Goal: Task Accomplishment & Management: Manage account settings

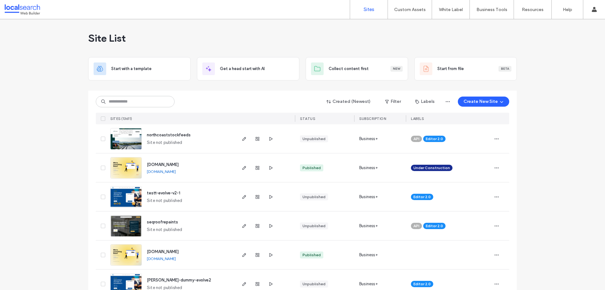
drag, startPoint x: 221, startPoint y: 96, endPoint x: 168, endPoint y: 100, distance: 53.1
click at [219, 96] on div "Created (Newest) Filter Labels Create New Site" at bounding box center [303, 102] width 414 height 12
click at [138, 101] on input at bounding box center [135, 101] width 79 height 11
paste input "********"
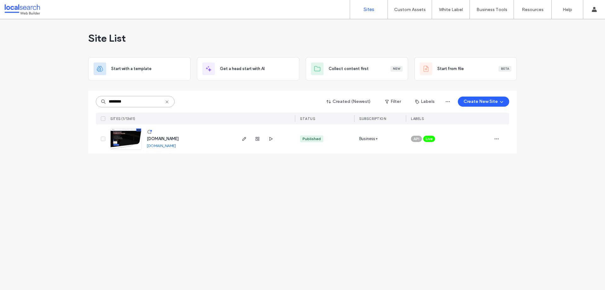
type input "********"
click at [159, 137] on span "[DOMAIN_NAME]" at bounding box center [163, 138] width 32 height 5
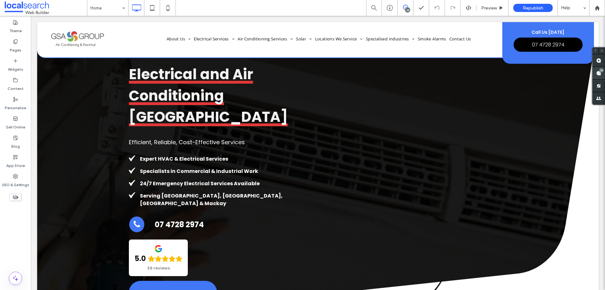
click at [596, 74] on use at bounding box center [598, 73] width 5 height 5
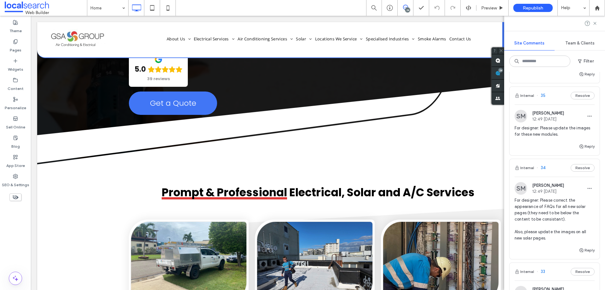
scroll to position [63, 0]
click at [551, 203] on span "For designer: Please correct the appearance of FAQs for all new solar pages (th…" at bounding box center [555, 219] width 80 height 44
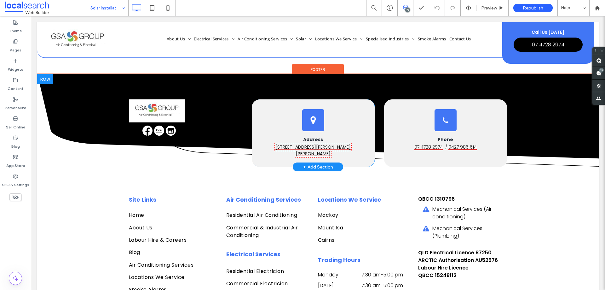
scroll to position [1252, 0]
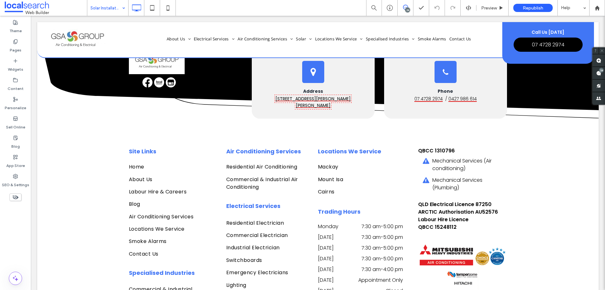
click at [110, 10] on input at bounding box center [106, 8] width 32 height 16
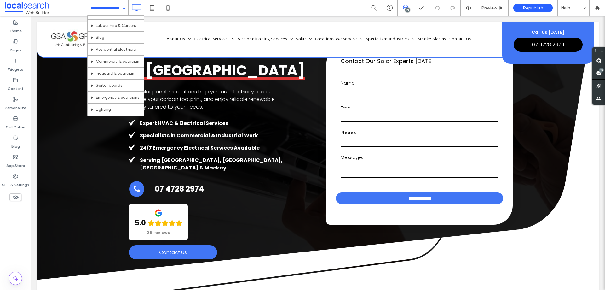
scroll to position [0, 0]
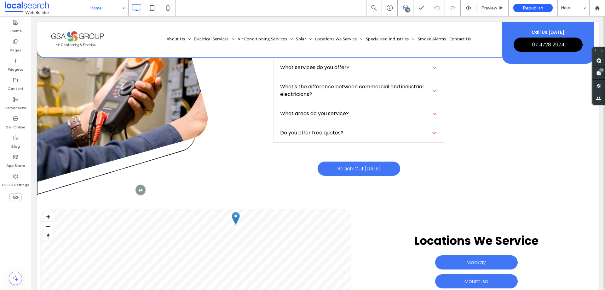
scroll to position [2364, 0]
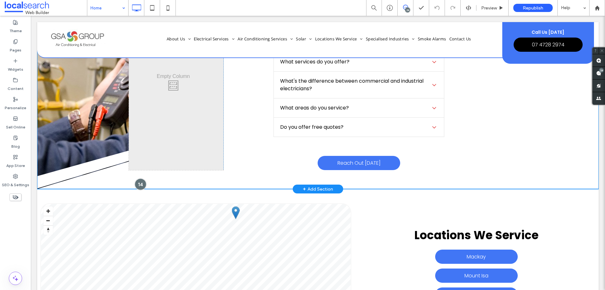
click at [140, 178] on div at bounding box center [141, 184] width 12 height 12
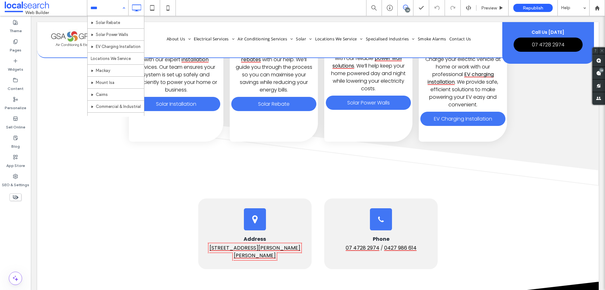
scroll to position [200, 0]
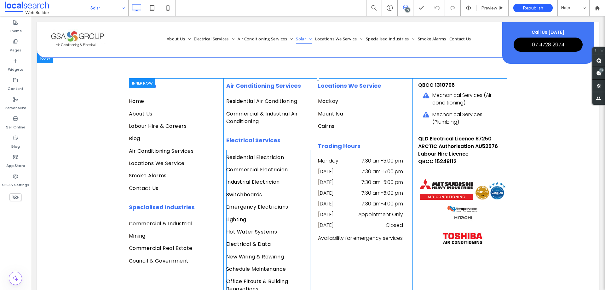
scroll to position [2063, 0]
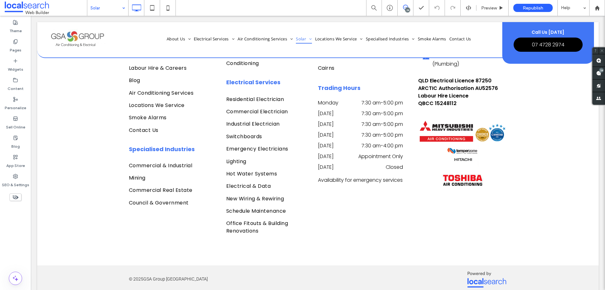
click at [95, 14] on input at bounding box center [106, 8] width 32 height 16
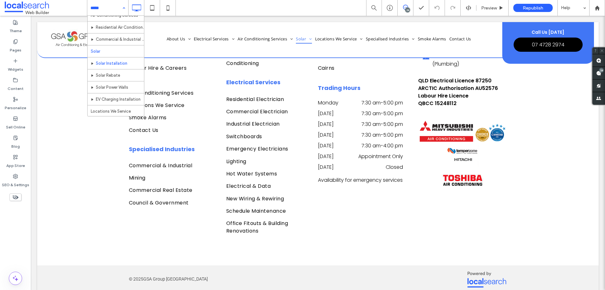
scroll to position [221, 0]
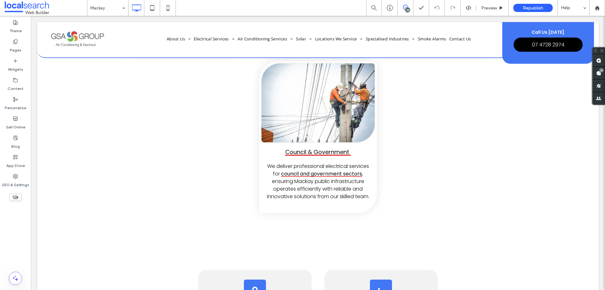
scroll to position [1072, 0]
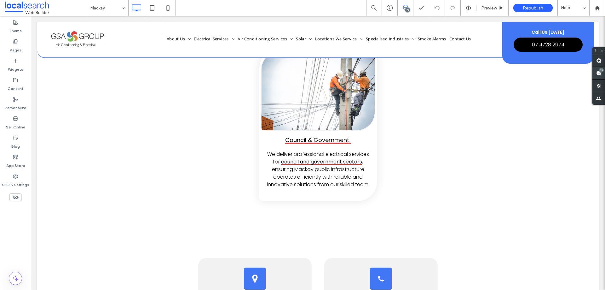
click at [605, 72] on span at bounding box center [599, 73] width 13 height 12
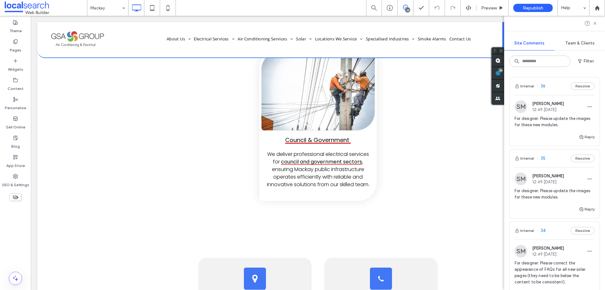
click at [536, 133] on div "Reply" at bounding box center [555, 139] width 90 height 13
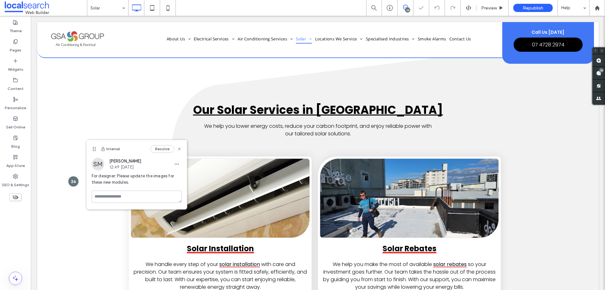
scroll to position [634, 0]
click at [598, 72] on use at bounding box center [598, 73] width 5 height 5
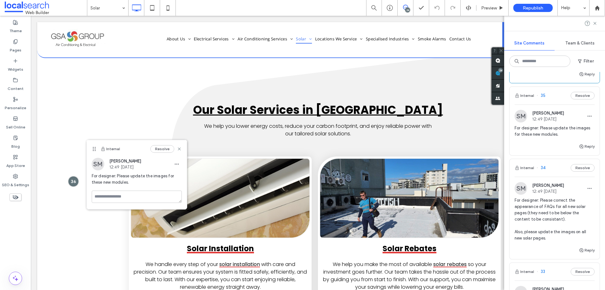
scroll to position [63, 0]
click at [549, 137] on div "For designer: Please update the images for these new modules." at bounding box center [555, 134] width 80 height 18
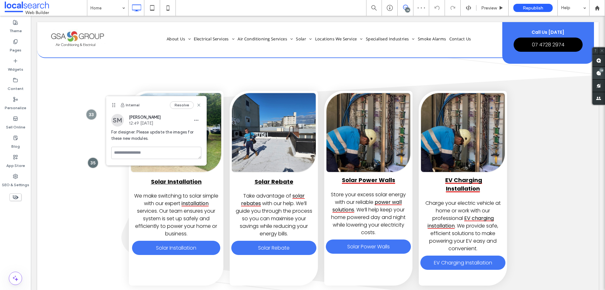
click at [598, 72] on use at bounding box center [598, 73] width 5 height 5
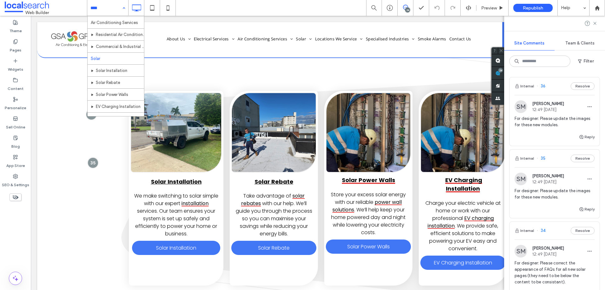
scroll to position [189, 0]
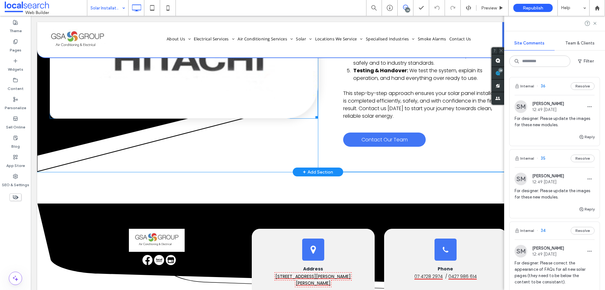
scroll to position [1009, 0]
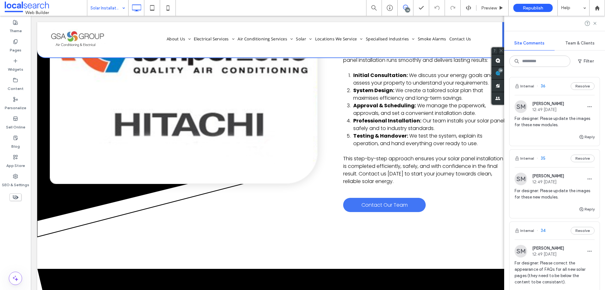
click at [110, 12] on input at bounding box center [106, 8] width 32 height 16
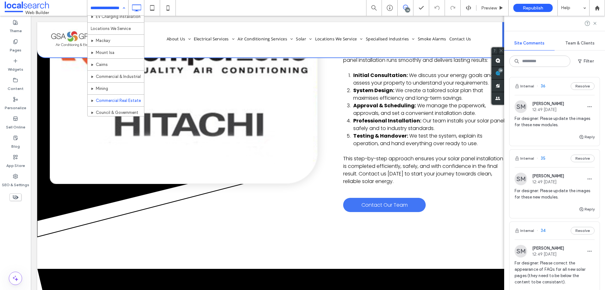
scroll to position [231, 0]
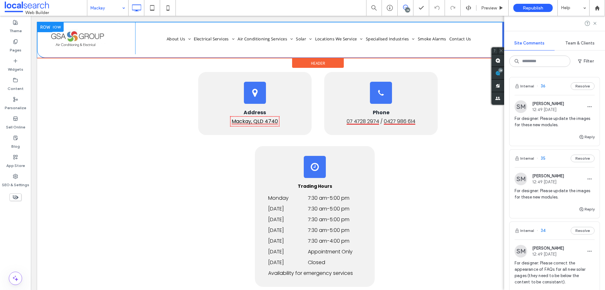
scroll to position [1261, 0]
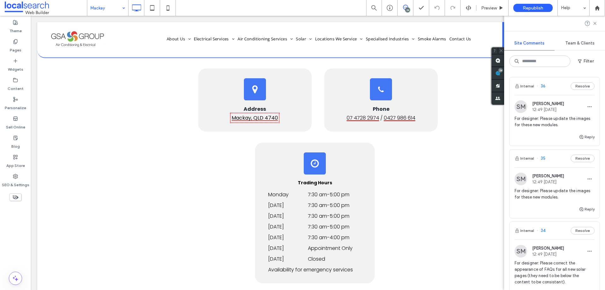
click at [108, 8] on input at bounding box center [106, 8] width 32 height 16
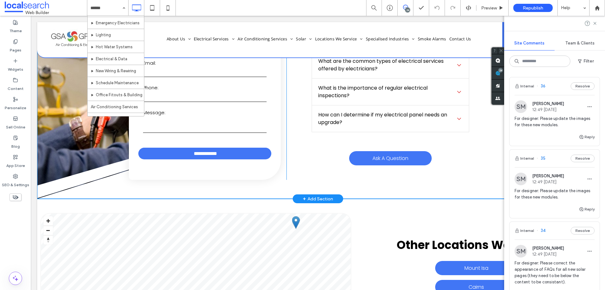
scroll to position [1734, 0]
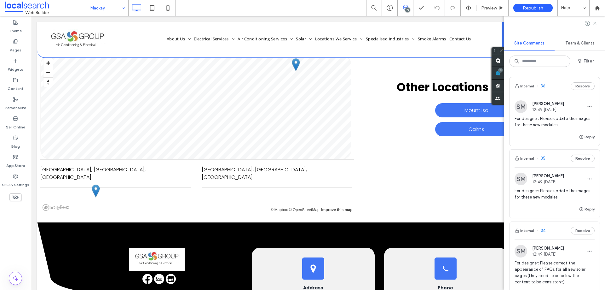
click at [100, 3] on input at bounding box center [106, 8] width 32 height 16
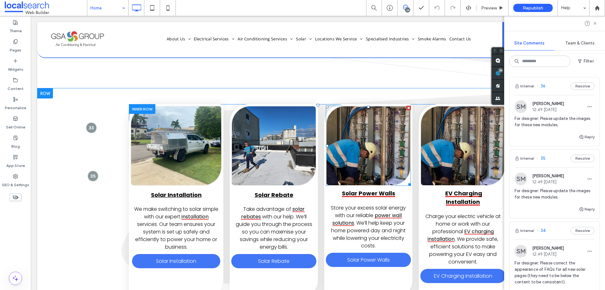
scroll to position [536, 0]
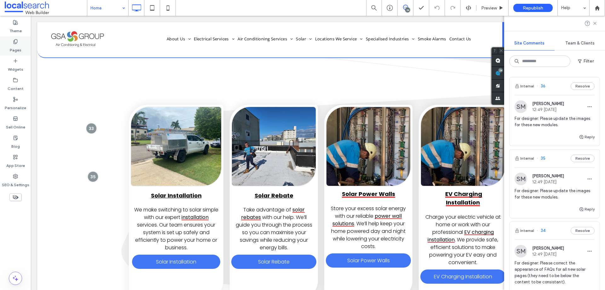
click at [19, 39] on div "Pages" at bounding box center [15, 45] width 31 height 19
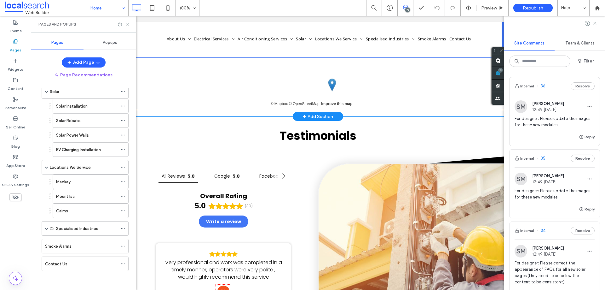
scroll to position [2491, 0]
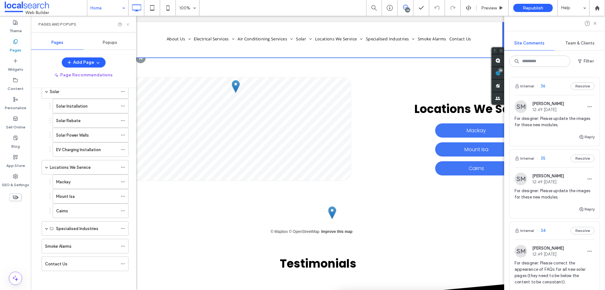
click at [126, 24] on icon at bounding box center [127, 24] width 5 height 5
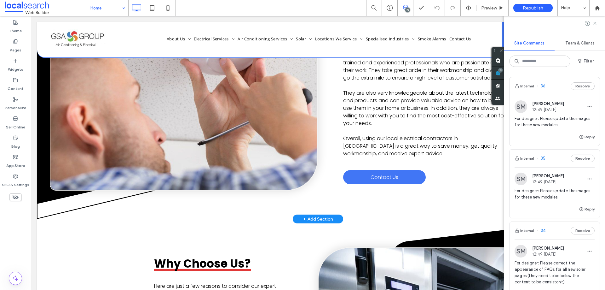
scroll to position [1671, 0]
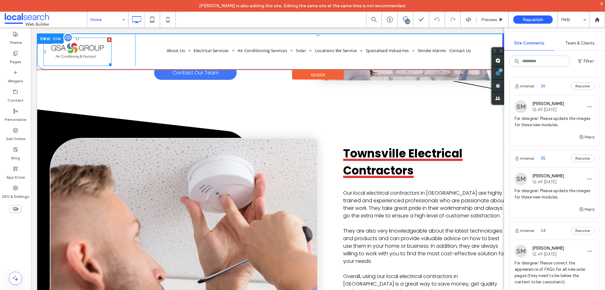
click at [52, 46] on img at bounding box center [78, 52] width 68 height 28
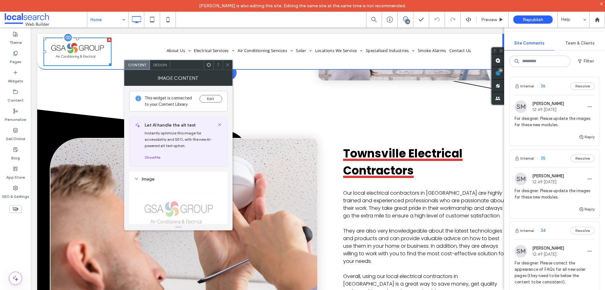
scroll to position [1766, 0]
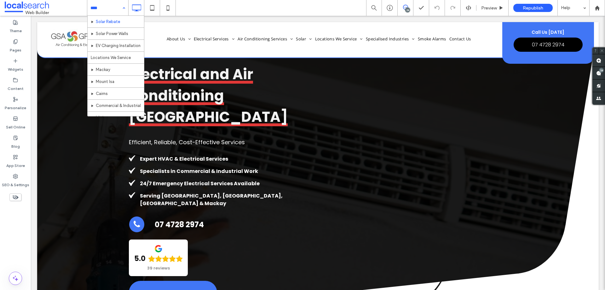
scroll to position [252, 0]
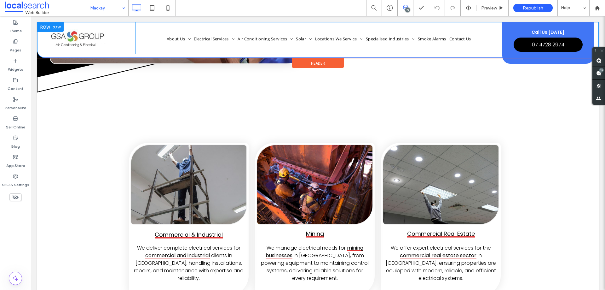
scroll to position [820, 0]
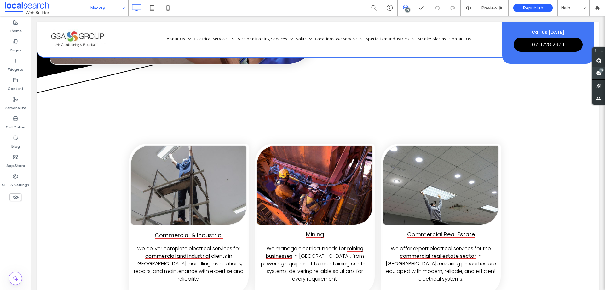
click at [595, 74] on span at bounding box center [599, 73] width 13 height 12
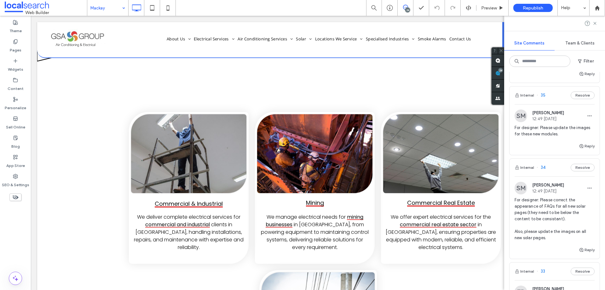
scroll to position [95, 0]
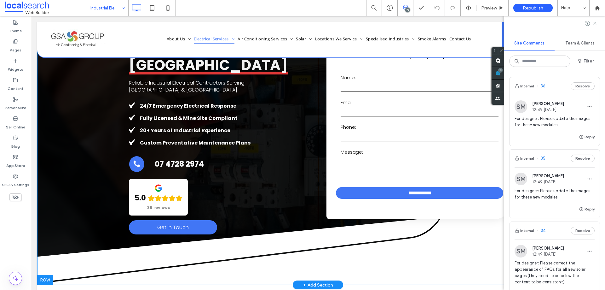
scroll to position [126, 0]
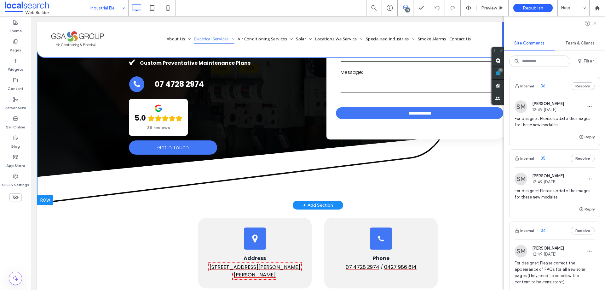
click at [96, 152] on div "**********" at bounding box center [318, 50] width 537 height 214
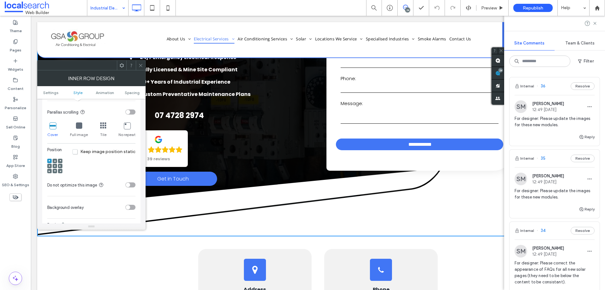
scroll to position [95, 0]
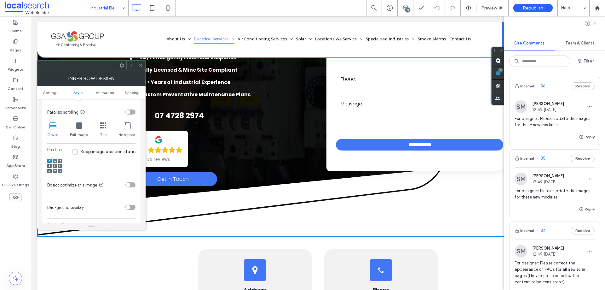
click at [141, 68] on span at bounding box center [140, 65] width 5 height 9
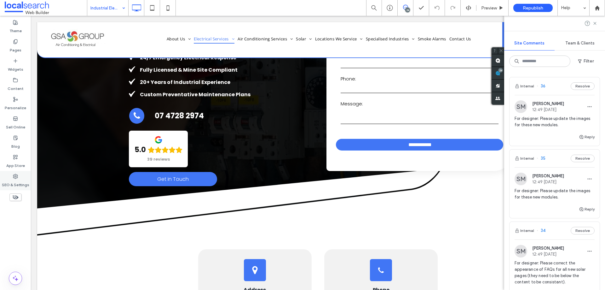
click at [19, 173] on div "SEO & Settings" at bounding box center [15, 180] width 31 height 19
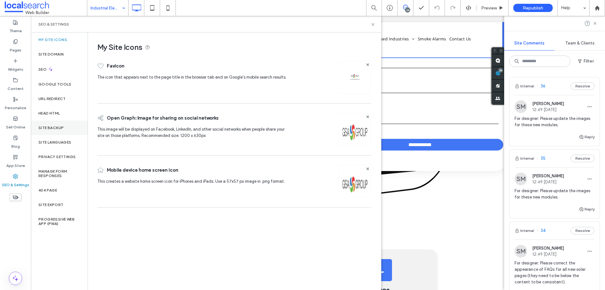
click at [71, 132] on div "Site Backup" at bounding box center [59, 127] width 57 height 15
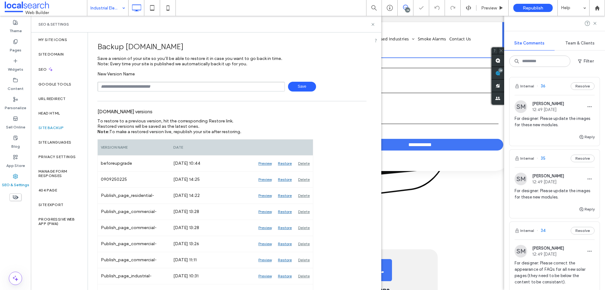
click at [155, 88] on input "text" at bounding box center [191, 87] width 188 height 10
type input "**********"
click at [302, 89] on span "Save" at bounding box center [302, 87] width 28 height 10
click at [19, 85] on label "Content" at bounding box center [16, 87] width 16 height 9
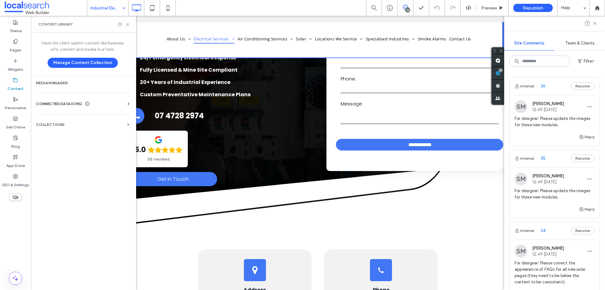
click at [67, 109] on div "Business Info Business Text Business Images Find and Replace" at bounding box center [84, 109] width 96 height 5
click at [68, 108] on div "Business Info Business Text Business Images Find and Replace" at bounding box center [84, 109] width 96 height 5
click at [72, 103] on span "CONNECTED DATA (CMS)" at bounding box center [59, 104] width 46 height 6
click at [87, 119] on label "Business Info" at bounding box center [84, 119] width 86 height 4
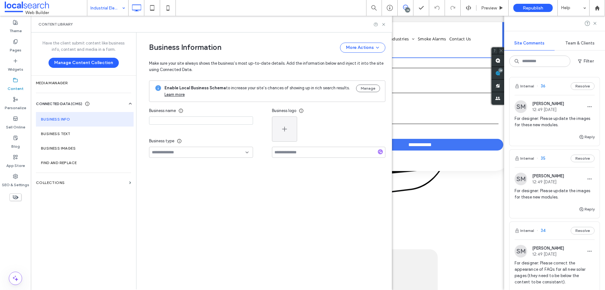
type input "*********"
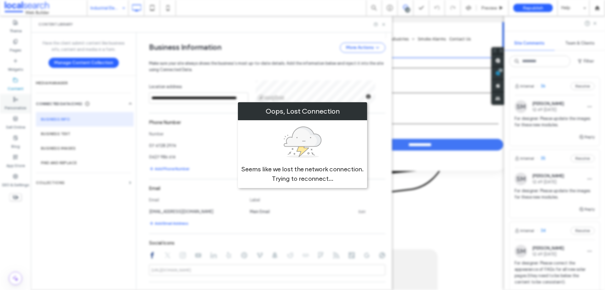
scroll to position [0, 0]
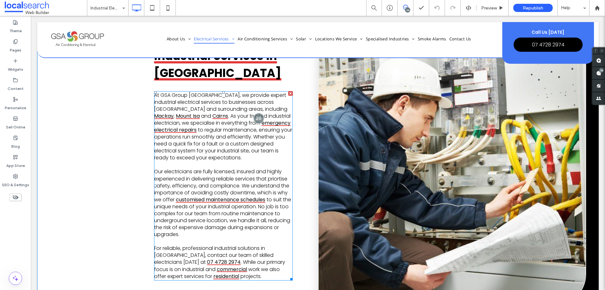
scroll to position [410, 0]
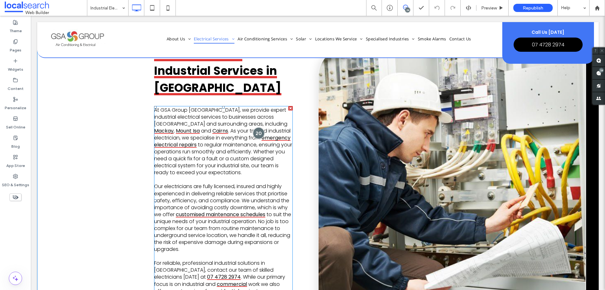
click at [256, 127] on div at bounding box center [259, 133] width 12 height 12
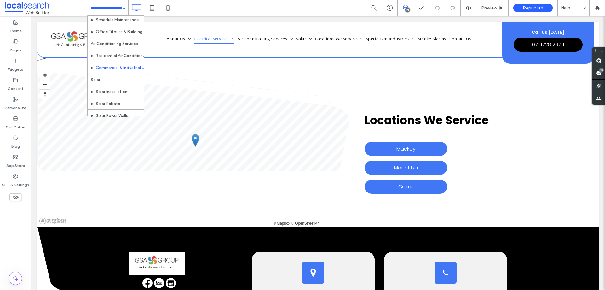
scroll to position [189, 0]
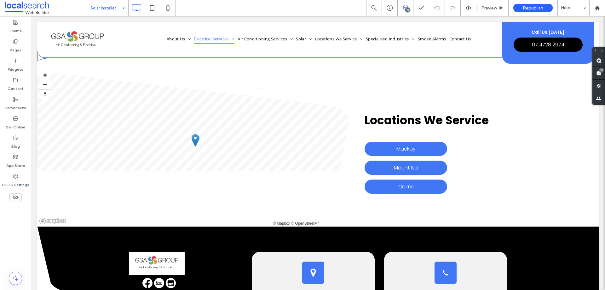
click at [108, 9] on input at bounding box center [106, 8] width 32 height 16
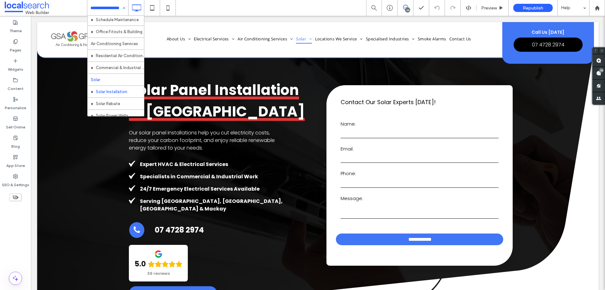
scroll to position [189, 0]
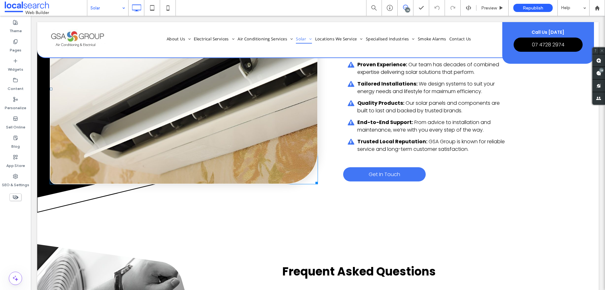
scroll to position [1356, 0]
click at [15, 177] on use at bounding box center [15, 176] width 4 height 4
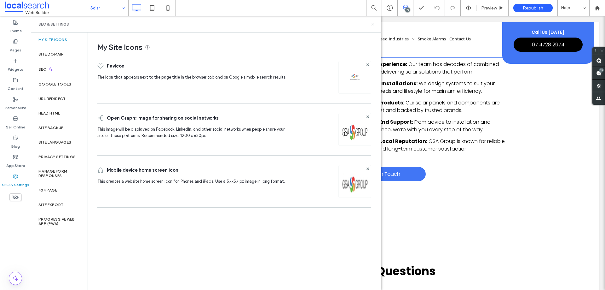
click at [372, 24] on icon at bounding box center [373, 24] width 5 height 5
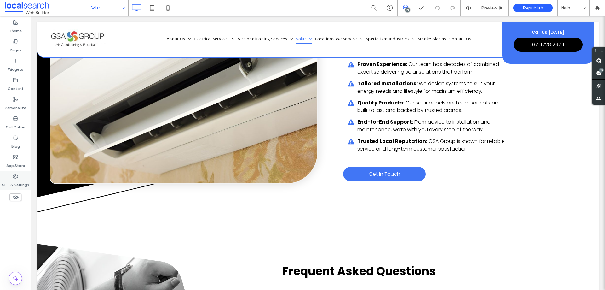
click at [17, 174] on icon at bounding box center [15, 176] width 5 height 5
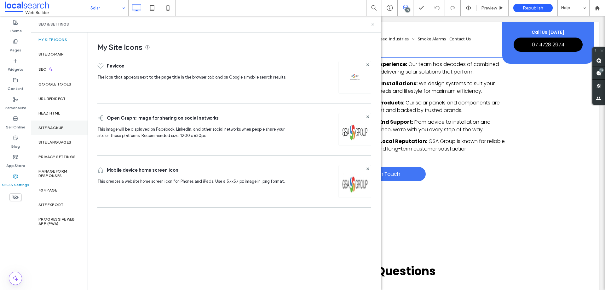
click at [51, 130] on label "Site Backup" at bounding box center [50, 127] width 25 height 4
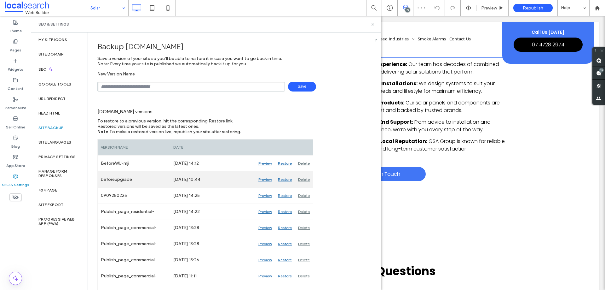
click at [267, 180] on div "Preview" at bounding box center [265, 180] width 20 height 16
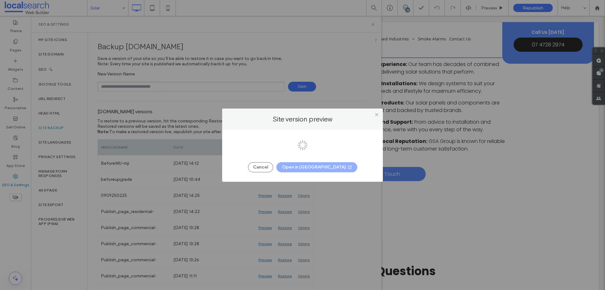
click at [366, 84] on div at bounding box center [302, 145] width 605 height 290
click at [379, 113] on icon at bounding box center [377, 114] width 5 height 5
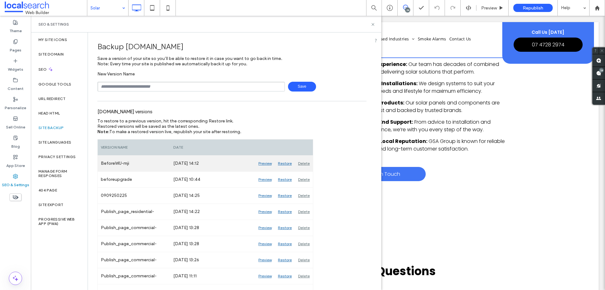
click at [261, 166] on div "Preview" at bounding box center [265, 163] width 20 height 16
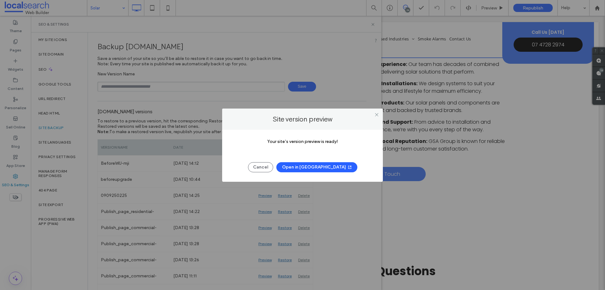
click at [324, 168] on button "Open in New Tab" at bounding box center [316, 167] width 81 height 10
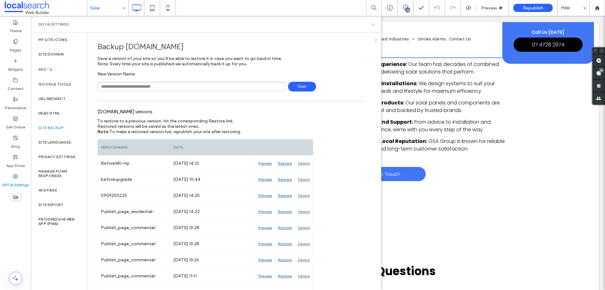
click at [371, 26] on icon at bounding box center [373, 24] width 5 height 5
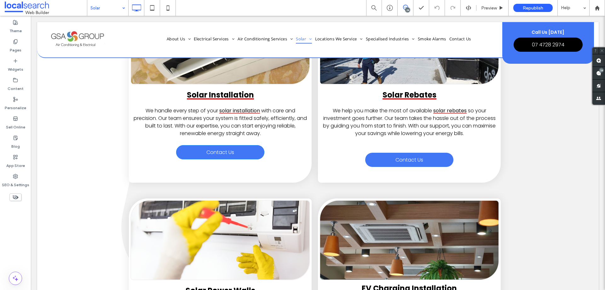
scroll to position [788, 0]
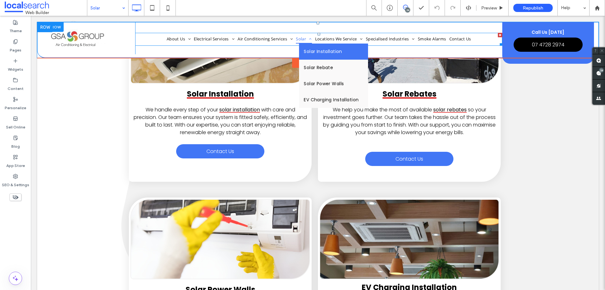
click at [311, 50] on span "Solar Installation" at bounding box center [323, 51] width 38 height 7
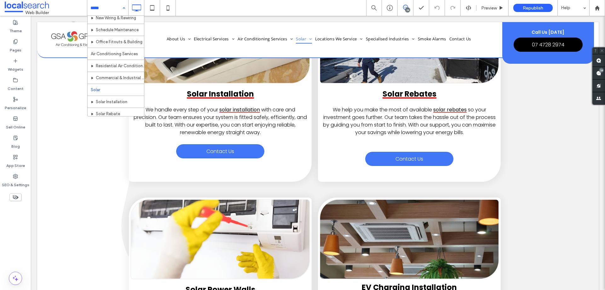
scroll to position [158, 0]
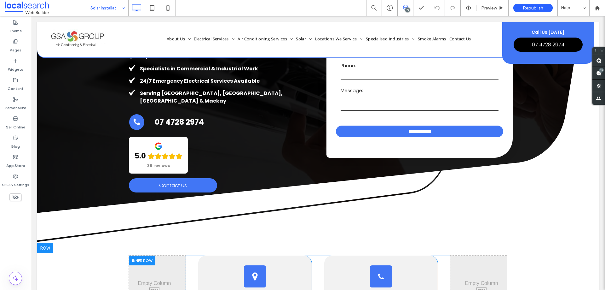
scroll to position [221, 0]
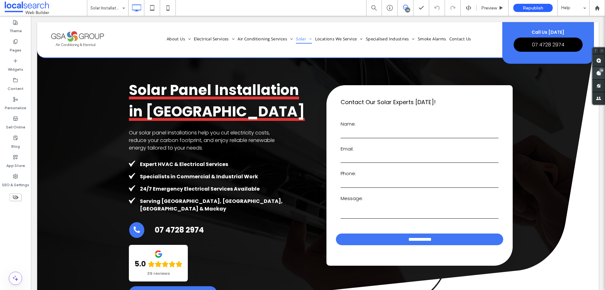
click at [603, 72] on div "24" at bounding box center [601, 70] width 5 height 5
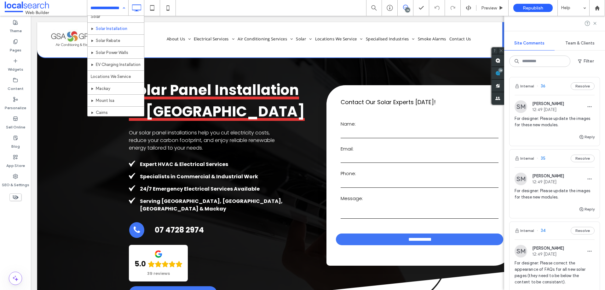
scroll to position [158, 0]
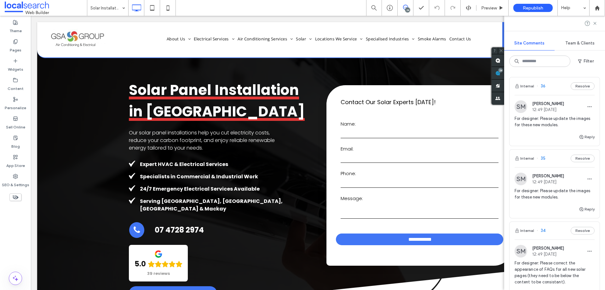
click at [559, 120] on span "For designer: Please update the images for these new modules." at bounding box center [555, 121] width 80 height 13
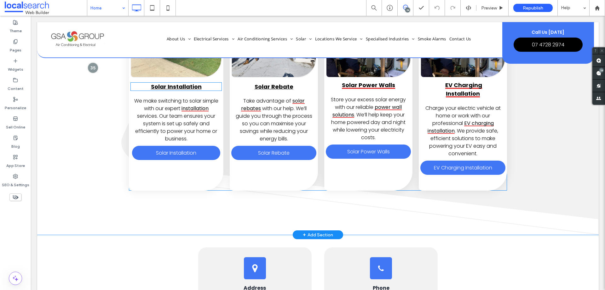
scroll to position [599, 0]
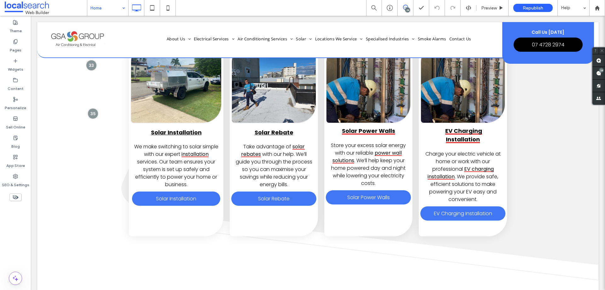
click at [95, 6] on input at bounding box center [106, 8] width 32 height 16
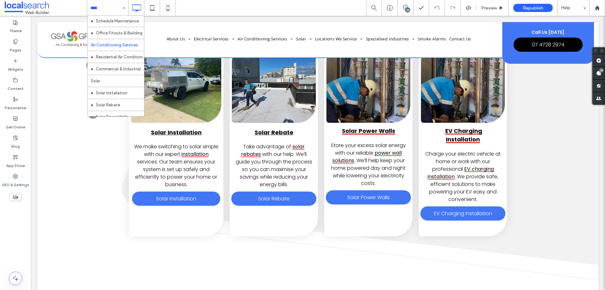
scroll to position [158, 0]
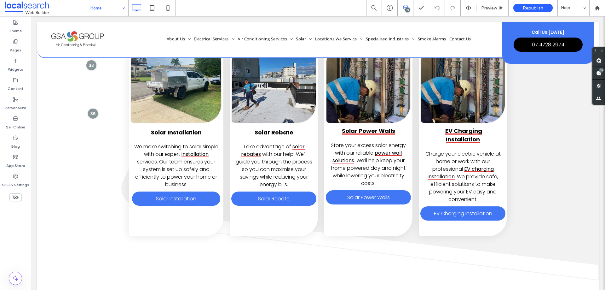
click at [119, 12] on div "Home" at bounding box center [107, 8] width 41 height 16
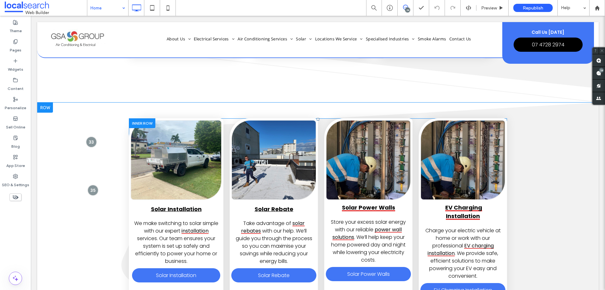
scroll to position [504, 0]
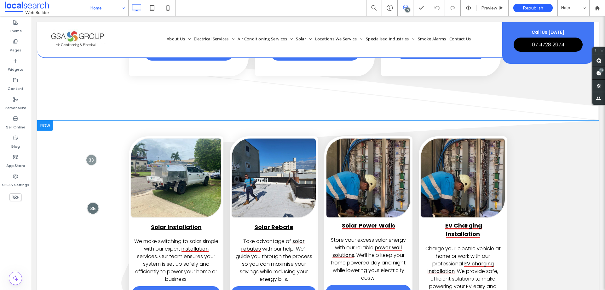
click at [91, 202] on div at bounding box center [93, 208] width 12 height 12
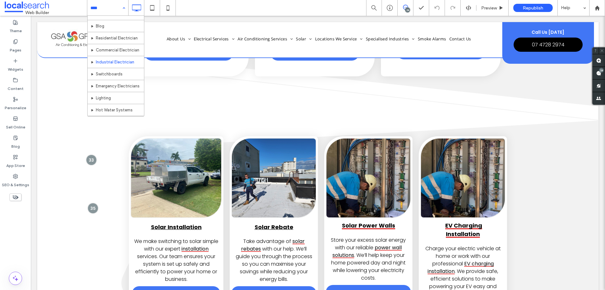
scroll to position [0, 0]
click at [111, 12] on input at bounding box center [106, 8] width 32 height 16
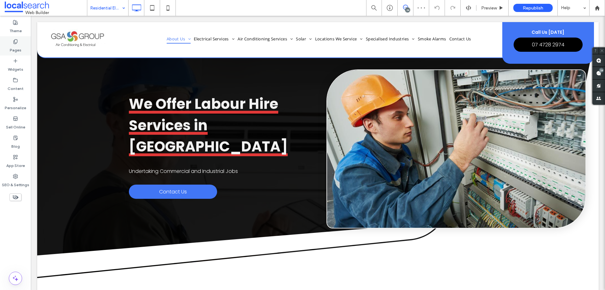
click at [5, 43] on div "Pages" at bounding box center [15, 45] width 31 height 19
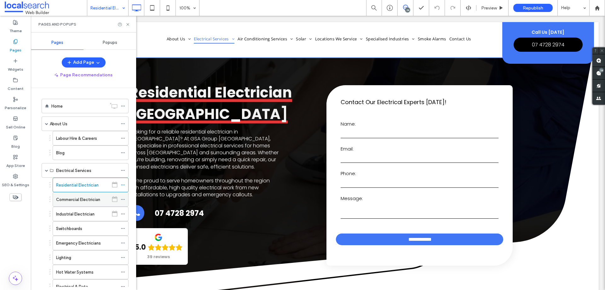
click at [84, 202] on label "Commercial Electrician" at bounding box center [78, 199] width 44 height 11
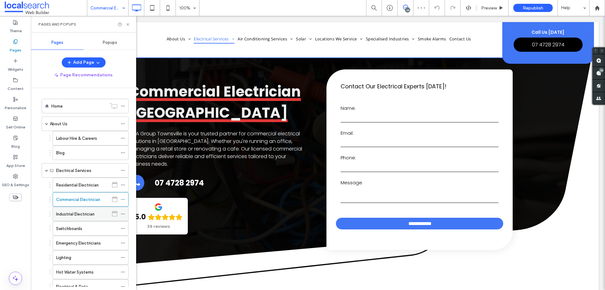
click at [87, 211] on label "Industrial Electrician" at bounding box center [75, 213] width 38 height 11
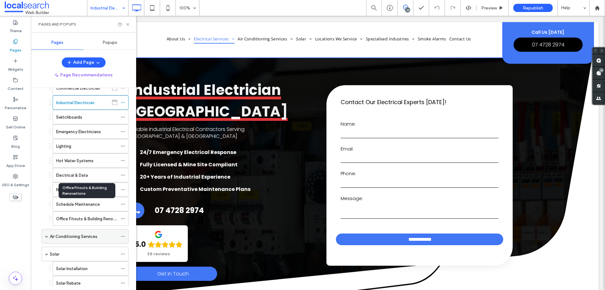
scroll to position [126, 0]
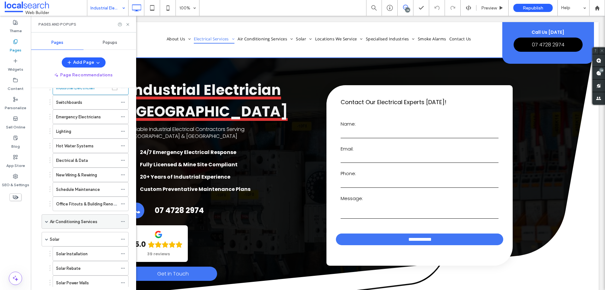
click at [47, 219] on span at bounding box center [46, 221] width 3 height 14
click at [79, 224] on label "Air Conditioning Services" at bounding box center [74, 221] width 48 height 11
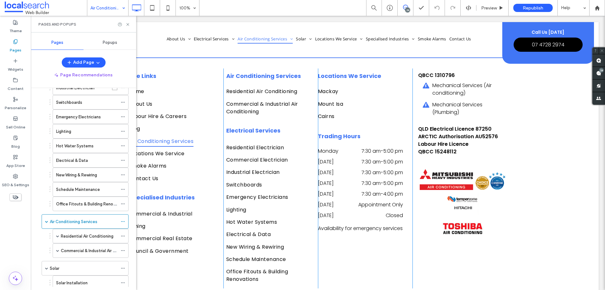
scroll to position [2852, 0]
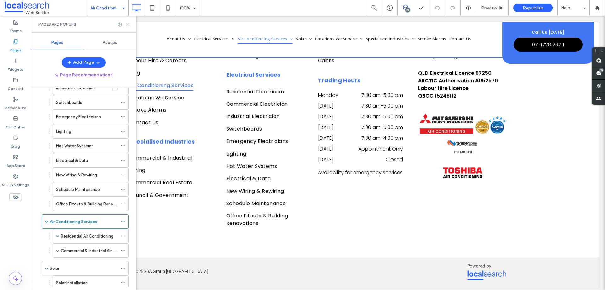
drag, startPoint x: 126, startPoint y: 25, endPoint x: 96, endPoint y: 10, distance: 34.1
click at [126, 25] on icon at bounding box center [127, 24] width 5 height 5
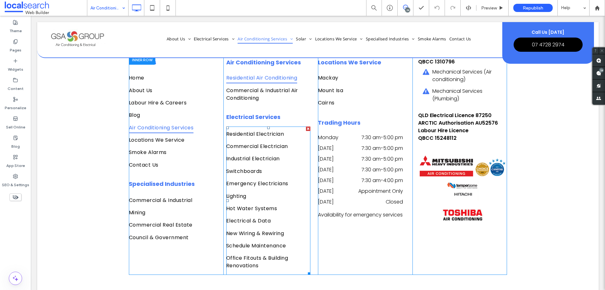
scroll to position [2820, 0]
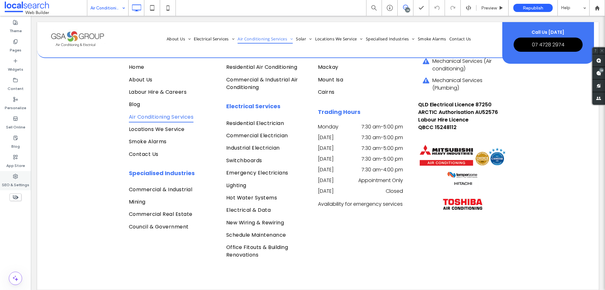
click at [19, 182] on label "SEO & Settings" at bounding box center [15, 183] width 27 height 9
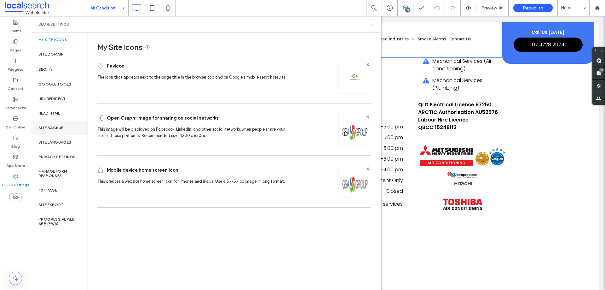
click at [58, 125] on div "Site Backup" at bounding box center [59, 127] width 57 height 15
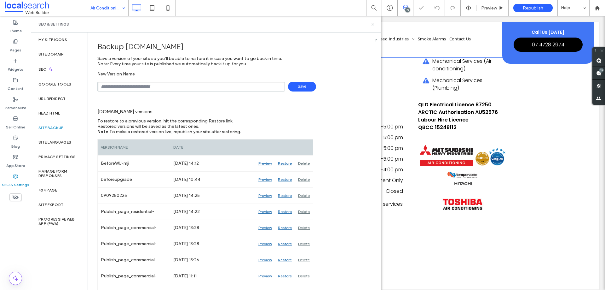
click at [373, 25] on use at bounding box center [373, 24] width 3 height 3
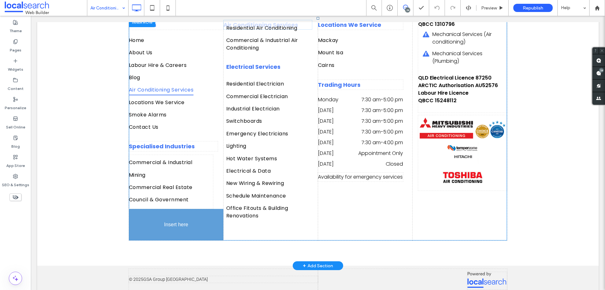
scroll to position [2883, 0]
drag, startPoint x: 248, startPoint y: 81, endPoint x: 192, endPoint y: 223, distance: 152.4
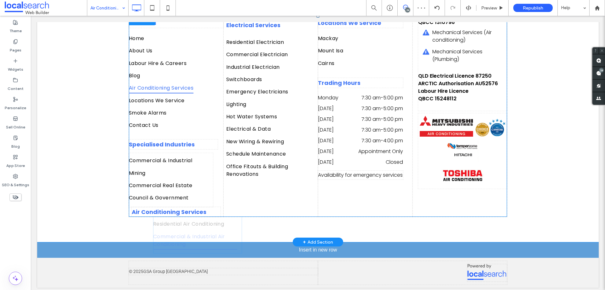
scroll to position [2869, 0]
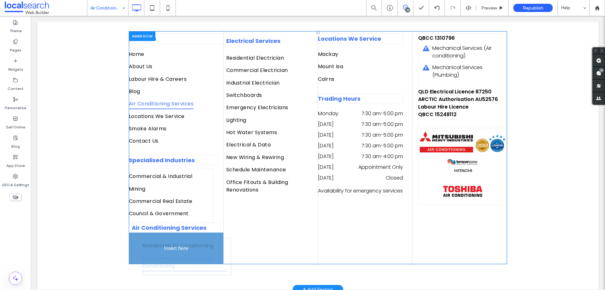
drag, startPoint x: 247, startPoint y: 103, endPoint x: 161, endPoint y: 247, distance: 168.0
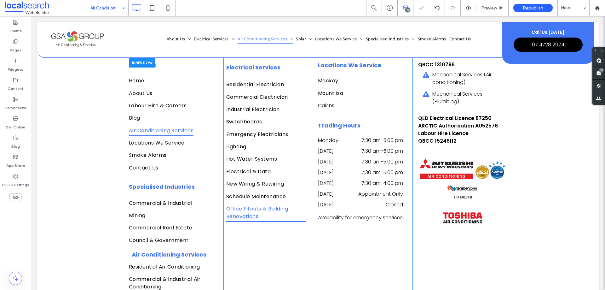
scroll to position [2806, 0]
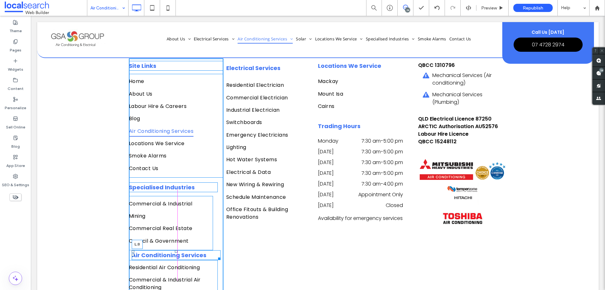
drag, startPoint x: 131, startPoint y: 251, endPoint x: 125, endPoint y: 252, distance: 6.1
click at [125, 252] on div "Site Links Home About Us Labour Hire & Careers Blog Air Conditioning Services L…" at bounding box center [318, 177] width 562 height 288
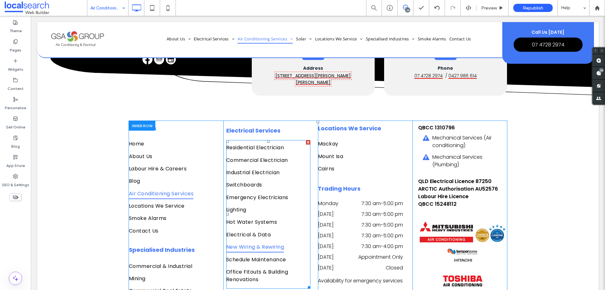
scroll to position [2743, 0]
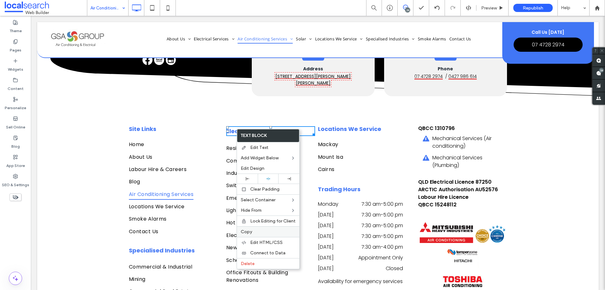
click at [253, 230] on label "Copy" at bounding box center [268, 231] width 55 height 5
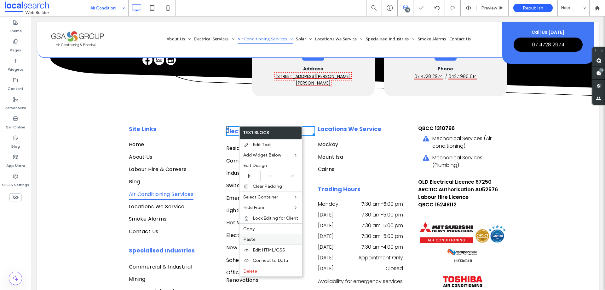
click at [265, 240] on label "Paste" at bounding box center [270, 238] width 55 height 5
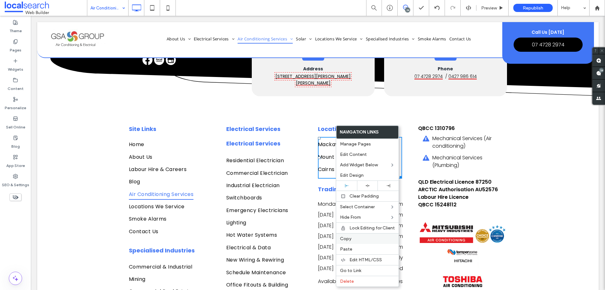
click at [354, 242] on div "Copy" at bounding box center [367, 238] width 62 height 11
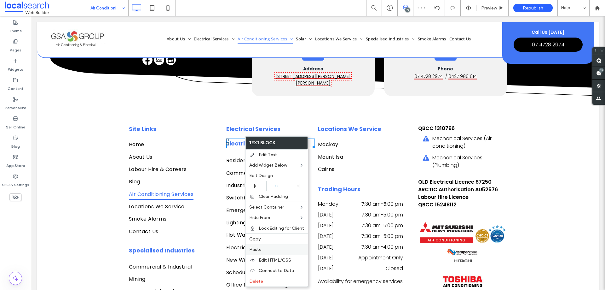
click at [270, 251] on label "Paste" at bounding box center [276, 249] width 55 height 5
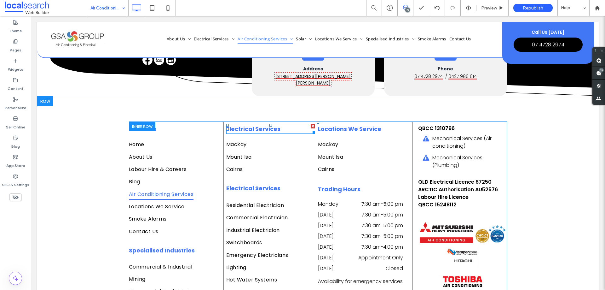
click at [239, 125] on strong "Electrical Services" at bounding box center [253, 129] width 54 height 8
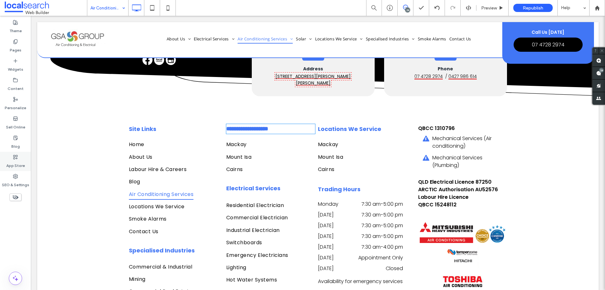
type input "*******"
type input "**"
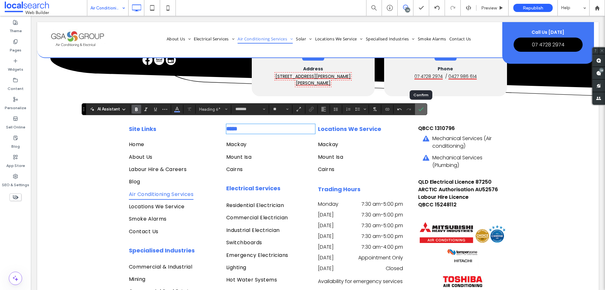
click at [423, 107] on icon "Confirm" at bounding box center [421, 109] width 5 height 5
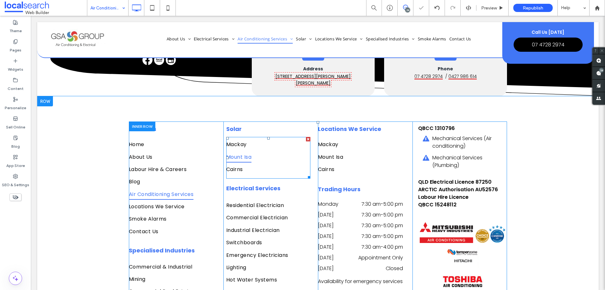
click at [257, 151] on link "Mount Isa" at bounding box center [265, 157] width 79 height 12
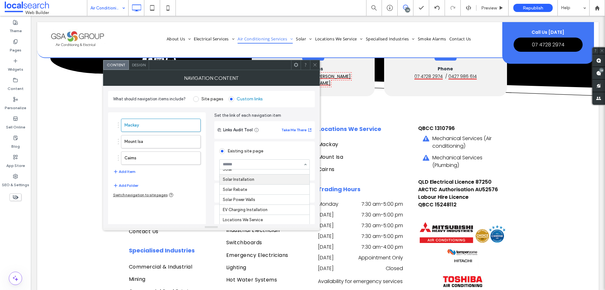
scroll to position [176, 0]
drag, startPoint x: 174, startPoint y: 142, endPoint x: 213, endPoint y: 151, distance: 40.2
click at [175, 142] on label "Mount Isa" at bounding box center [151, 141] width 53 height 13
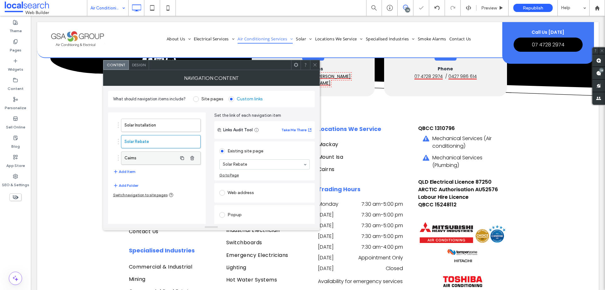
click at [146, 154] on label "Cairns" at bounding box center [151, 158] width 53 height 13
drag, startPoint x: 241, startPoint y: 166, endPoint x: 244, endPoint y: 168, distance: 3.4
click at [127, 171] on button "Add Item" at bounding box center [124, 172] width 22 height 8
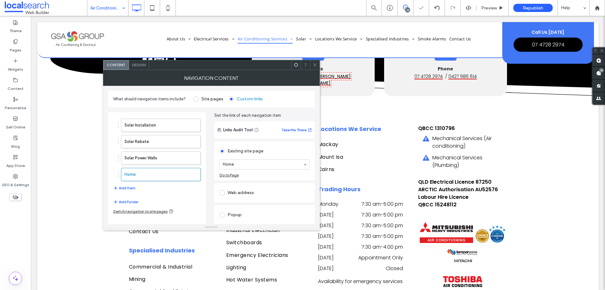
drag, startPoint x: 251, startPoint y: 162, endPoint x: 252, endPoint y: 166, distance: 4.7
click at [317, 66] on icon at bounding box center [315, 64] width 5 height 5
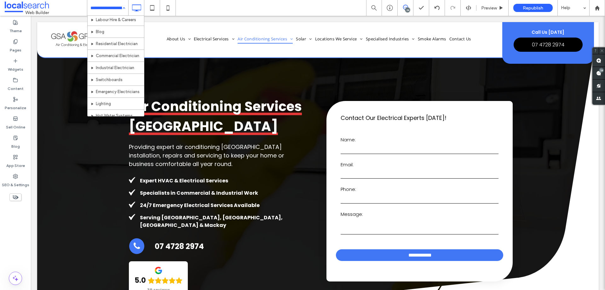
scroll to position [0, 0]
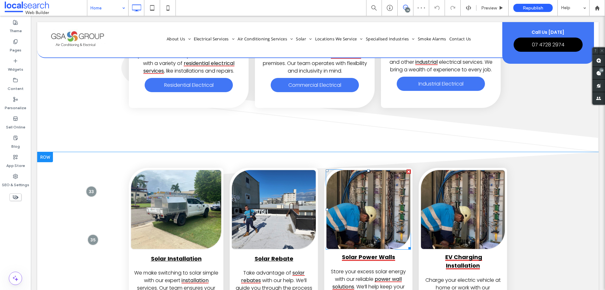
scroll to position [694, 0]
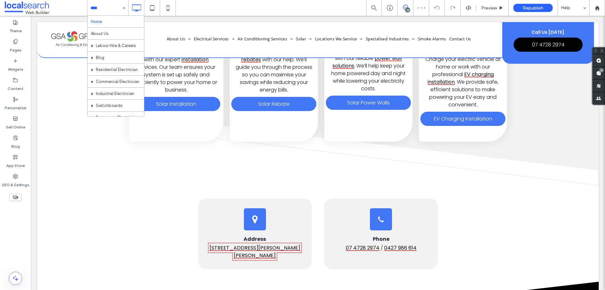
drag, startPoint x: 111, startPoint y: 7, endPoint x: 141, endPoint y: 56, distance: 58.3
click at [110, 7] on input at bounding box center [106, 8] width 32 height 16
click at [14, 41] on use at bounding box center [15, 41] width 3 height 4
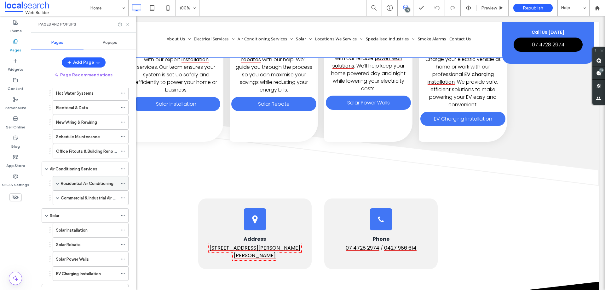
scroll to position [189, 0]
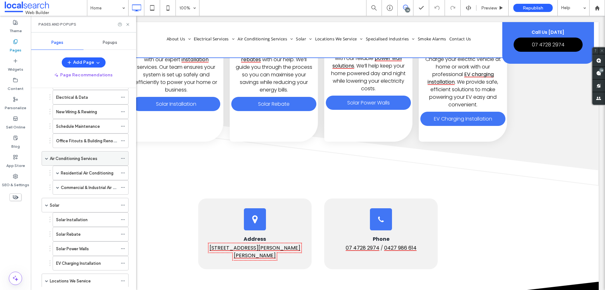
click at [69, 160] on label "Air Conditioning Services" at bounding box center [74, 158] width 48 height 11
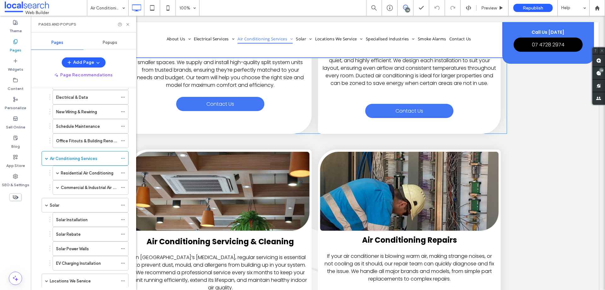
scroll to position [1135, 0]
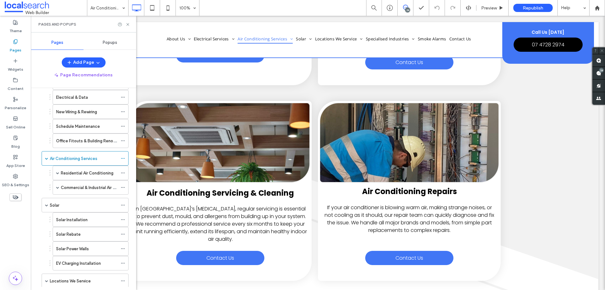
click at [128, 27] on div "Pages and Popups" at bounding box center [83, 24] width 105 height 17
click at [127, 26] on use at bounding box center [127, 24] width 3 height 3
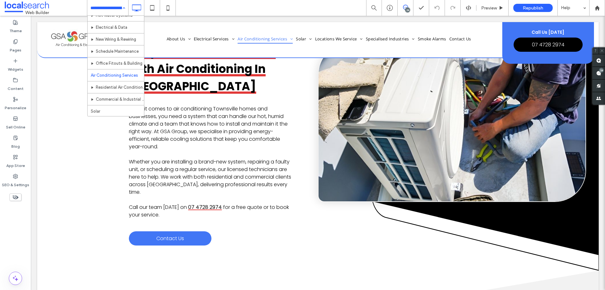
scroll to position [158, 0]
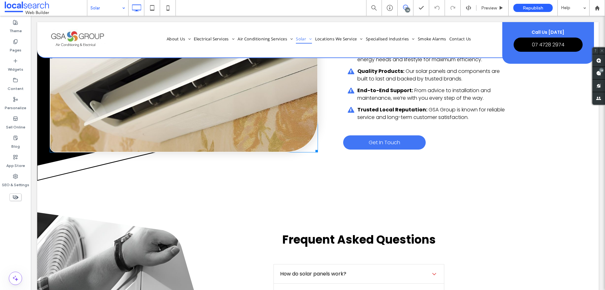
scroll to position [1230, 0]
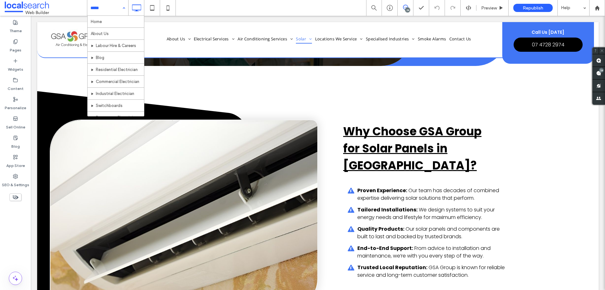
click at [105, 8] on input at bounding box center [106, 8] width 32 height 16
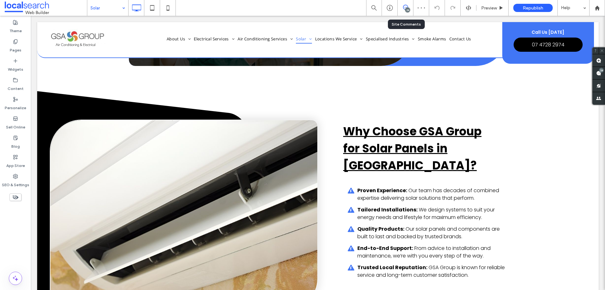
click at [403, 11] on div "24" at bounding box center [406, 8] width 16 height 16
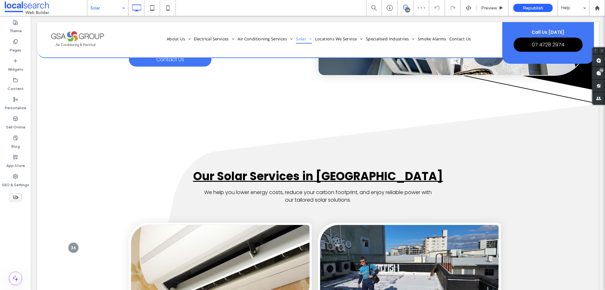
scroll to position [0, 0]
click at [405, 7] on icon at bounding box center [405, 7] width 5 height 5
click at [407, 7] on icon at bounding box center [405, 7] width 5 height 5
click at [596, 74] on use at bounding box center [598, 73] width 5 height 5
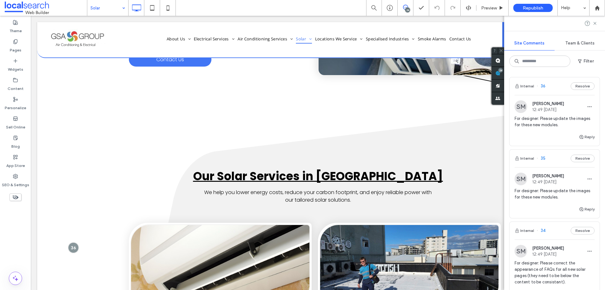
click at [539, 119] on span "For designer: Please update the images for these new modules." at bounding box center [555, 121] width 80 height 13
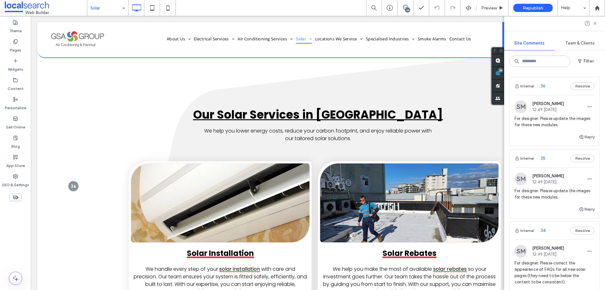
scroll to position [635, 0]
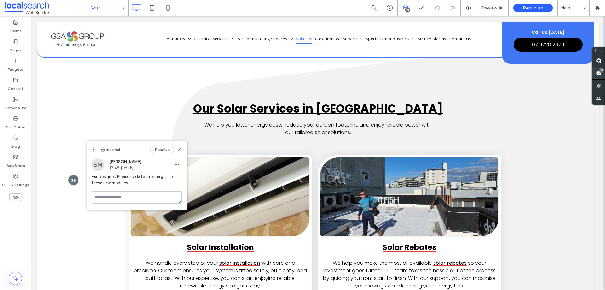
click at [602, 72] on div "24" at bounding box center [601, 70] width 5 height 5
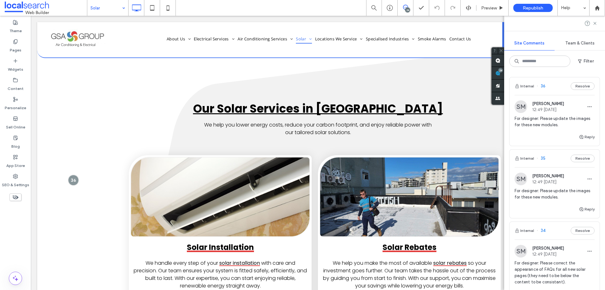
click at [559, 191] on span "For designer: Please update the images for these new modules." at bounding box center [555, 194] width 80 height 13
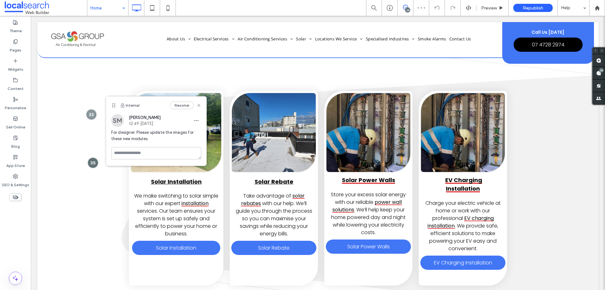
click at [402, 7] on span at bounding box center [405, 7] width 15 height 5
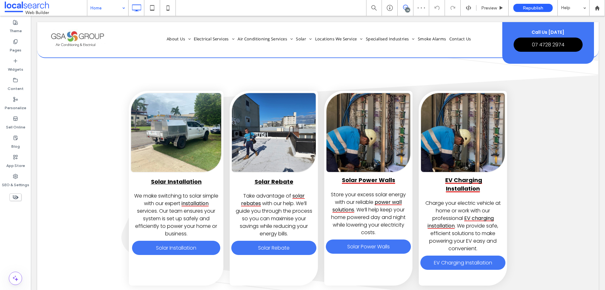
click at [405, 9] on icon at bounding box center [405, 7] width 5 height 5
click at [600, 75] on span at bounding box center [599, 73] width 13 height 12
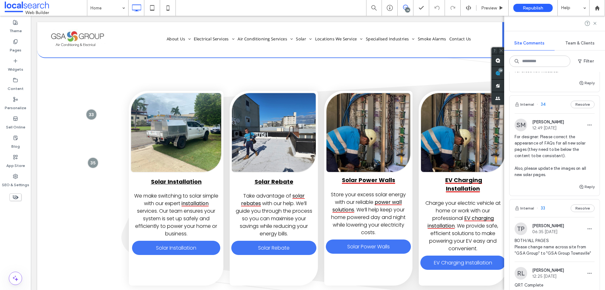
click at [559, 155] on span "For designer: Please correct the appearance of FAQs for all new solar pages (th…" at bounding box center [555, 156] width 80 height 44
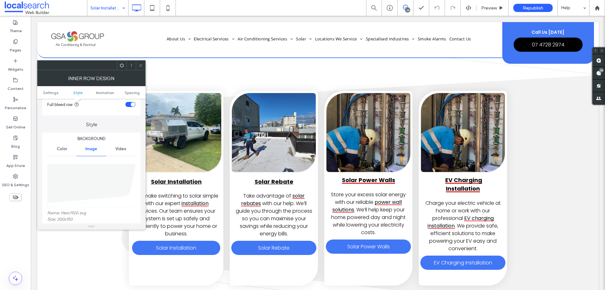
scroll to position [95, 0]
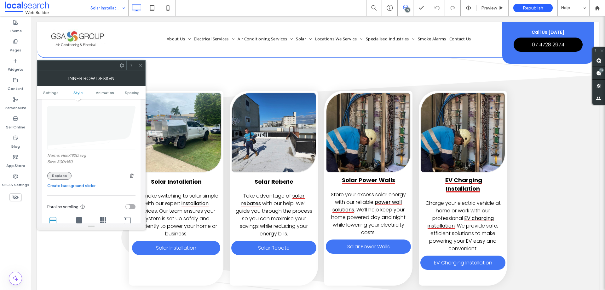
click at [55, 173] on button "Replace" at bounding box center [59, 176] width 24 height 8
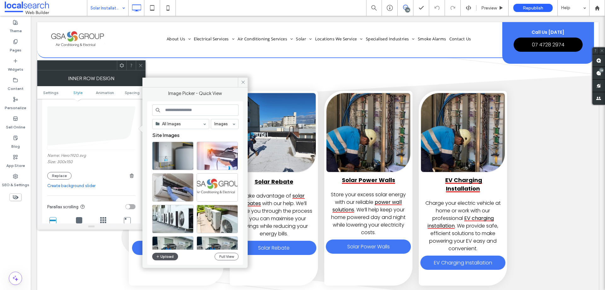
click at [170, 257] on button "Upload" at bounding box center [165, 257] width 26 height 8
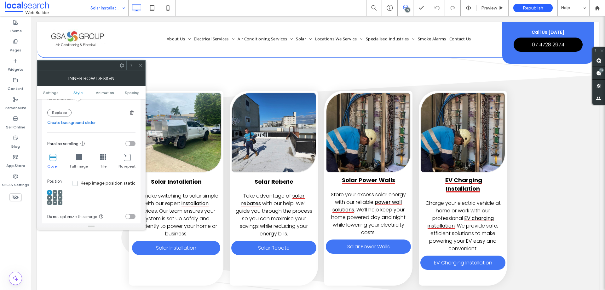
scroll to position [252, 0]
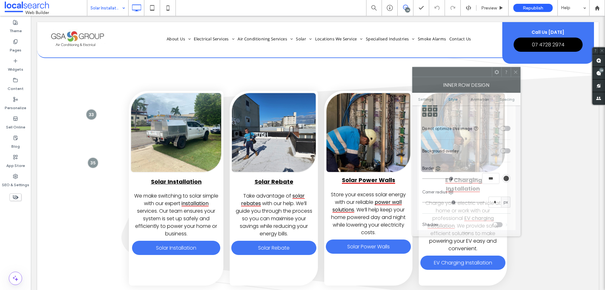
drag, startPoint x: 74, startPoint y: 68, endPoint x: 449, endPoint y: 75, distance: 375.2
click at [449, 75] on div at bounding box center [452, 71] width 79 height 9
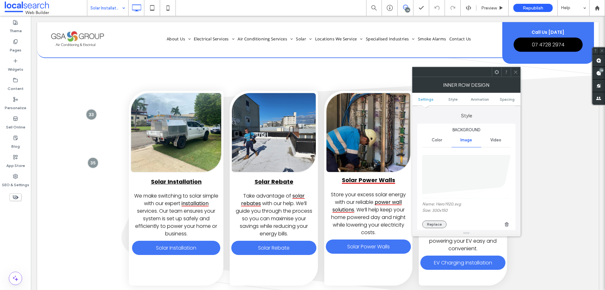
scroll to position [95, 0]
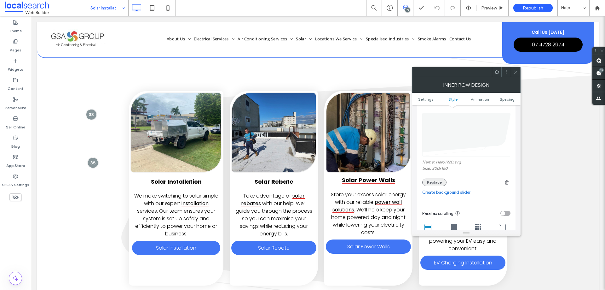
click at [435, 181] on button "Replace" at bounding box center [434, 182] width 24 height 8
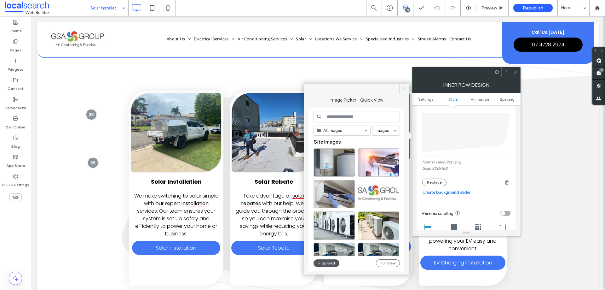
click at [329, 263] on button "Upload" at bounding box center [327, 263] width 26 height 8
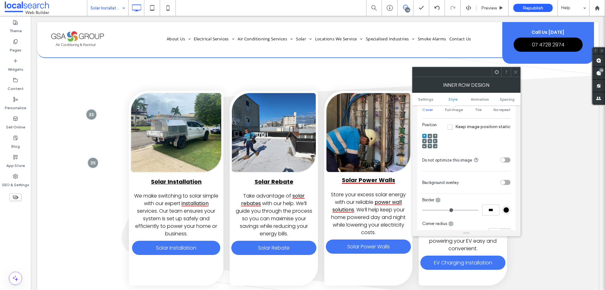
scroll to position [252, 0]
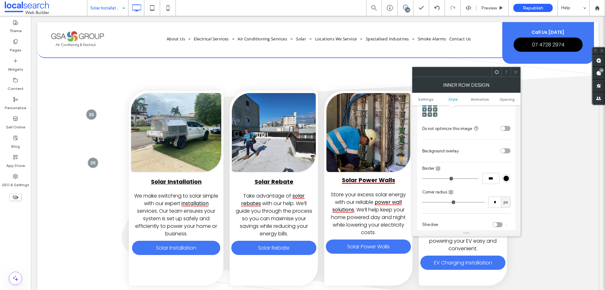
click at [505, 152] on div "toggle" at bounding box center [506, 150] width 10 height 5
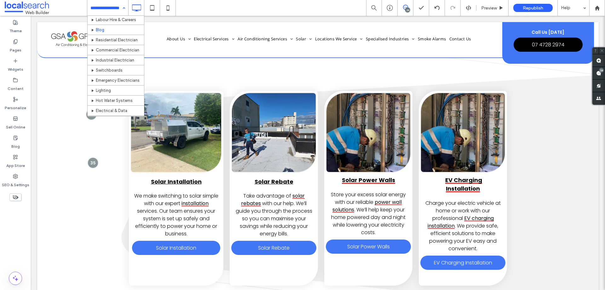
scroll to position [32, 0]
click at [14, 50] on label "Pages" at bounding box center [16, 48] width 12 height 9
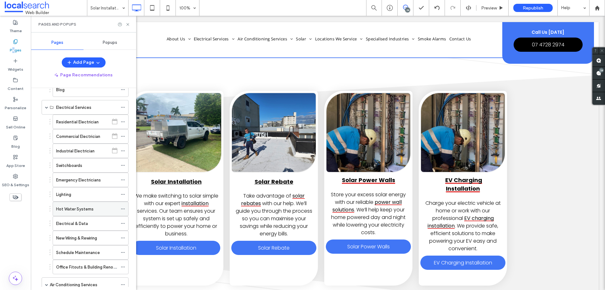
scroll to position [95, 0]
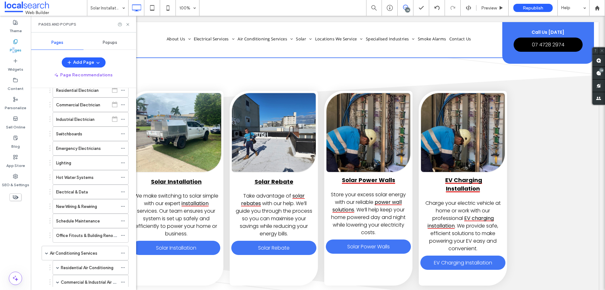
click at [96, 247] on div "Air Conditioning Services" at bounding box center [84, 253] width 68 height 14
click at [126, 26] on icon at bounding box center [127, 24] width 5 height 5
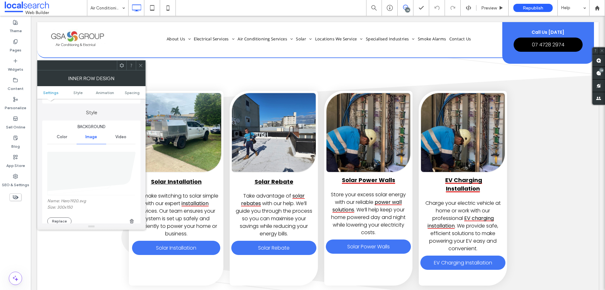
scroll to position [63, 0]
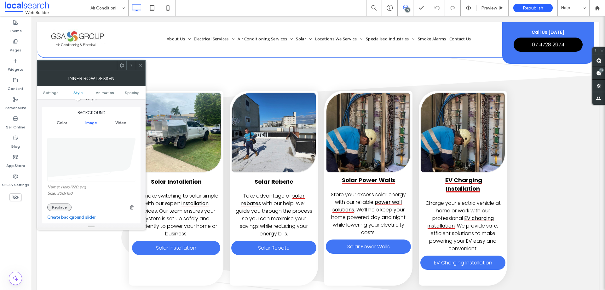
click at [67, 207] on button "Replace" at bounding box center [59, 207] width 24 height 8
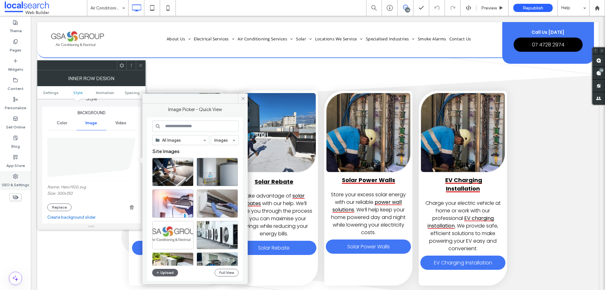
click at [18, 183] on label "SEO & Settings" at bounding box center [15, 183] width 27 height 9
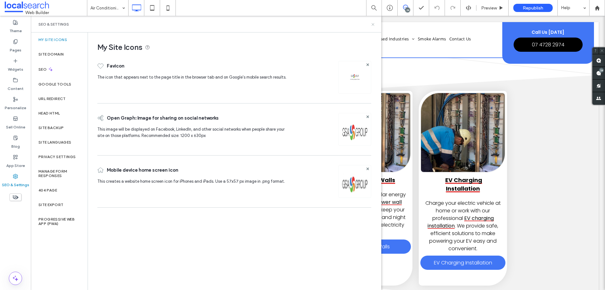
click at [374, 26] on icon at bounding box center [373, 24] width 5 height 5
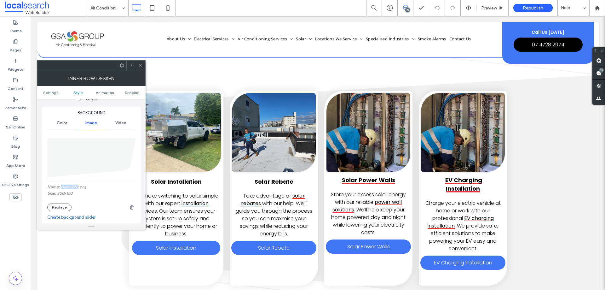
drag, startPoint x: 61, startPoint y: 189, endPoint x: 78, endPoint y: 189, distance: 17.7
click at [78, 189] on label "Name: Hero1920.svg" at bounding box center [91, 187] width 88 height 6
copy label "Hero1920"
click at [140, 63] on icon at bounding box center [140, 65] width 5 height 5
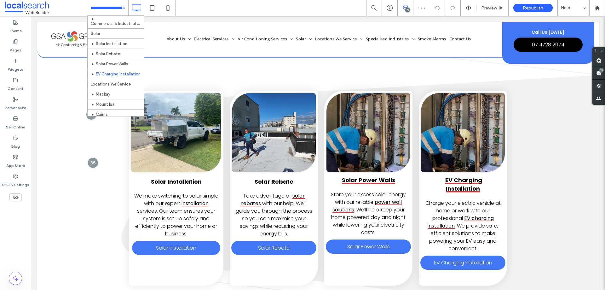
scroll to position [189, 0]
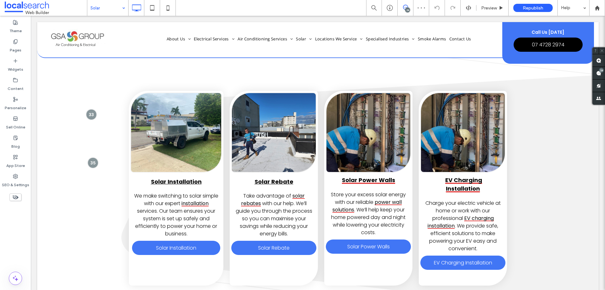
click at [94, 8] on input at bounding box center [106, 8] width 32 height 16
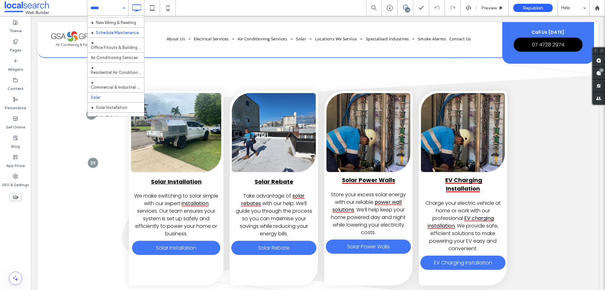
scroll to position [158, 0]
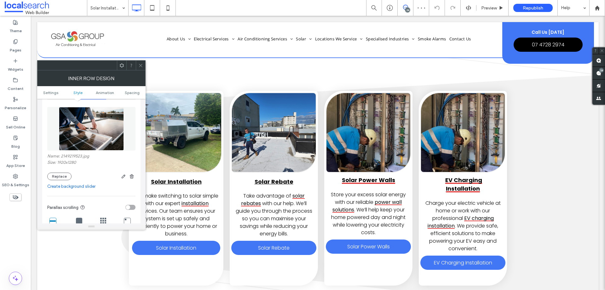
scroll to position [95, 0]
click at [64, 177] on button "Replace" at bounding box center [59, 176] width 24 height 8
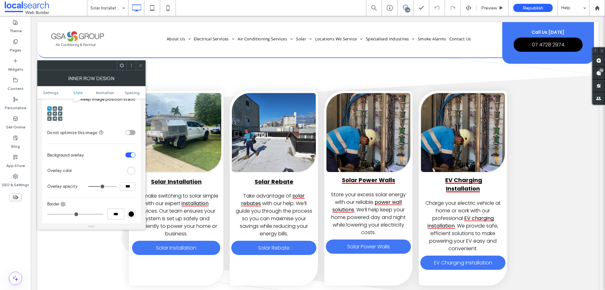
scroll to position [252, 0]
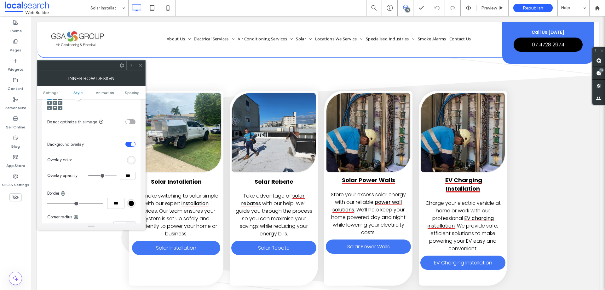
click at [128, 145] on div "toggle" at bounding box center [130, 144] width 10 height 5
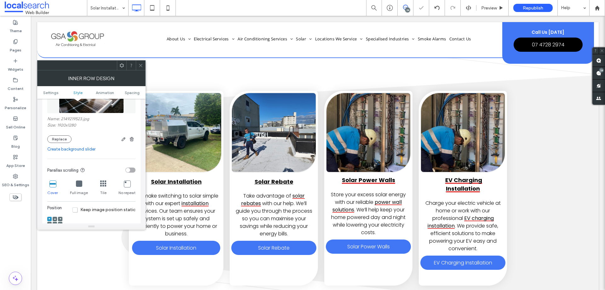
scroll to position [95, 0]
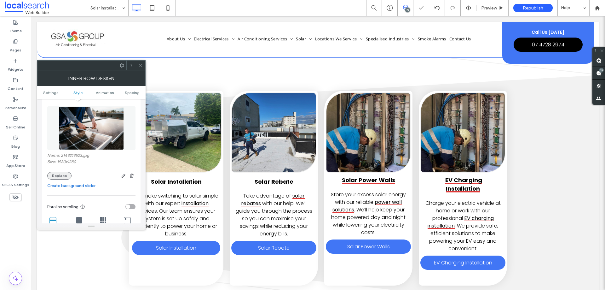
click at [56, 175] on button "Replace" at bounding box center [59, 176] width 24 height 8
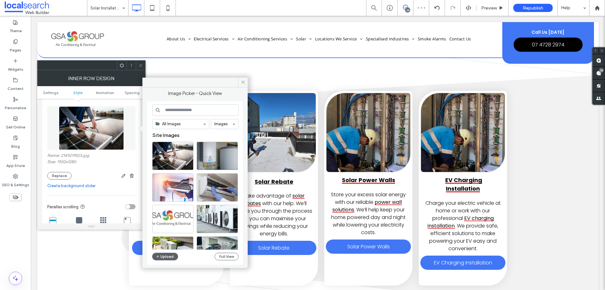
click at [172, 111] on input at bounding box center [195, 109] width 86 height 11
paste input "********"
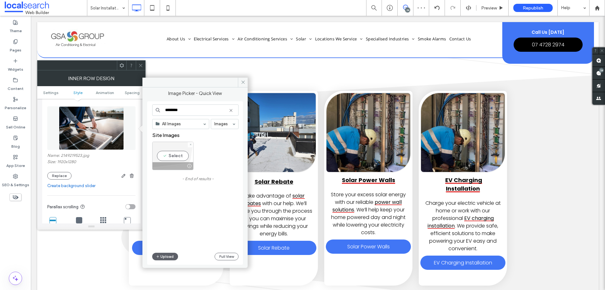
type input "********"
click at [180, 156] on div "Select" at bounding box center [172, 156] width 41 height 28
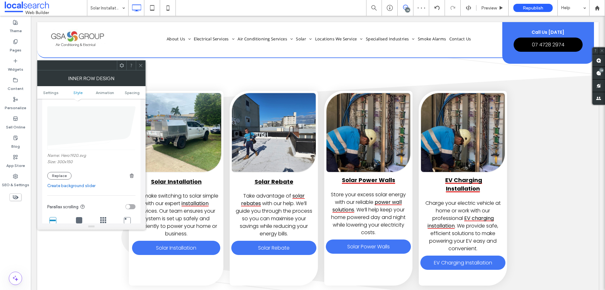
click at [139, 64] on icon at bounding box center [140, 65] width 5 height 5
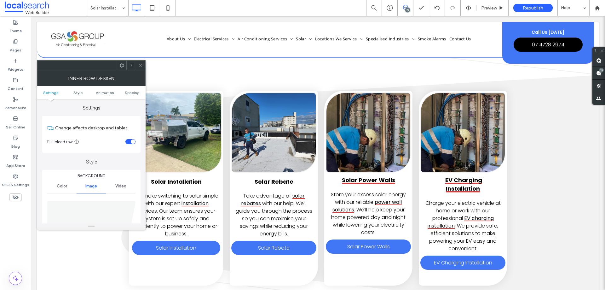
click at [142, 65] on icon at bounding box center [140, 65] width 5 height 5
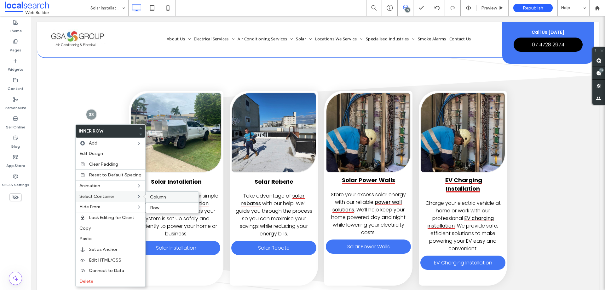
click at [164, 194] on div "Column" at bounding box center [172, 196] width 52 height 11
click at [96, 156] on span "Edit Design" at bounding box center [92, 153] width 24 height 5
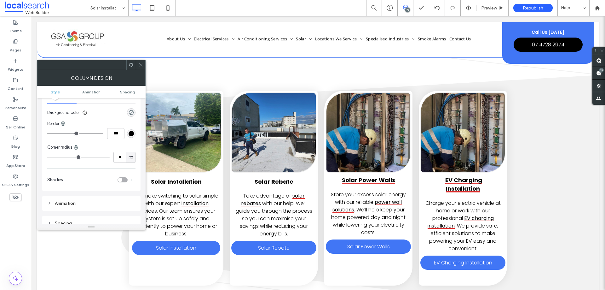
scroll to position [0, 0]
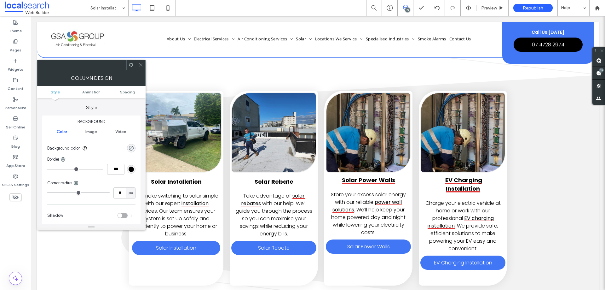
click at [91, 133] on span "Image" at bounding box center [91, 131] width 12 height 5
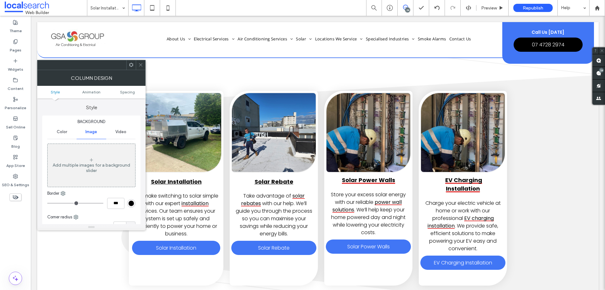
click at [140, 65] on icon at bounding box center [140, 64] width 5 height 5
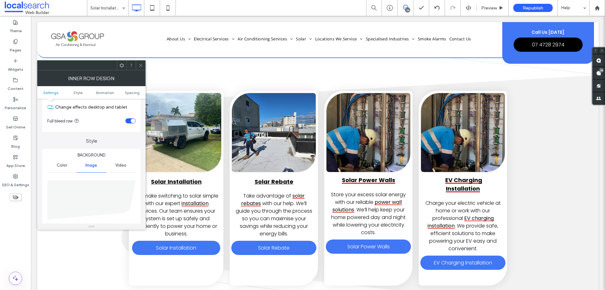
scroll to position [32, 0]
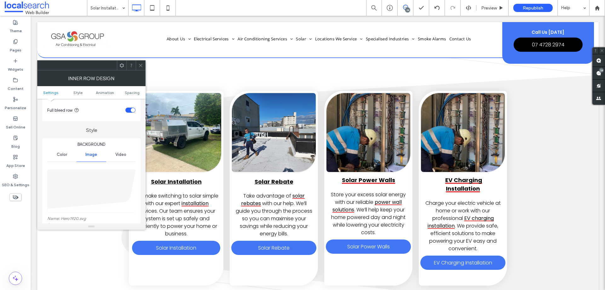
click at [138, 64] on icon at bounding box center [140, 65] width 5 height 5
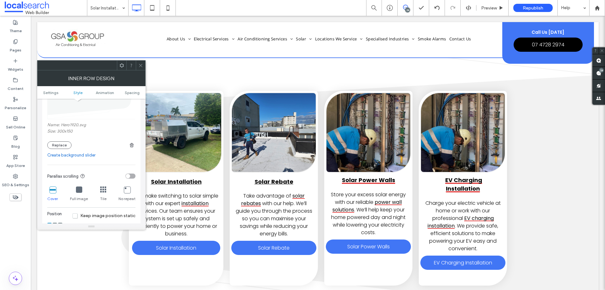
scroll to position [126, 0]
click at [140, 68] on span at bounding box center [140, 65] width 5 height 9
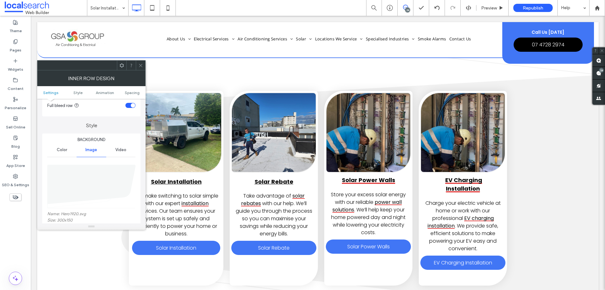
scroll to position [32, 0]
click at [137, 63] on div at bounding box center [140, 65] width 9 height 9
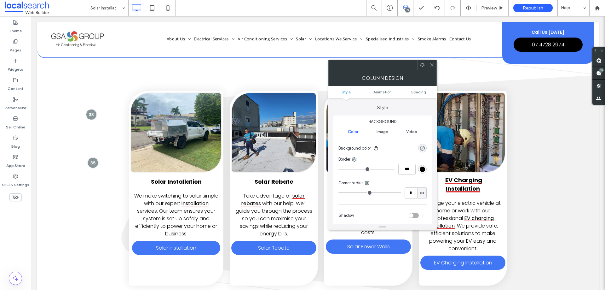
click at [430, 62] on span at bounding box center [432, 64] width 5 height 9
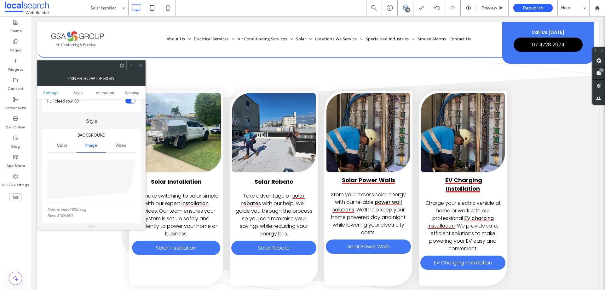
scroll to position [0, 0]
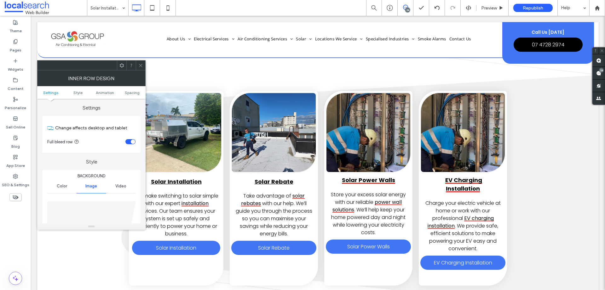
drag, startPoint x: 141, startPoint y: 62, endPoint x: 102, endPoint y: 66, distance: 38.6
click at [140, 62] on span at bounding box center [140, 65] width 5 height 9
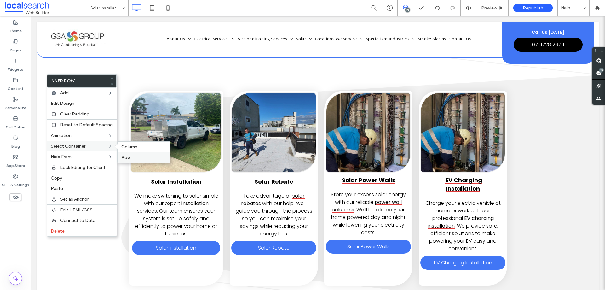
click at [130, 155] on label "Row" at bounding box center [143, 157] width 45 height 5
click at [77, 102] on label "Edit Design" at bounding box center [82, 103] width 62 height 5
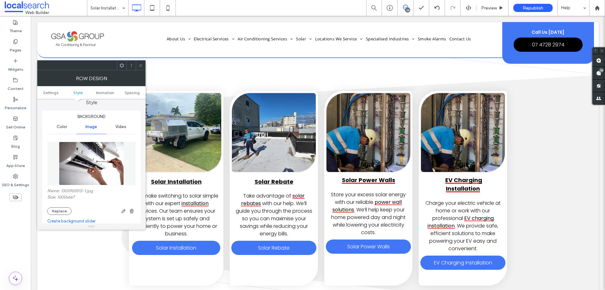
scroll to position [63, 0]
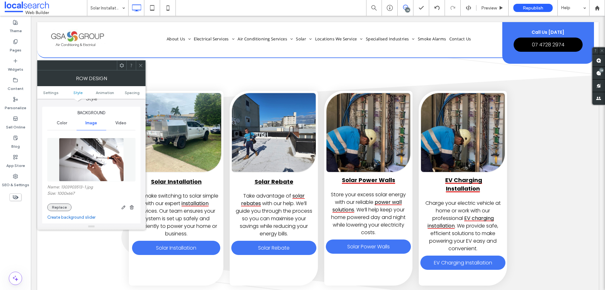
click at [60, 208] on button "Replace" at bounding box center [59, 207] width 24 height 8
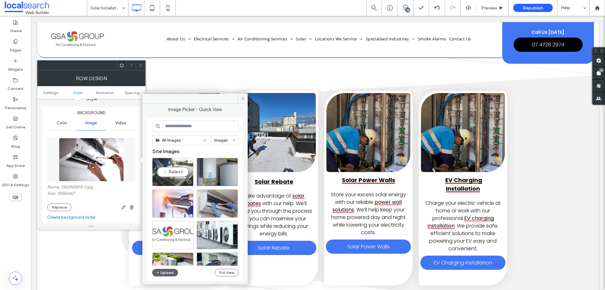
click at [165, 167] on div "Select" at bounding box center [172, 172] width 41 height 28
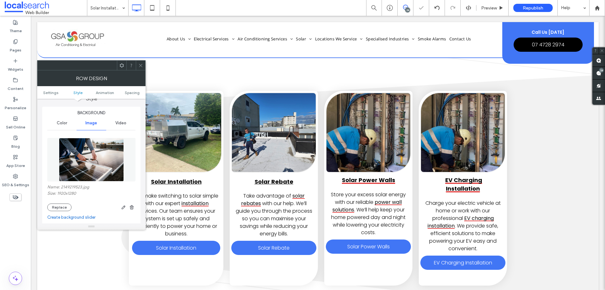
click at [140, 62] on span at bounding box center [140, 65] width 5 height 9
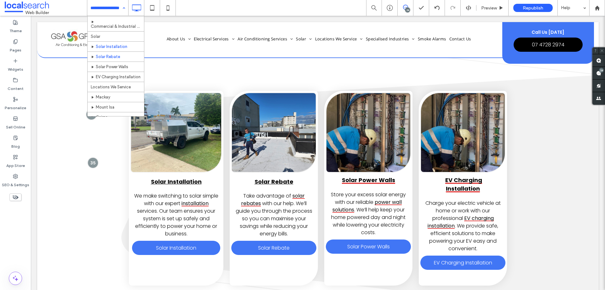
scroll to position [189, 0]
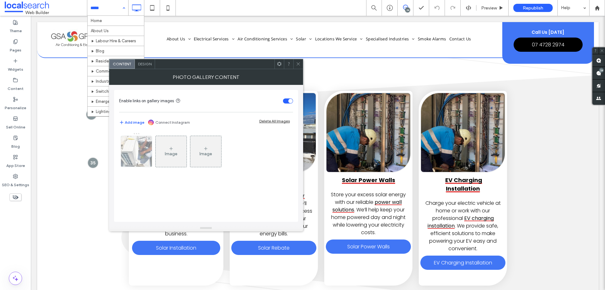
click at [132, 153] on div at bounding box center [136, 151] width 31 height 31
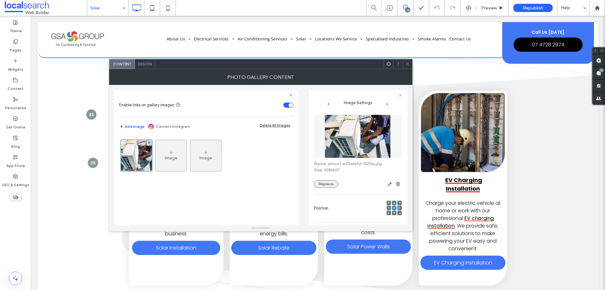
click at [323, 186] on button "Replace" at bounding box center [326, 184] width 24 height 8
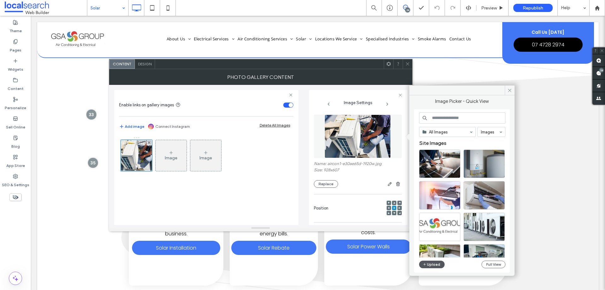
click at [426, 264] on icon "button" at bounding box center [425, 264] width 4 height 5
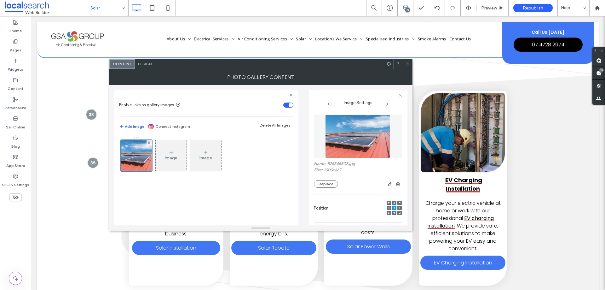
click at [408, 64] on icon at bounding box center [407, 63] width 5 height 5
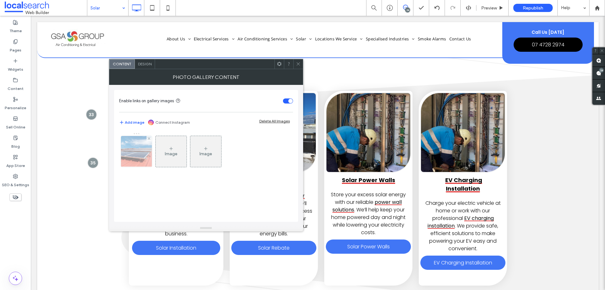
click at [128, 150] on img at bounding box center [136, 151] width 46 height 31
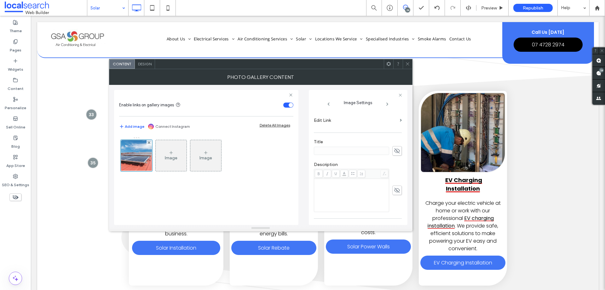
scroll to position [178, 0]
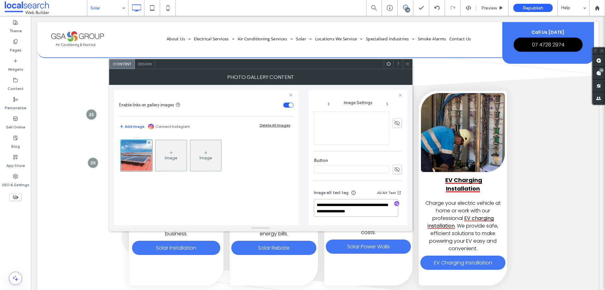
click at [346, 203] on textarea "**********" at bounding box center [356, 208] width 84 height 18
click at [267, 188] on div "Image Image" at bounding box center [206, 177] width 174 height 88
click at [406, 63] on icon at bounding box center [407, 63] width 5 height 5
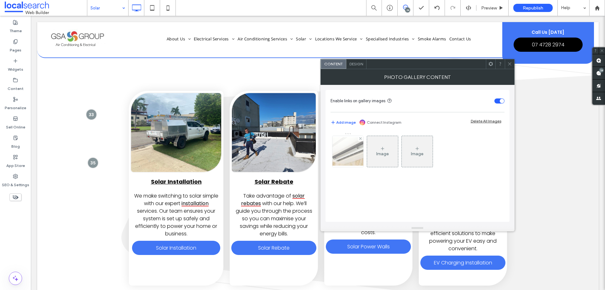
click at [340, 146] on div at bounding box center [348, 151] width 31 height 31
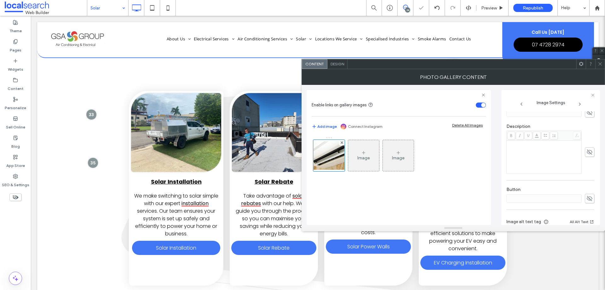
scroll to position [186, 0]
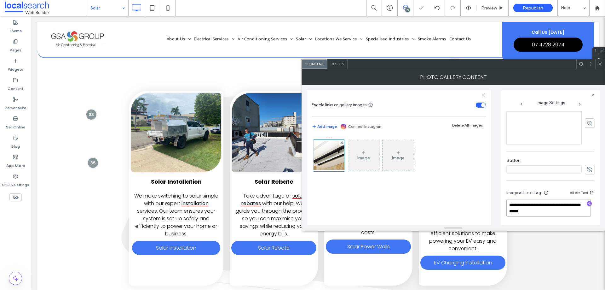
click at [547, 202] on textarea "**********" at bounding box center [549, 208] width 84 height 18
drag, startPoint x: 489, startPoint y: 202, endPoint x: 517, endPoint y: 161, distance: 49.5
click at [489, 202] on div "Enable links on gallery images Add image Connect Instagram Delete All Images Im…" at bounding box center [399, 157] width 184 height 135
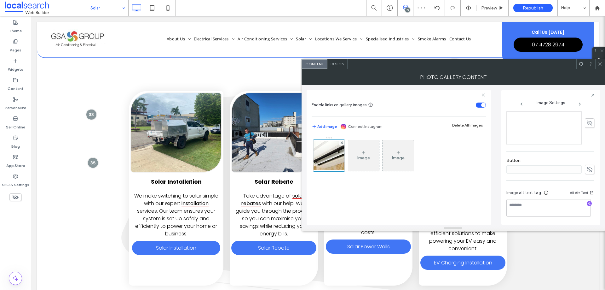
click at [599, 67] on span at bounding box center [600, 63] width 5 height 9
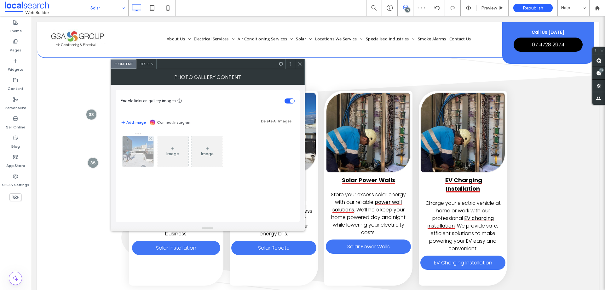
click at [141, 157] on div at bounding box center [138, 151] width 31 height 31
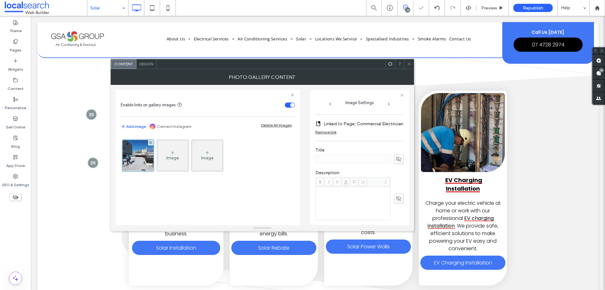
scroll to position [189, 0]
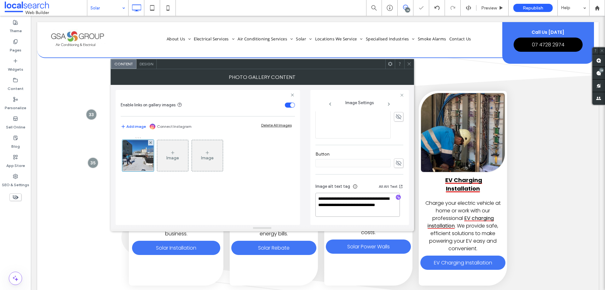
click at [346, 212] on textarea "**********" at bounding box center [358, 205] width 84 height 24
click at [328, 203] on textarea "**********" at bounding box center [358, 205] width 84 height 24
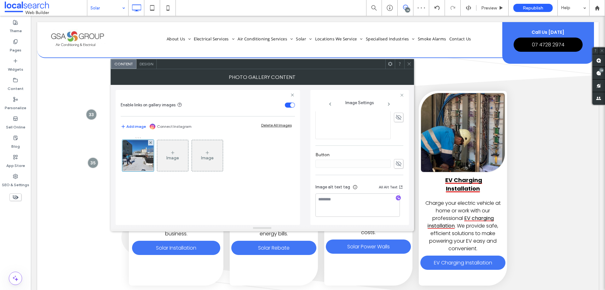
click at [273, 203] on div "Image Image" at bounding box center [208, 177] width 174 height 88
click at [412, 66] on div at bounding box center [408, 63] width 9 height 9
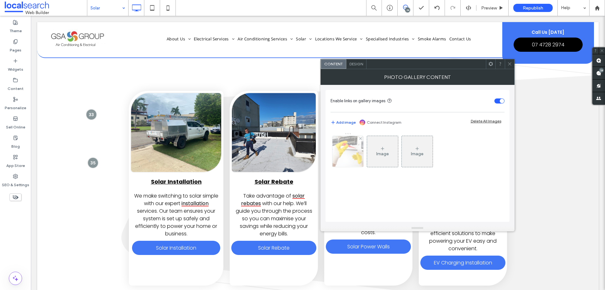
drag, startPoint x: 343, startPoint y: 157, endPoint x: 347, endPoint y: 158, distance: 4.6
click at [343, 157] on div at bounding box center [348, 151] width 31 height 31
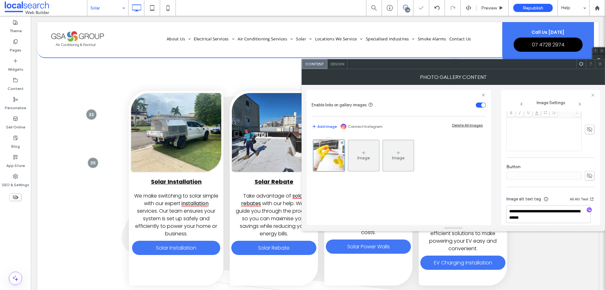
scroll to position [186, 0]
click at [541, 206] on textarea "**********" at bounding box center [549, 208] width 84 height 18
click at [482, 196] on div "Image Image" at bounding box center [399, 177] width 174 height 88
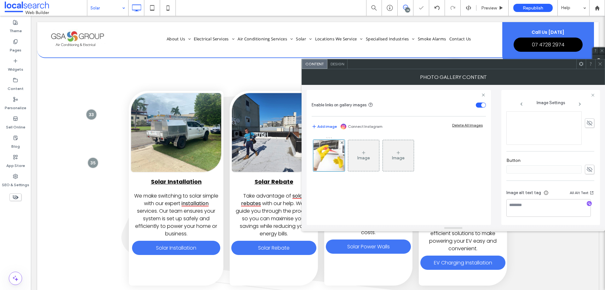
click at [599, 63] on icon at bounding box center [600, 63] width 5 height 5
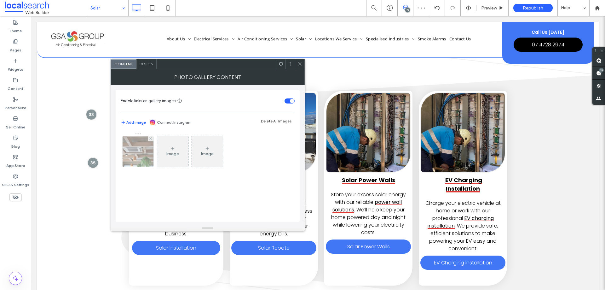
click at [136, 155] on img at bounding box center [138, 151] width 47 height 31
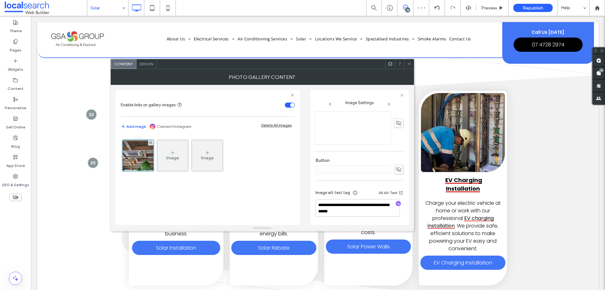
scroll to position [196, 0]
click at [363, 205] on textarea "**********" at bounding box center [358, 208] width 84 height 18
drag, startPoint x: 293, startPoint y: 189, endPoint x: 346, endPoint y: 136, distance: 75.3
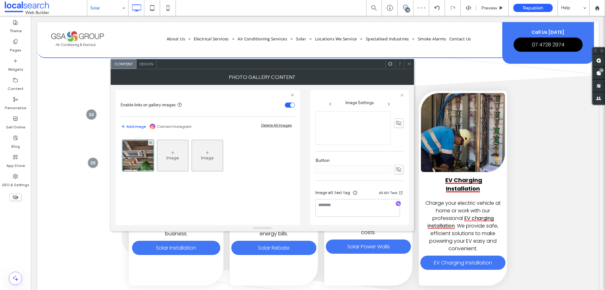
click at [293, 189] on div "Image Image" at bounding box center [208, 177] width 174 height 88
drag, startPoint x: 409, startPoint y: 65, endPoint x: 369, endPoint y: 104, distance: 55.1
click at [409, 65] on icon at bounding box center [409, 63] width 5 height 5
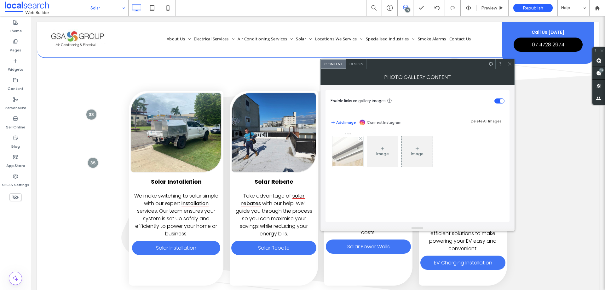
click at [355, 153] on img at bounding box center [348, 151] width 50 height 28
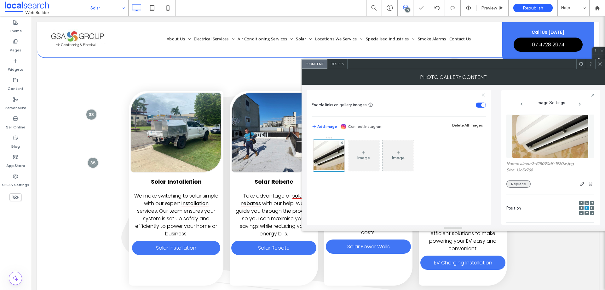
click at [525, 181] on button "Replace" at bounding box center [519, 184] width 24 height 8
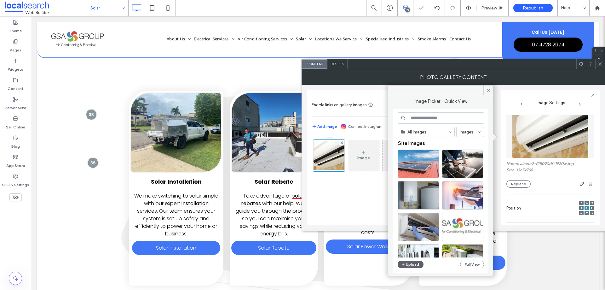
click at [415, 260] on div "All Images Images Site Images Upload Full View" at bounding box center [441, 190] width 86 height 157
click at [413, 261] on button "Upload" at bounding box center [411, 264] width 26 height 8
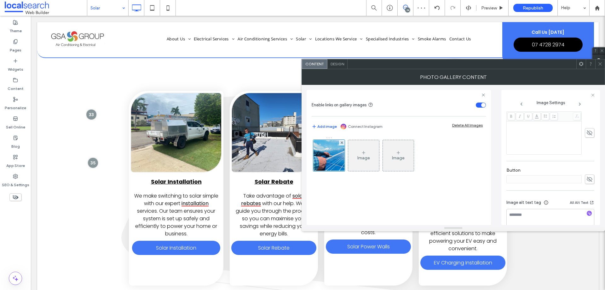
scroll to position [186, 0]
click at [600, 62] on icon at bounding box center [600, 63] width 5 height 5
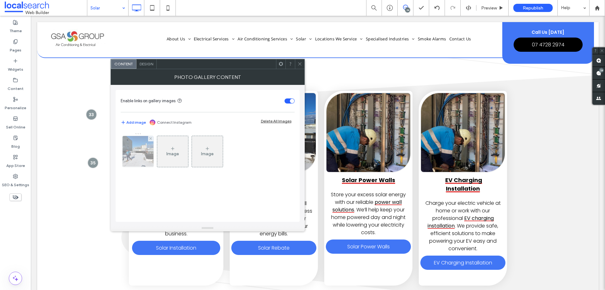
click at [148, 160] on img at bounding box center [137, 151] width 41 height 31
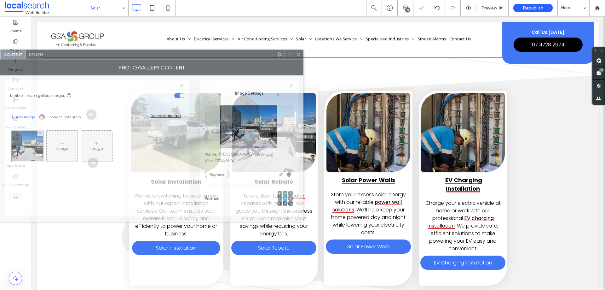
drag, startPoint x: 354, startPoint y: 69, endPoint x: 284, endPoint y: 91, distance: 73.3
click at [237, 60] on div "Photo Gallery Content" at bounding box center [152, 68] width 304 height 16
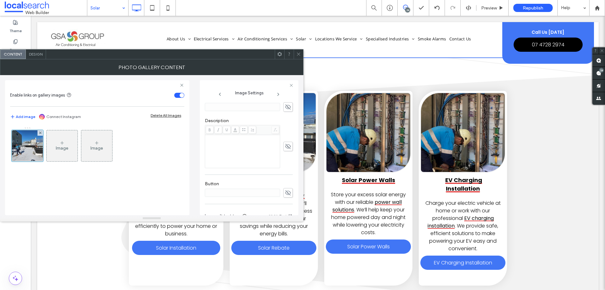
scroll to position [92, 0]
click at [299, 54] on icon at bounding box center [298, 54] width 5 height 5
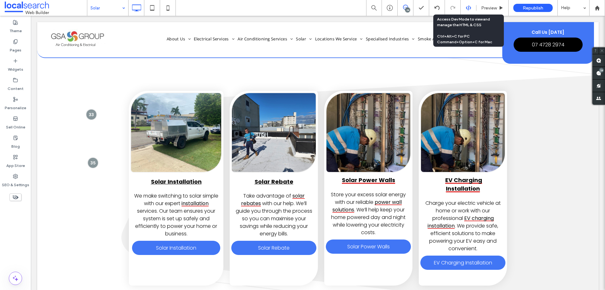
click at [469, 10] on icon at bounding box center [469, 8] width 6 height 6
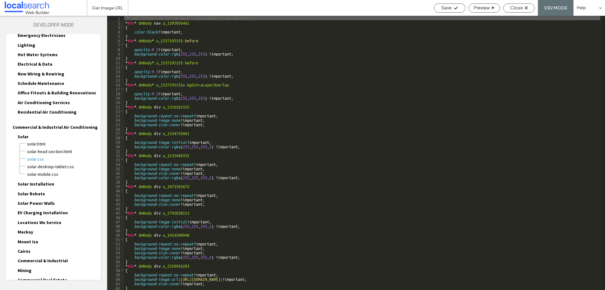
scroll to position [169, 0]
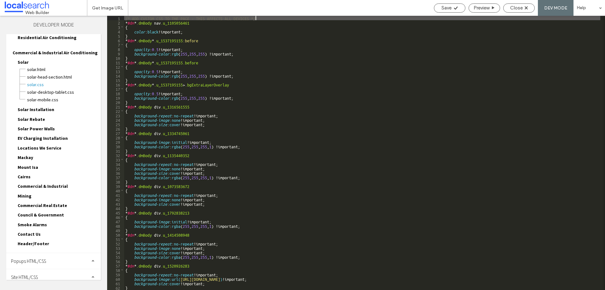
drag, startPoint x: 46, startPoint y: 271, endPoint x: 57, endPoint y: 261, distance: 15.0
click at [47, 270] on div "Site HTML/CSS" at bounding box center [53, 277] width 95 height 16
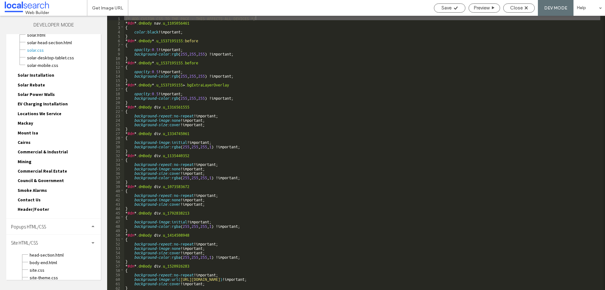
scroll to position [226, 0]
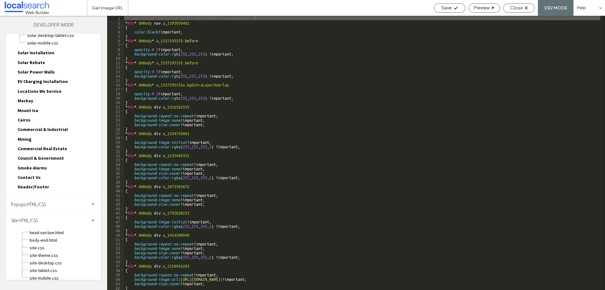
click at [42, 251] on div "site-theme.css" at bounding box center [65, 255] width 72 height 8
click at [41, 244] on span "site.css" at bounding box center [65, 247] width 72 height 6
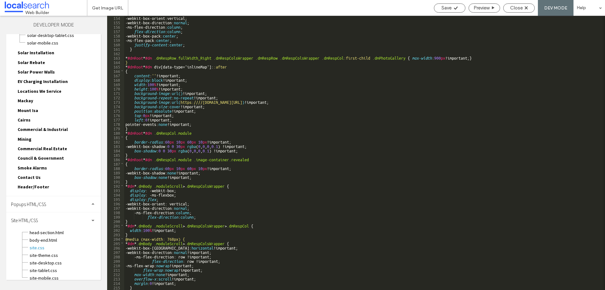
scroll to position [619, 0]
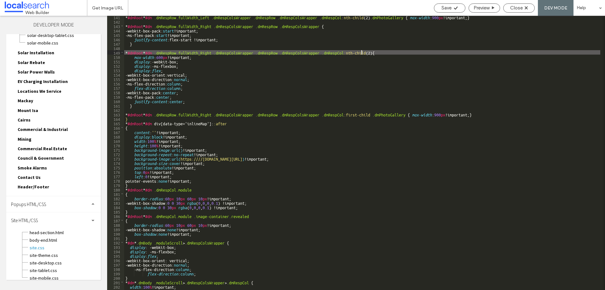
click at [363, 51] on div "* #dmRoot * #dm .dmRespRow.fullWidth_Left .dmRespColsWrapper .dmRespRow .dmResp…" at bounding box center [362, 156] width 476 height 283
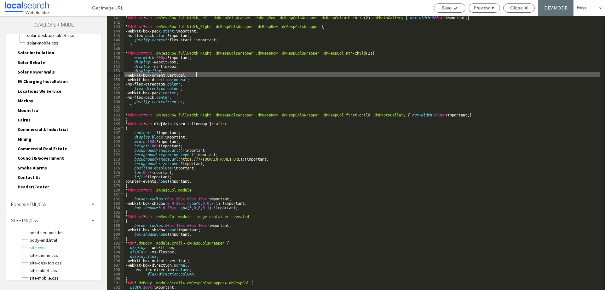
click at [389, 75] on div "* #dmRoot * #dm .dmRespRow.fullWidth_Left .dmRespColsWrapper .dmRespRow .dmResp…" at bounding box center [362, 156] width 476 height 283
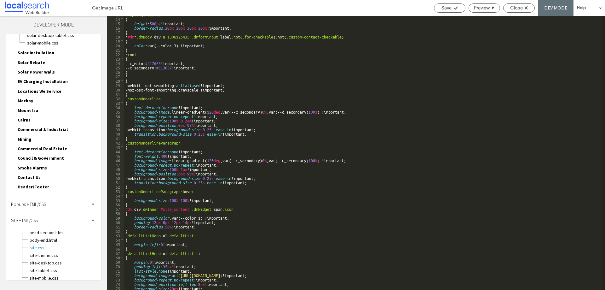
scroll to position [57, 0]
click at [529, 4] on div "Close" at bounding box center [519, 7] width 32 height 9
click at [528, 5] on div "Close" at bounding box center [519, 8] width 31 height 6
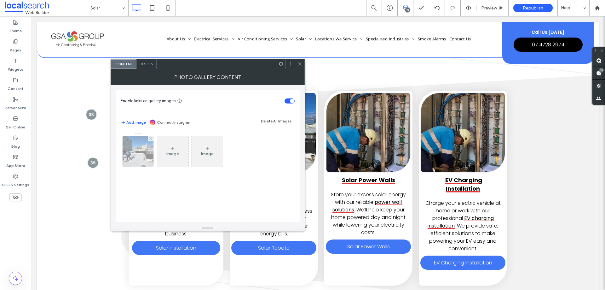
click at [145, 159] on img at bounding box center [137, 151] width 41 height 31
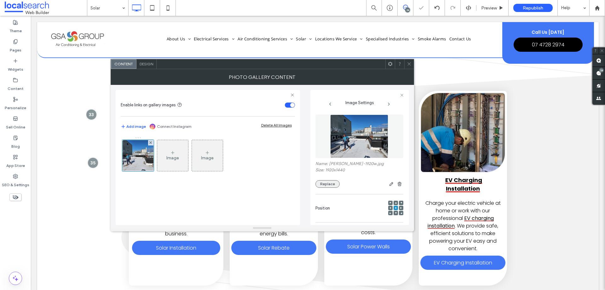
click at [323, 184] on button "Replace" at bounding box center [328, 184] width 24 height 8
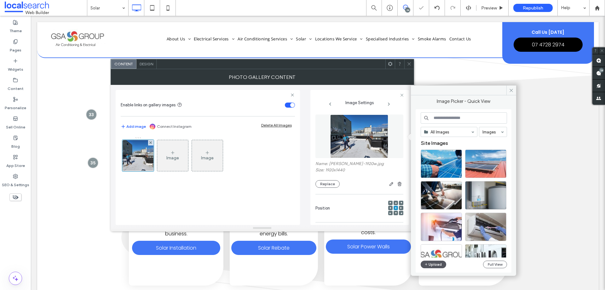
click at [430, 263] on button "Upload" at bounding box center [434, 264] width 26 height 8
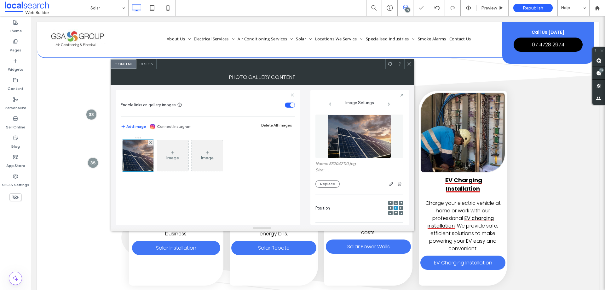
click at [409, 66] on span at bounding box center [409, 63] width 5 height 9
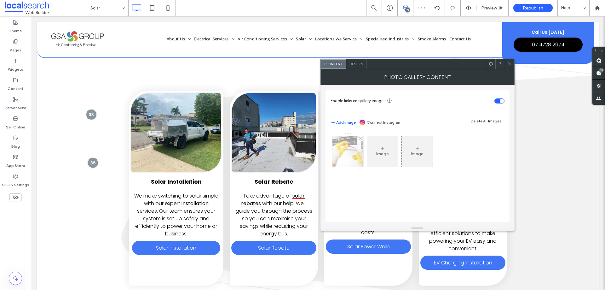
click at [346, 161] on img at bounding box center [348, 151] width 46 height 31
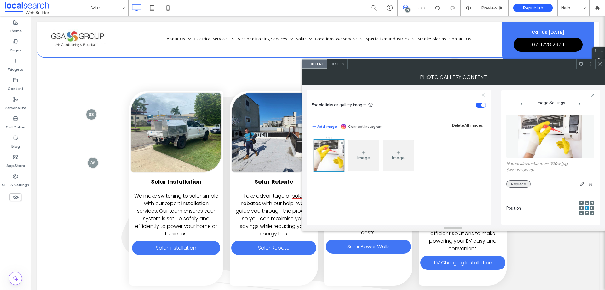
click at [517, 184] on button "Replace" at bounding box center [519, 184] width 24 height 8
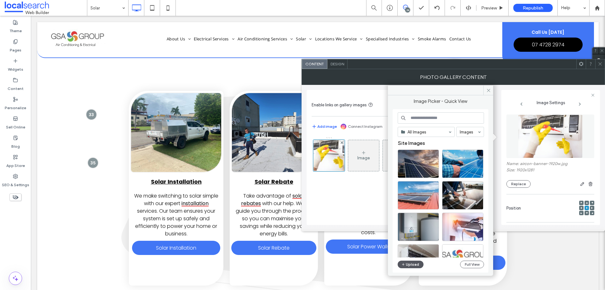
click at [416, 264] on button "Upload" at bounding box center [411, 264] width 26 height 8
click at [410, 268] on button "Upload" at bounding box center [411, 264] width 26 height 8
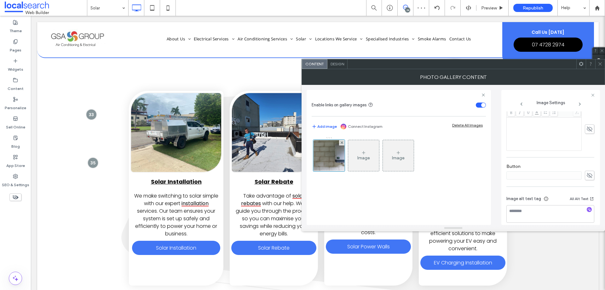
scroll to position [186, 0]
click at [600, 60] on span at bounding box center [600, 63] width 5 height 9
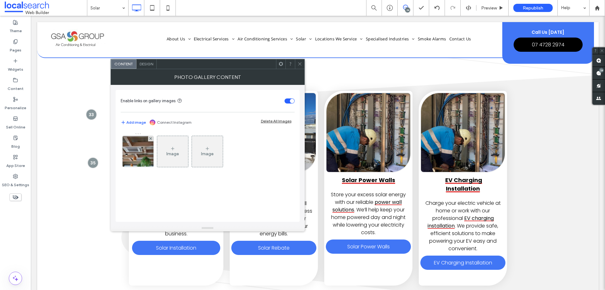
drag, startPoint x: 137, startPoint y: 153, endPoint x: 172, endPoint y: 160, distance: 35.4
click at [137, 153] on img at bounding box center [138, 151] width 47 height 31
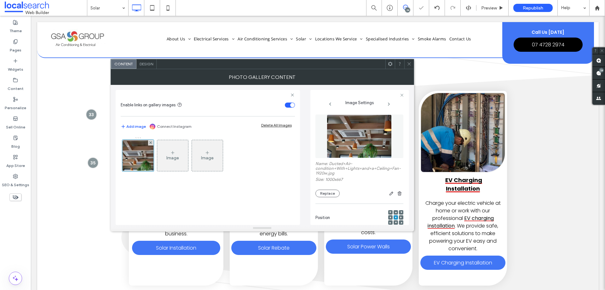
click at [320, 198] on div "Name: Ducted+Air-condition+With+Lights+and+a+Ceiling+Fan-1920w.jpg Size: 1000x6…" at bounding box center [360, 155] width 88 height 89
click at [322, 194] on button "Replace" at bounding box center [328, 193] width 24 height 8
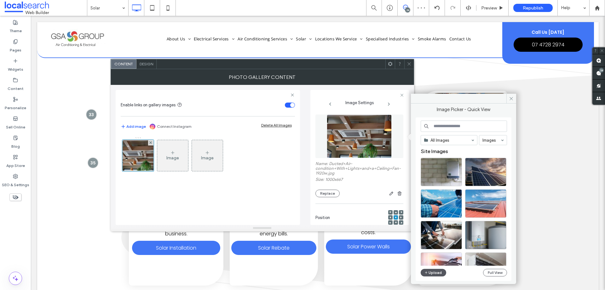
click at [439, 273] on button "Upload" at bounding box center [434, 273] width 26 height 8
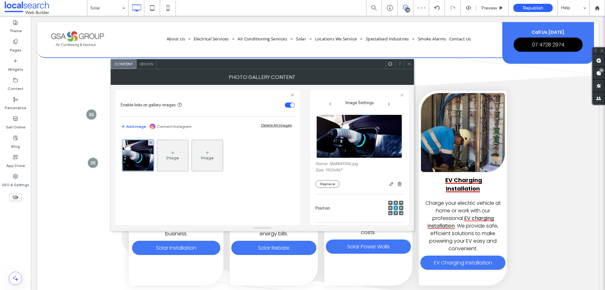
click at [409, 62] on icon at bounding box center [409, 63] width 5 height 5
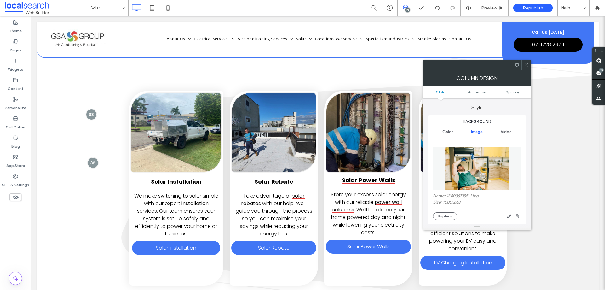
click at [439, 211] on div "Name: 1340367155-1.jpg Size: 1000x668 Replace" at bounding box center [477, 206] width 88 height 26
click at [439, 213] on button "Replace" at bounding box center [445, 216] width 24 height 8
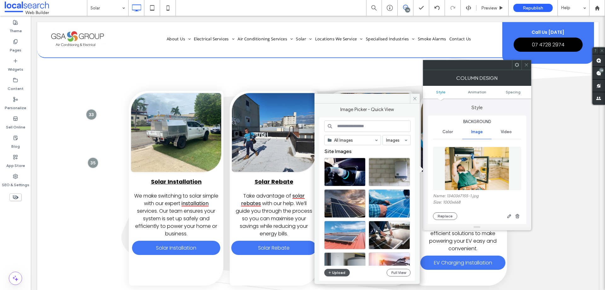
click at [339, 269] on button "Upload" at bounding box center [337, 273] width 26 height 8
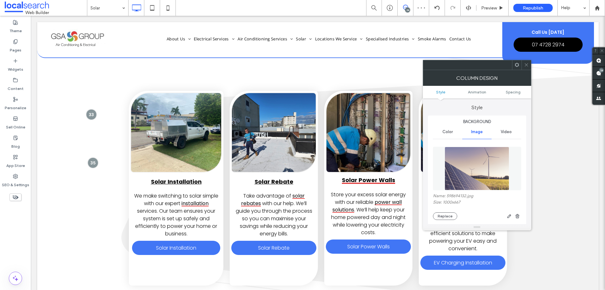
click at [530, 62] on div at bounding box center [526, 64] width 9 height 9
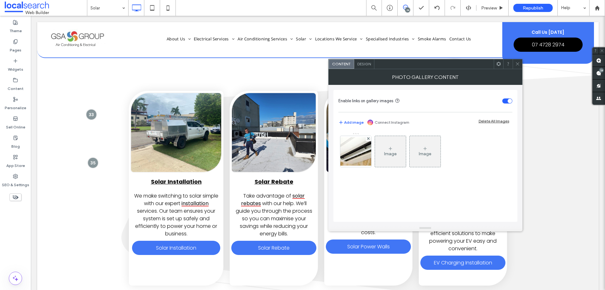
drag, startPoint x: 353, startPoint y: 158, endPoint x: 496, endPoint y: 183, distance: 144.9
click at [354, 158] on img at bounding box center [356, 151] width 50 height 28
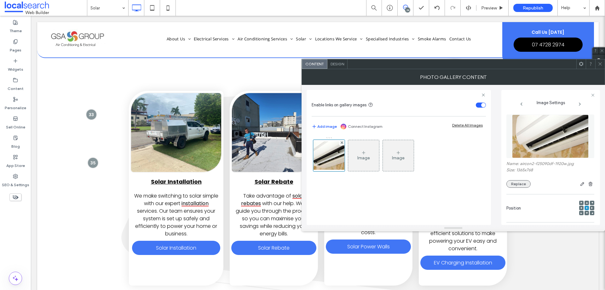
click at [521, 184] on button "Replace" at bounding box center [519, 184] width 24 height 8
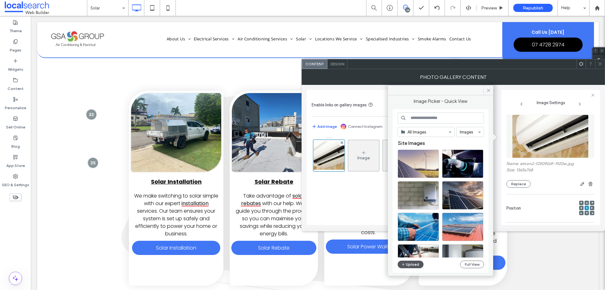
click at [415, 267] on button "Upload" at bounding box center [411, 264] width 26 height 8
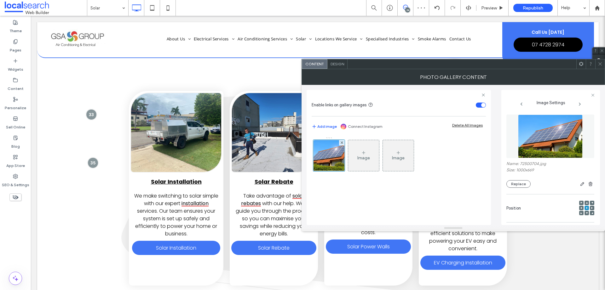
click at [601, 63] on icon at bounding box center [600, 63] width 5 height 5
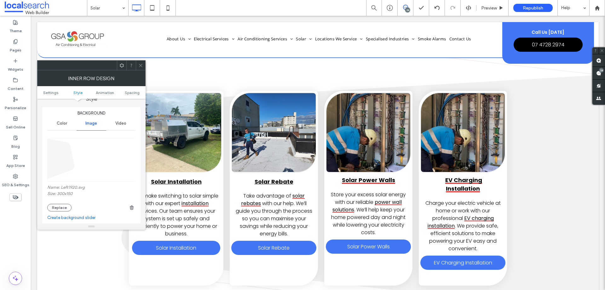
scroll to position [63, 0]
click at [136, 63] on div at bounding box center [140, 65] width 9 height 9
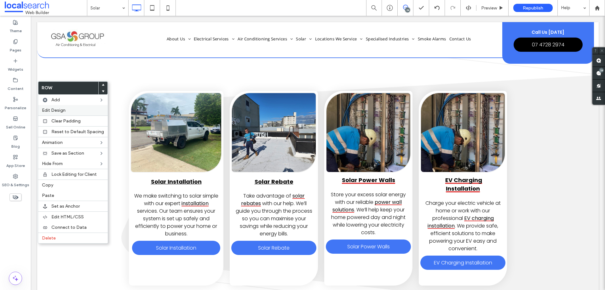
click at [63, 113] on div "Edit Design" at bounding box center [73, 110] width 70 height 10
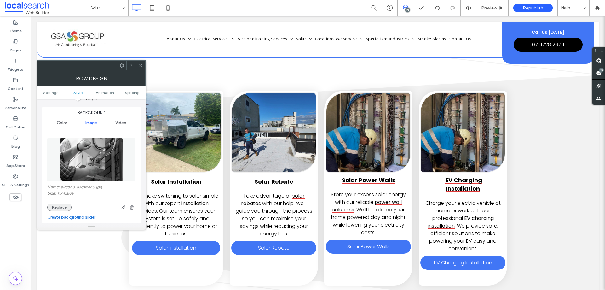
click at [64, 206] on button "Replace" at bounding box center [59, 207] width 24 height 8
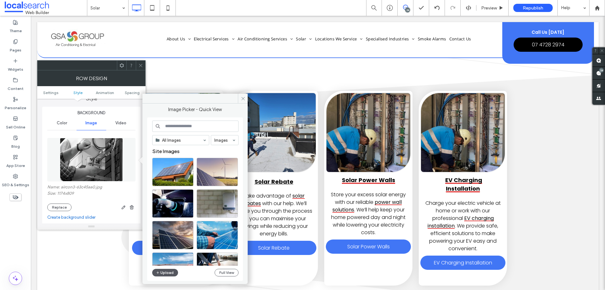
click at [164, 275] on button "Upload" at bounding box center [165, 273] width 26 height 8
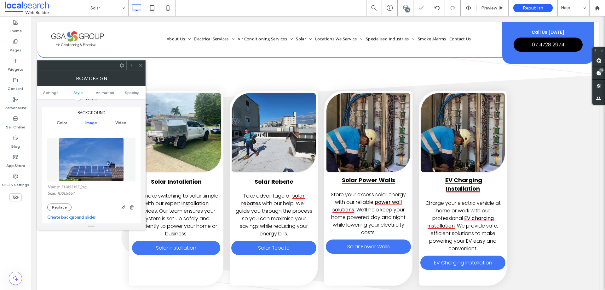
click at [137, 66] on div at bounding box center [140, 65] width 9 height 9
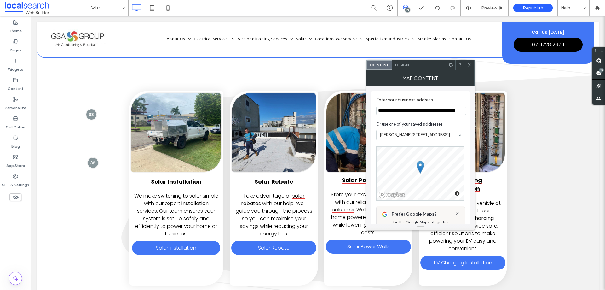
click at [470, 61] on span at bounding box center [470, 64] width 5 height 9
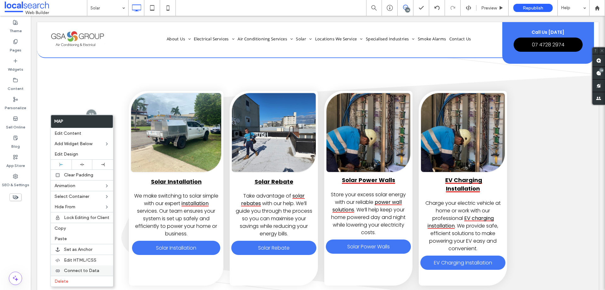
click at [73, 271] on span "Connect to Data" at bounding box center [81, 270] width 35 height 5
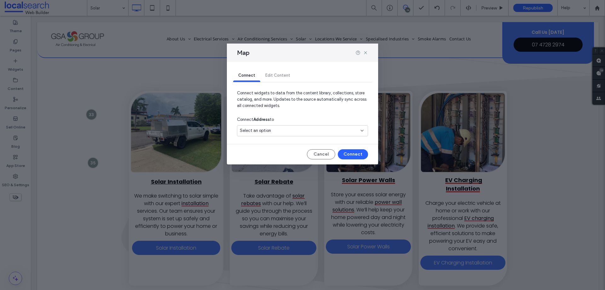
click at [267, 129] on span "Select an option" at bounding box center [255, 130] width 31 height 6
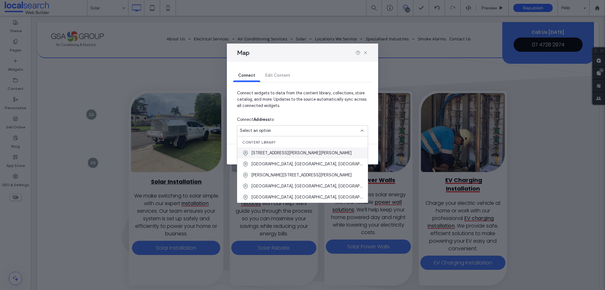
click at [292, 156] on div "33 Hugh Ryan Drive, Garbutt Queensland 4814, Australia" at bounding box center [302, 152] width 131 height 11
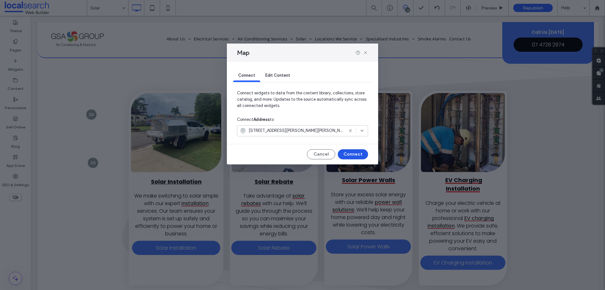
click at [350, 153] on button "Connect" at bounding box center [353, 154] width 30 height 10
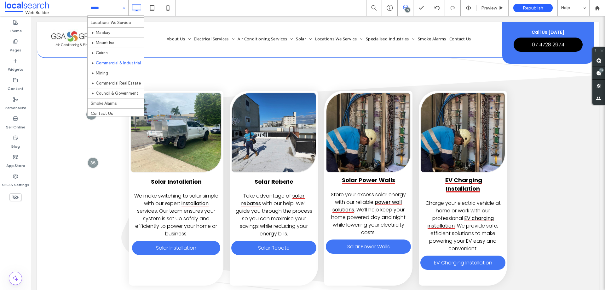
scroll to position [284, 0]
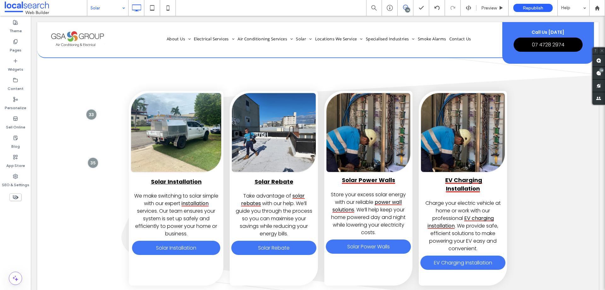
click at [102, 10] on input at bounding box center [106, 8] width 32 height 16
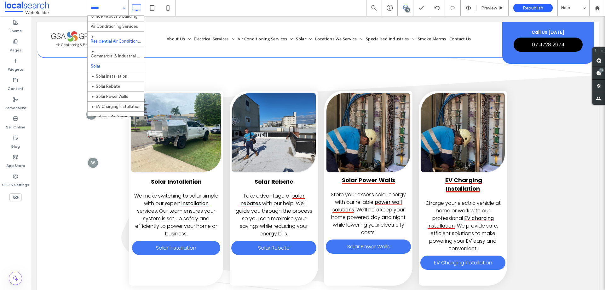
scroll to position [158, 0]
drag, startPoint x: 113, startPoint y: 94, endPoint x: 108, endPoint y: 93, distance: 5.6
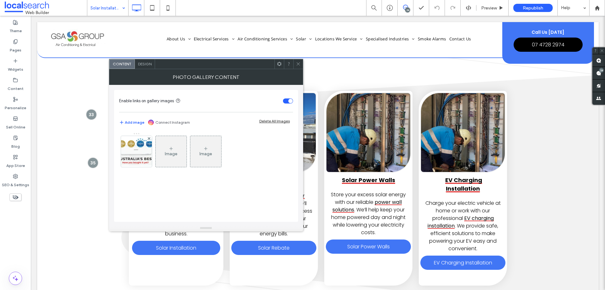
click at [297, 67] on span at bounding box center [298, 63] width 5 height 9
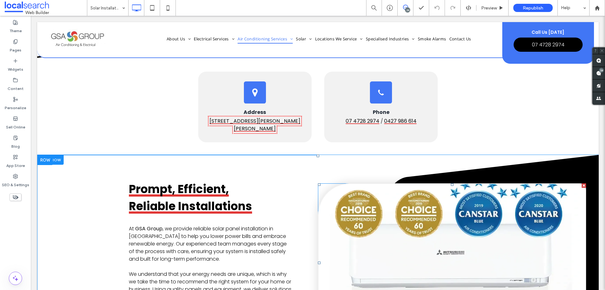
scroll to position [347, 0]
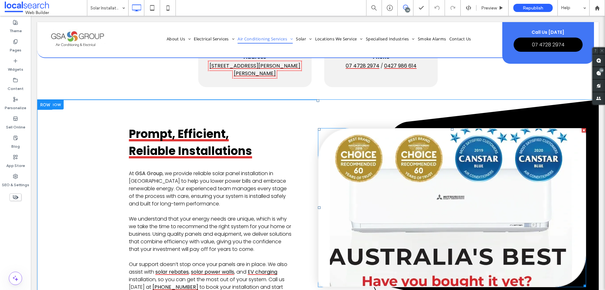
click at [424, 194] on link at bounding box center [452, 208] width 267 height 158
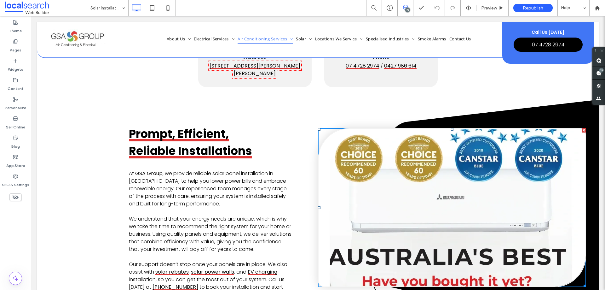
click at [424, 194] on link at bounding box center [452, 208] width 267 height 158
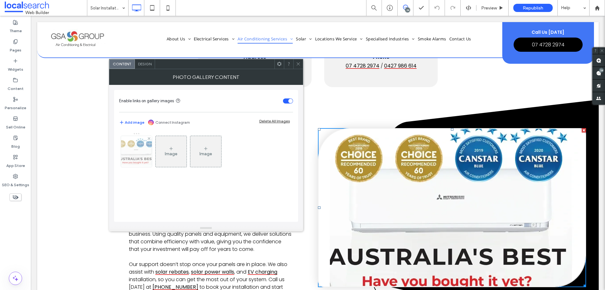
click at [133, 151] on img at bounding box center [136, 151] width 41 height 31
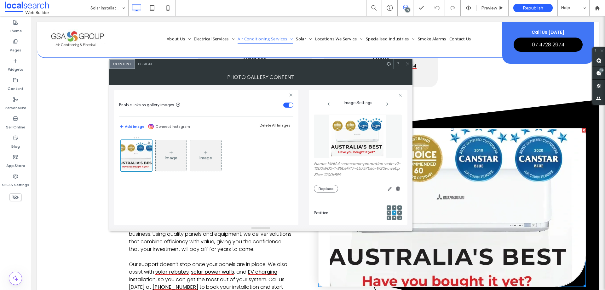
click at [301, 144] on div "**********" at bounding box center [261, 155] width 294 height 140
click at [332, 142] on figure at bounding box center [358, 136] width 88 height 44
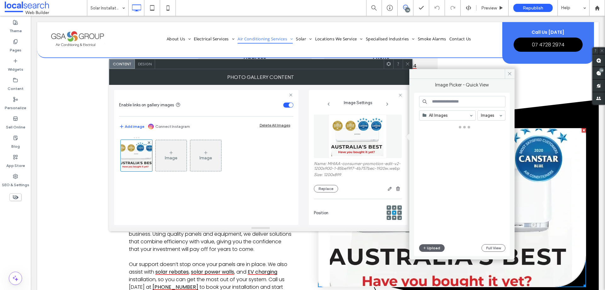
click at [440, 121] on div "All Images Images Upload Full View" at bounding box center [462, 174] width 86 height 157
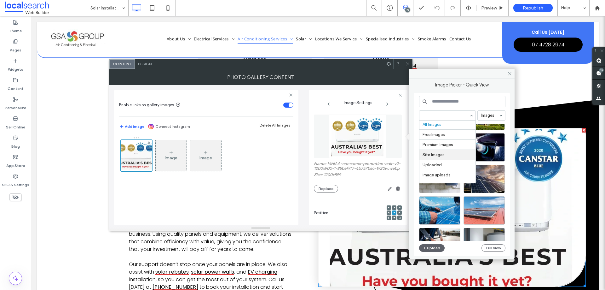
scroll to position [48, 0]
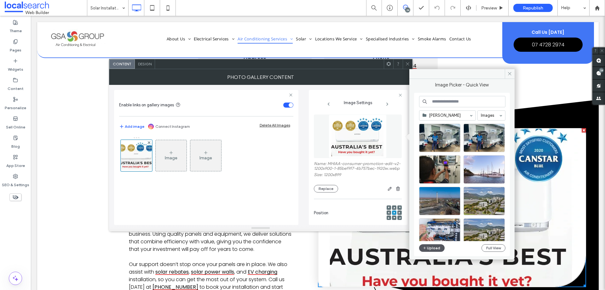
click at [437, 246] on button "Upload" at bounding box center [432, 248] width 26 height 8
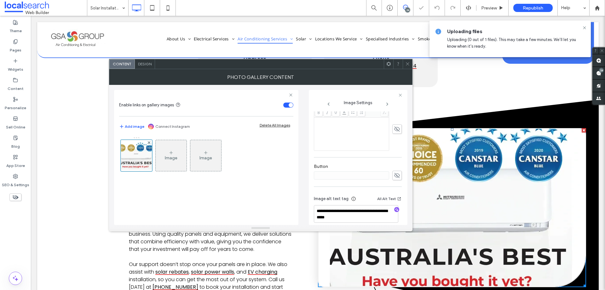
scroll to position [188, 0]
click at [406, 65] on use at bounding box center [407, 63] width 3 height 3
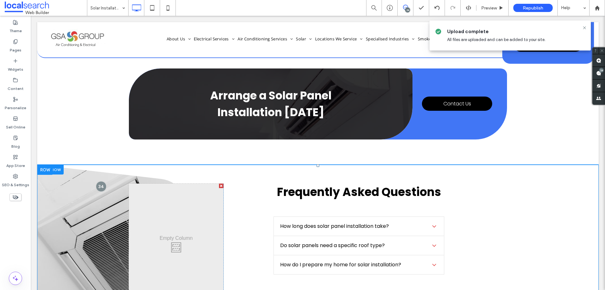
scroll to position [725, 0]
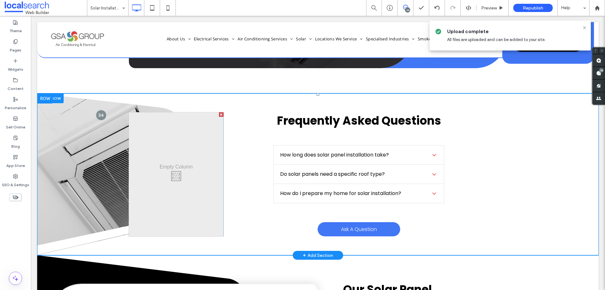
click at [84, 157] on div "Click To Paste Frequently Asked Questions How long does solar panel installatio…" at bounding box center [318, 174] width 562 height 162
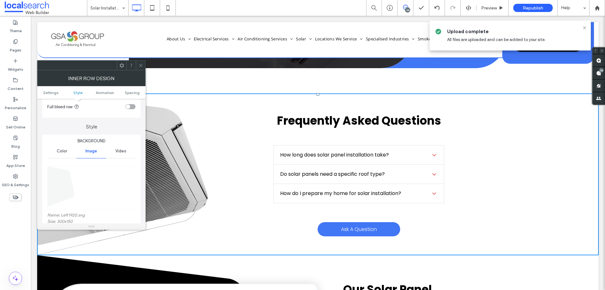
scroll to position [95, 0]
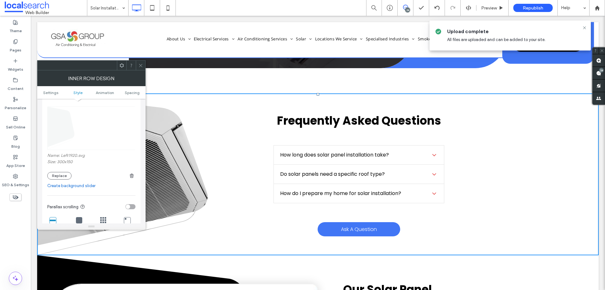
click at [136, 64] on div at bounding box center [140, 65] width 9 height 9
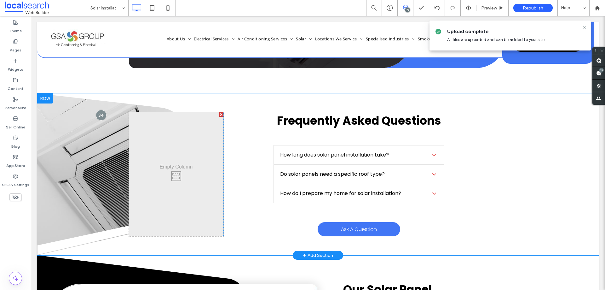
click at [48, 93] on div at bounding box center [45, 98] width 16 height 10
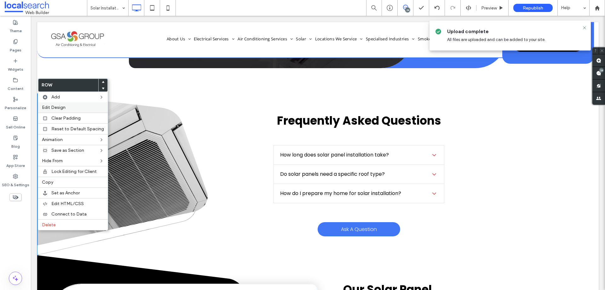
click at [70, 108] on label "Edit Design" at bounding box center [73, 107] width 62 height 5
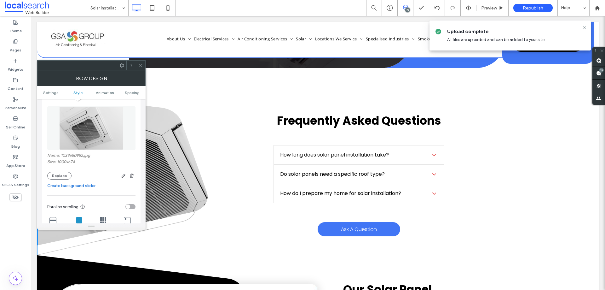
click at [102, 126] on img at bounding box center [91, 128] width 64 height 44
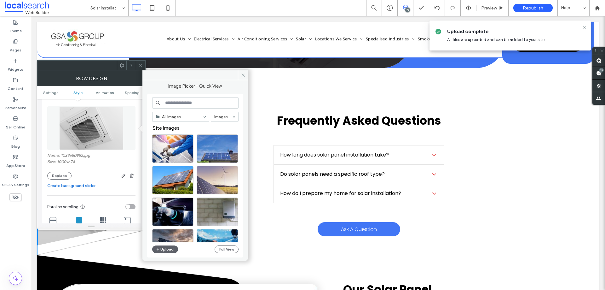
click at [170, 245] on div "All Images Images Site Images Upload Full View" at bounding box center [195, 175] width 86 height 157
click at [167, 248] on button "Upload" at bounding box center [165, 249] width 26 height 8
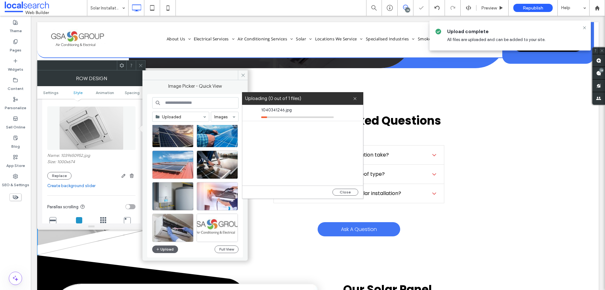
scroll to position [158, 0]
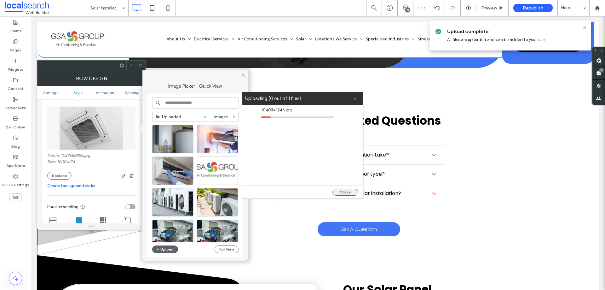
click at [348, 190] on button "Close" at bounding box center [346, 192] width 26 height 7
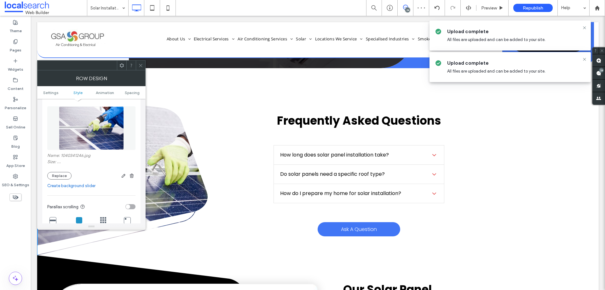
click at [140, 67] on icon at bounding box center [140, 65] width 5 height 5
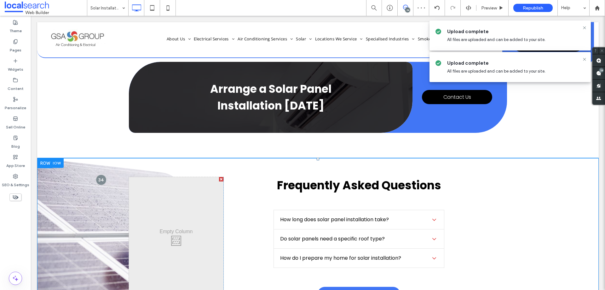
scroll to position [599, 0]
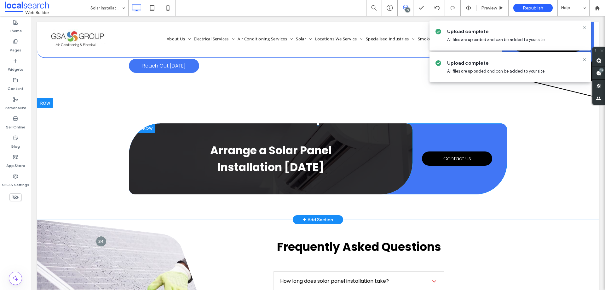
click at [167, 151] on div "Arrange a Solar Panel Installation Today Click To Paste" at bounding box center [271, 158] width 284 height 71
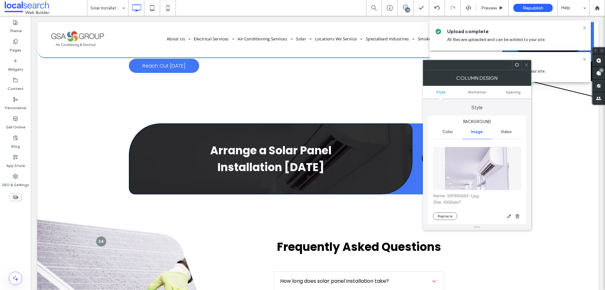
click at [472, 167] on img at bounding box center [477, 169] width 65 height 44
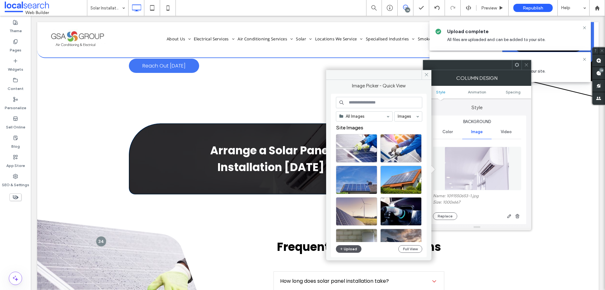
click at [353, 247] on button "Upload" at bounding box center [349, 249] width 26 height 8
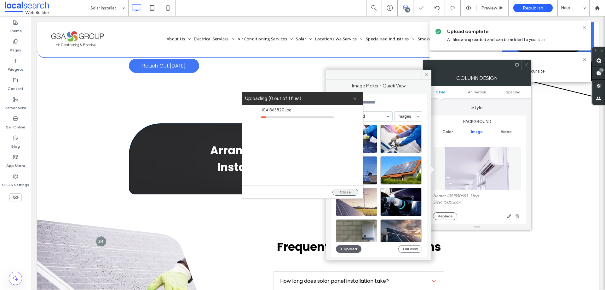
click at [348, 191] on button "Close" at bounding box center [346, 192] width 26 height 7
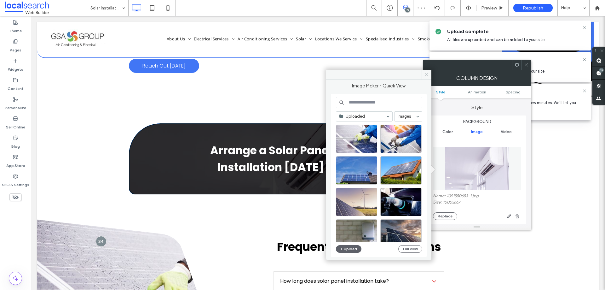
click at [423, 76] on span at bounding box center [427, 74] width 10 height 9
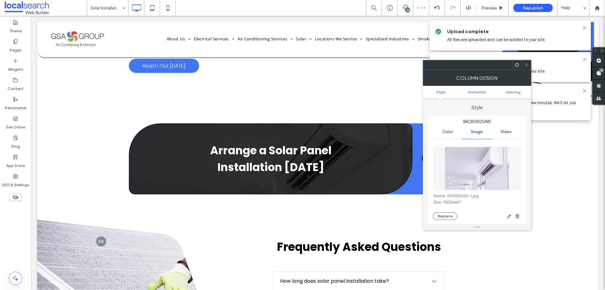
click at [529, 64] on div at bounding box center [526, 64] width 9 height 9
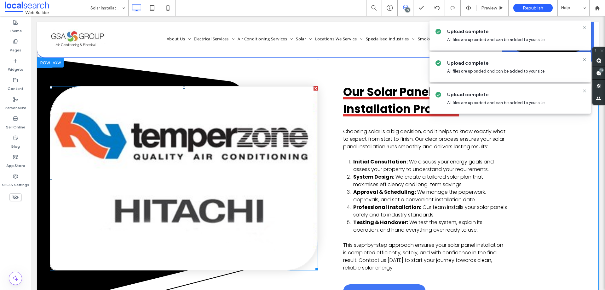
scroll to position [883, 0]
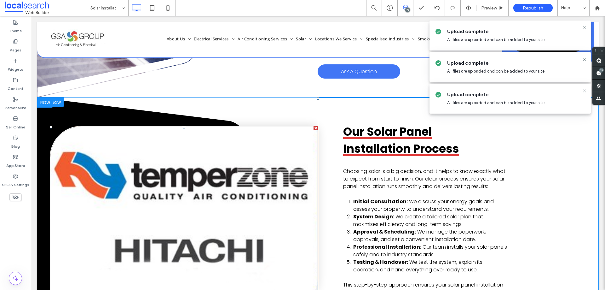
click at [186, 150] on link at bounding box center [183, 217] width 267 height 183
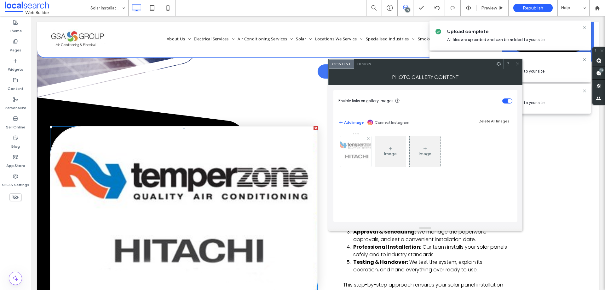
click at [362, 150] on div at bounding box center [355, 151] width 31 height 31
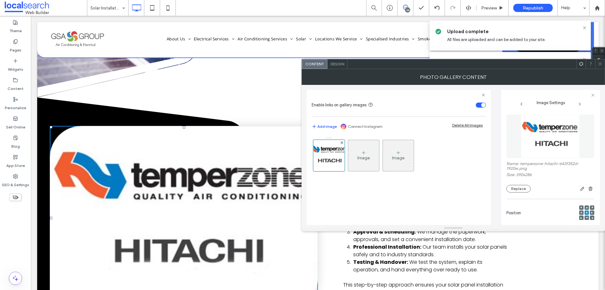
drag, startPoint x: 468, startPoint y: 146, endPoint x: 473, endPoint y: 146, distance: 4.7
click at [468, 146] on div "Image Image" at bounding box center [399, 157] width 174 height 41
click at [524, 143] on figure at bounding box center [551, 136] width 88 height 44
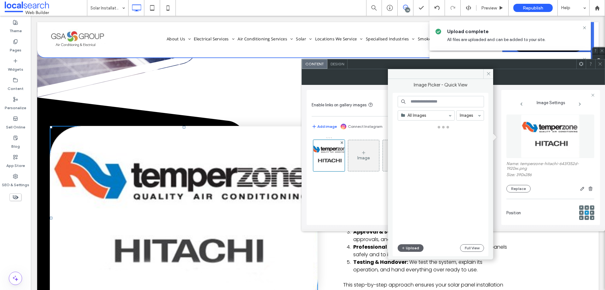
drag, startPoint x: 426, startPoint y: 114, endPoint x: 429, endPoint y: 119, distance: 5.4
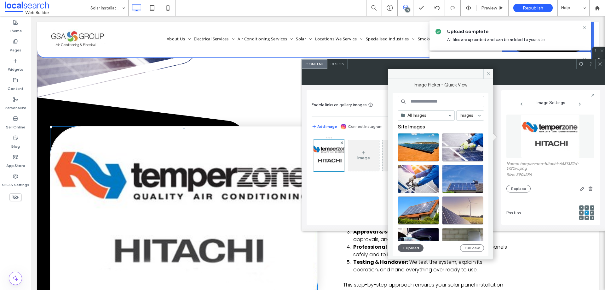
drag, startPoint x: 418, startPoint y: 126, endPoint x: 423, endPoint y: 200, distance: 73.9
click at [412, 244] on button "Upload" at bounding box center [411, 248] width 26 height 8
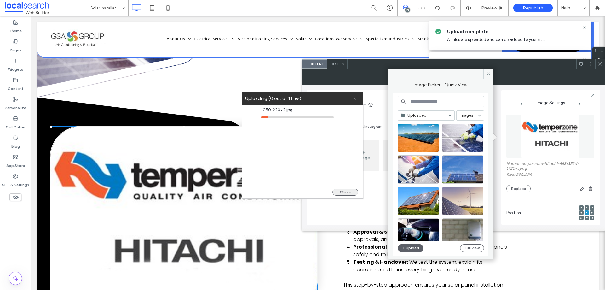
click at [350, 191] on button "Close" at bounding box center [346, 192] width 26 height 7
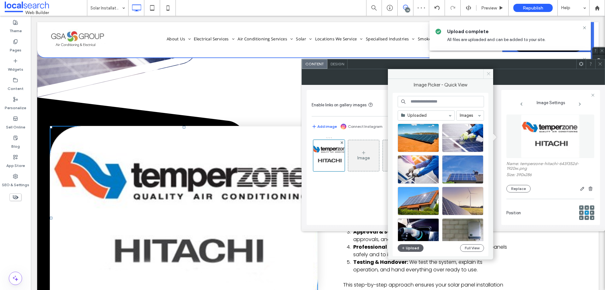
click at [488, 77] on span at bounding box center [489, 73] width 10 height 9
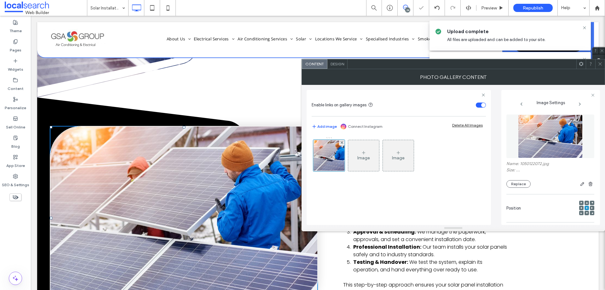
click at [599, 64] on icon at bounding box center [600, 63] width 5 height 5
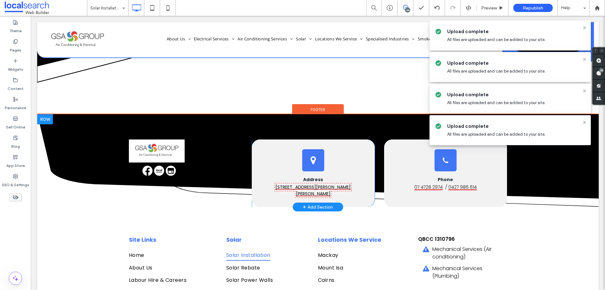
scroll to position [1103, 0]
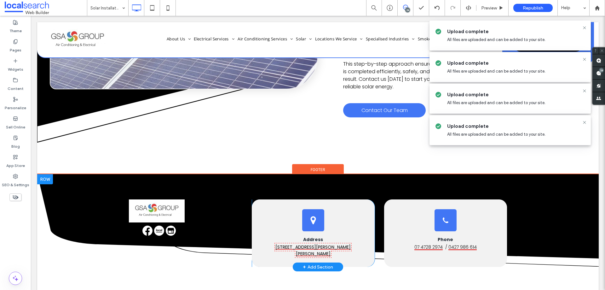
click at [82, 183] on div "Click To Paste Address 33 Hugh Ryan Dr, Garbutt QLD 4814 Click To Paste Phone 0…" at bounding box center [318, 220] width 562 height 93
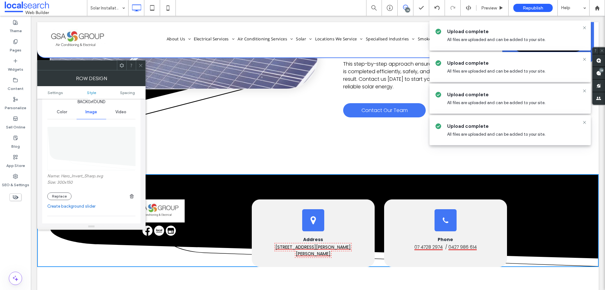
scroll to position [63, 0]
drag, startPoint x: 141, startPoint y: 62, endPoint x: 104, endPoint y: 41, distance: 42.2
click at [141, 62] on span at bounding box center [140, 65] width 5 height 9
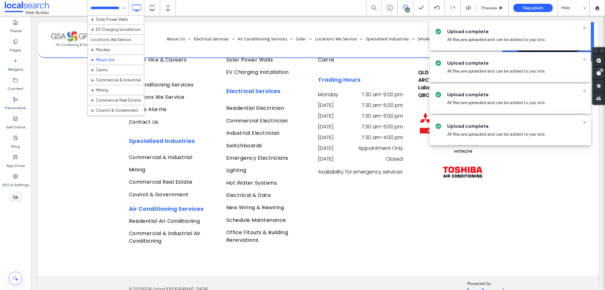
scroll to position [221, 0]
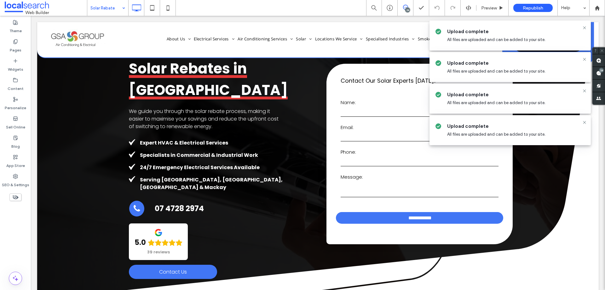
scroll to position [32, 0]
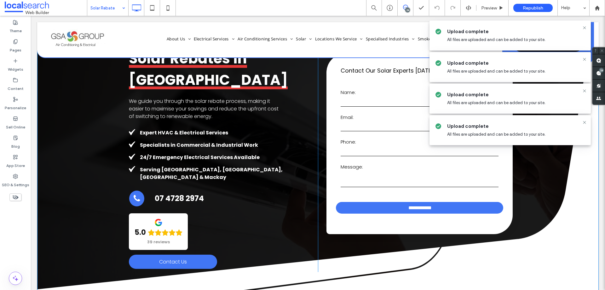
click at [84, 146] on div "**********" at bounding box center [318, 155] width 537 height 234
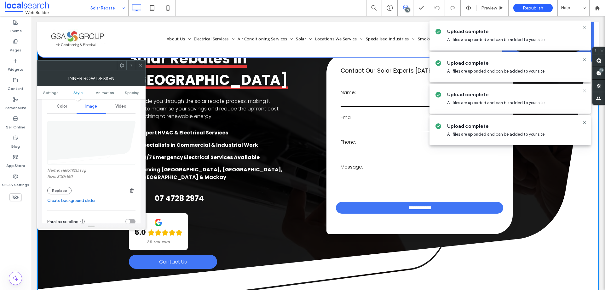
scroll to position [63, 0]
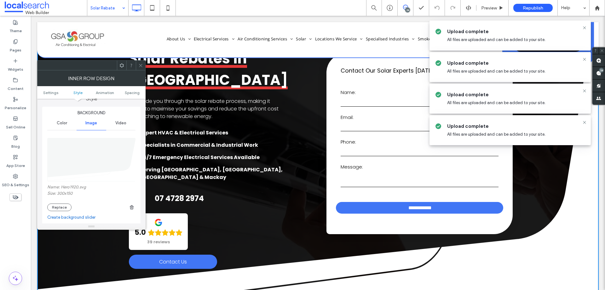
click at [142, 66] on icon at bounding box center [140, 65] width 5 height 5
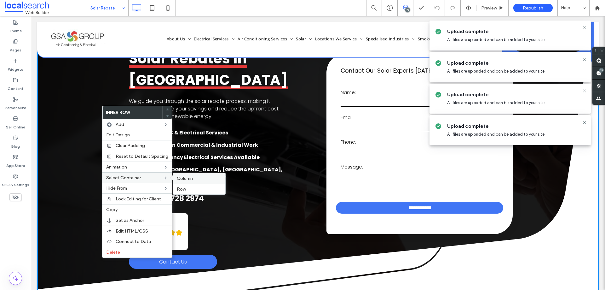
click at [197, 179] on label "Column" at bounding box center [199, 178] width 45 height 5
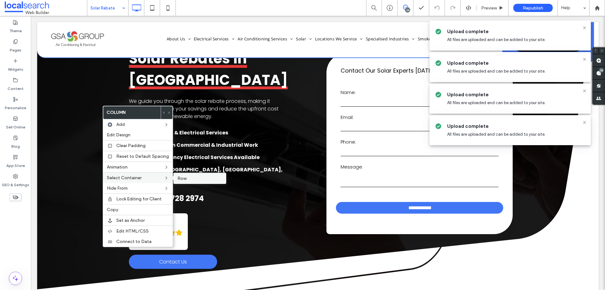
drag, startPoint x: 180, startPoint y: 178, endPoint x: 142, endPoint y: 145, distance: 50.5
click at [180, 178] on span "Row" at bounding box center [181, 178] width 9 height 5
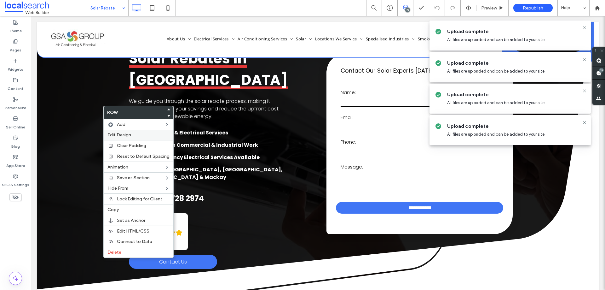
click at [122, 133] on span "Edit Design" at bounding box center [120, 134] width 24 height 5
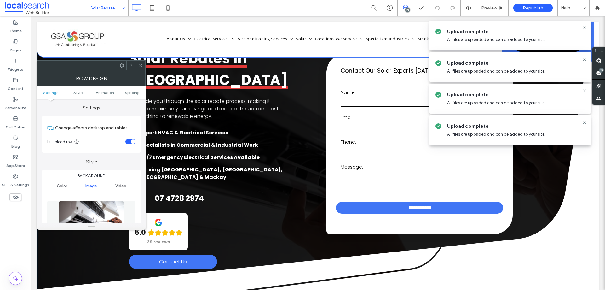
drag, startPoint x: 83, startPoint y: 202, endPoint x: 100, endPoint y: 201, distance: 17.4
click at [82, 202] on img at bounding box center [91, 223] width 65 height 44
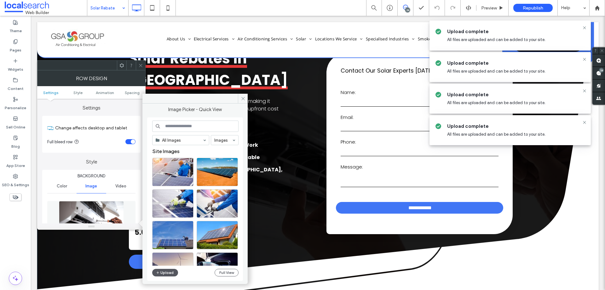
click at [174, 271] on button "Upload" at bounding box center [165, 273] width 26 height 8
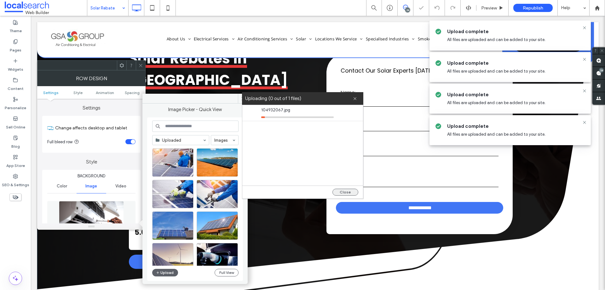
click at [345, 189] on button "Close" at bounding box center [346, 192] width 26 height 7
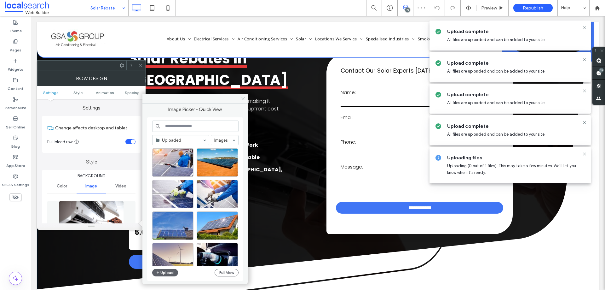
click at [246, 97] on span at bounding box center [243, 98] width 10 height 9
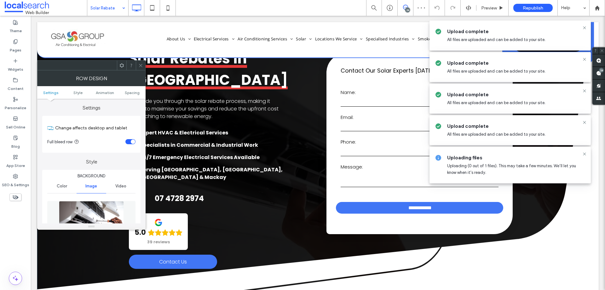
click at [141, 63] on icon at bounding box center [140, 65] width 5 height 5
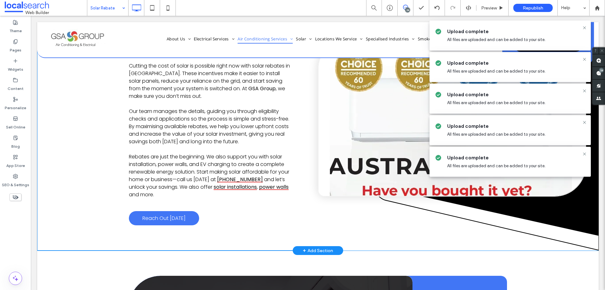
scroll to position [378, 0]
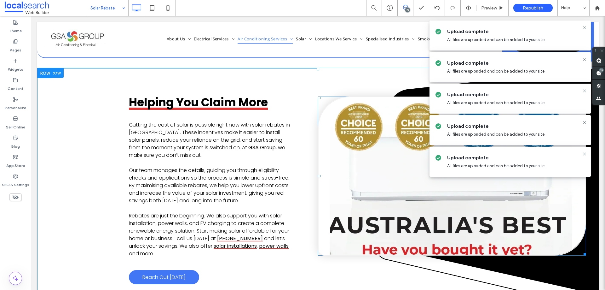
click at [330, 202] on link at bounding box center [452, 176] width 267 height 158
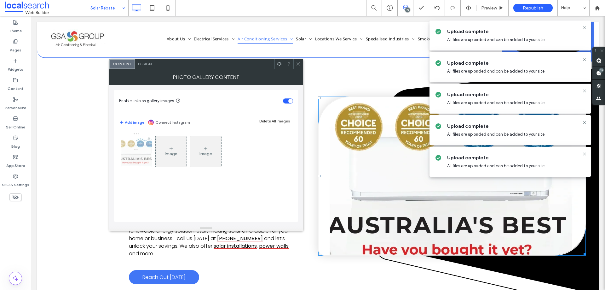
click at [132, 163] on img at bounding box center [136, 151] width 41 height 31
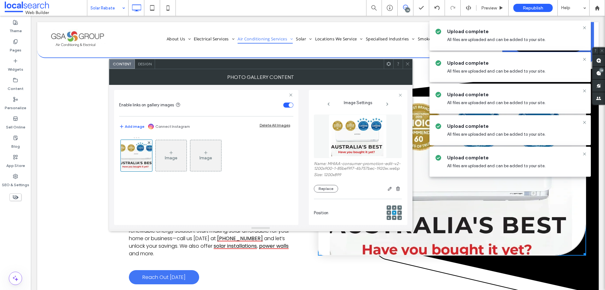
click at [351, 134] on img at bounding box center [358, 136] width 58 height 44
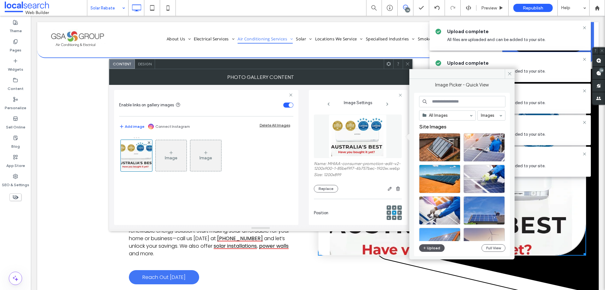
click at [437, 247] on button "Upload" at bounding box center [432, 248] width 26 height 8
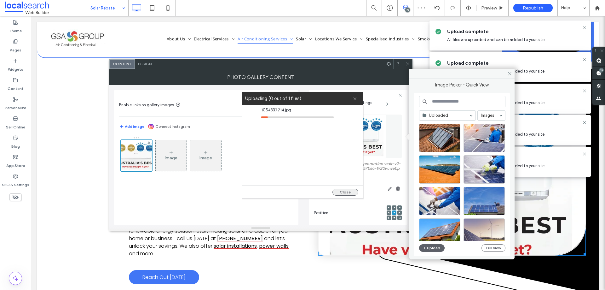
click at [349, 191] on button "Close" at bounding box center [346, 192] width 26 height 7
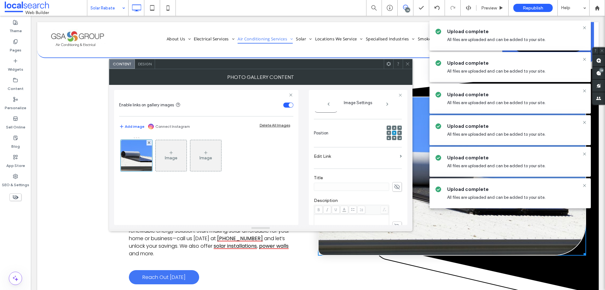
scroll to position [95, 0]
drag, startPoint x: 408, startPoint y: 59, endPoint x: 409, endPoint y: 66, distance: 6.9
click at [408, 61] on span at bounding box center [407, 63] width 5 height 9
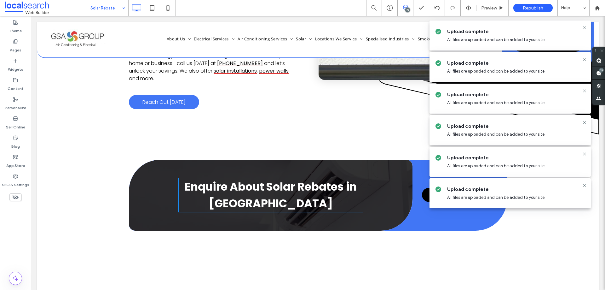
scroll to position [567, 0]
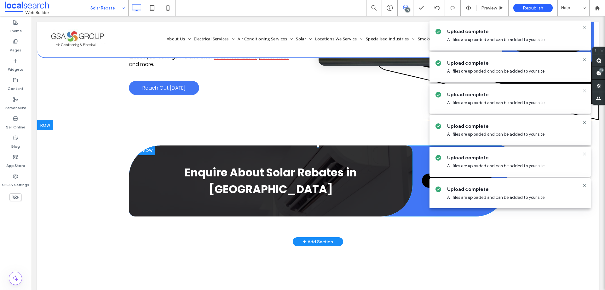
click at [148, 146] on div "Enquire About Solar Rebates in Townsville Click To Paste" at bounding box center [271, 180] width 284 height 71
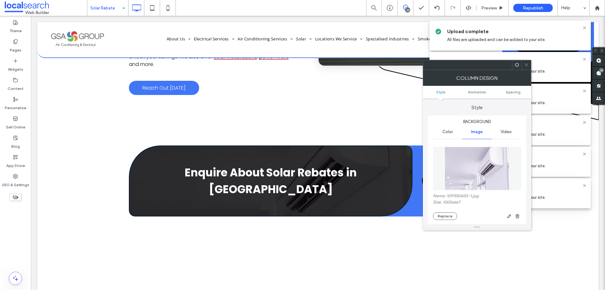
type input "***"
click at [465, 171] on img at bounding box center [477, 169] width 65 height 44
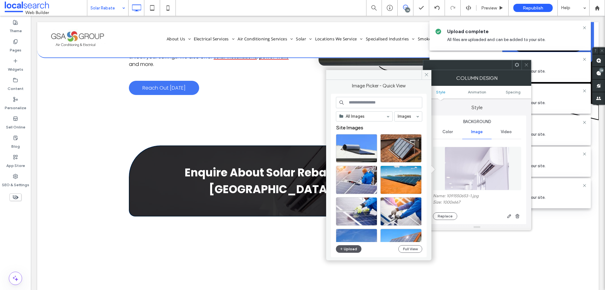
click at [352, 247] on button "Upload" at bounding box center [349, 249] width 26 height 8
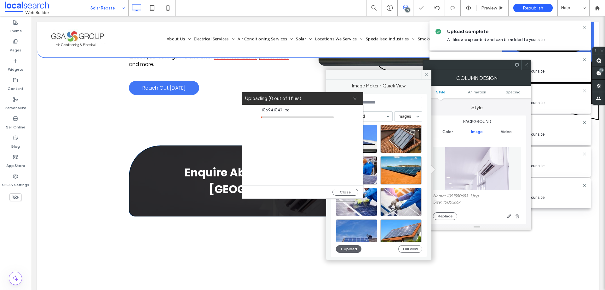
click at [71, 12] on span at bounding box center [46, 8] width 82 height 13
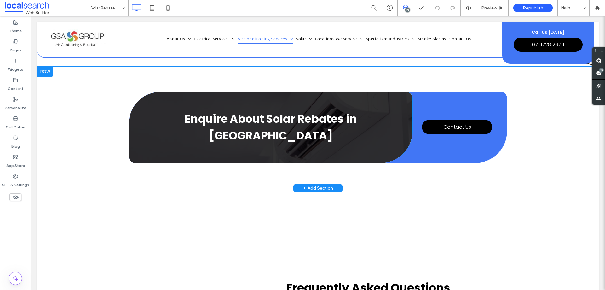
scroll to position [536, 0]
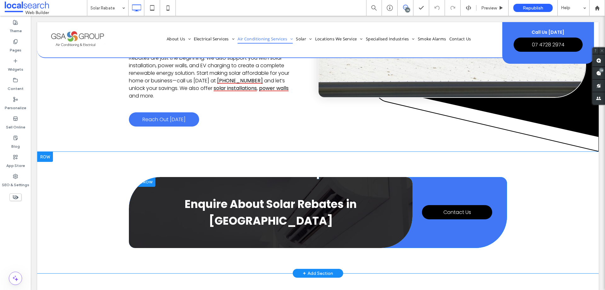
click at [167, 201] on div "Enquire About Solar Rebates in [GEOGRAPHIC_DATA] Click To Paste" at bounding box center [271, 212] width 284 height 71
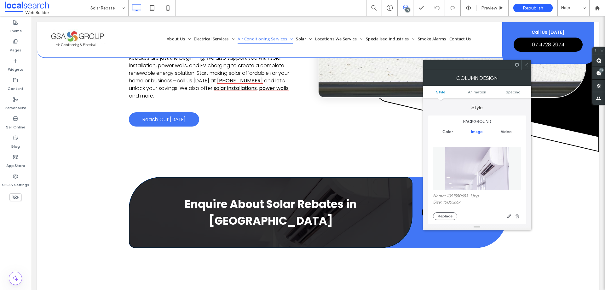
click at [469, 172] on img at bounding box center [477, 169] width 65 height 44
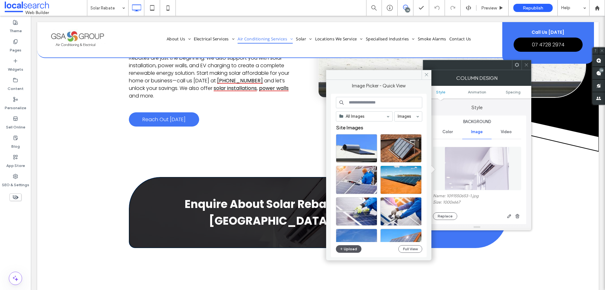
click at [350, 245] on button "Upload" at bounding box center [349, 249] width 26 height 8
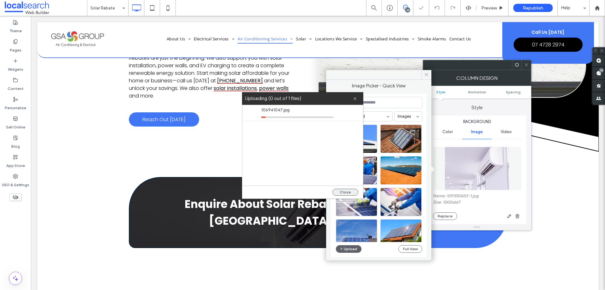
click at [348, 191] on button "Close" at bounding box center [346, 192] width 26 height 7
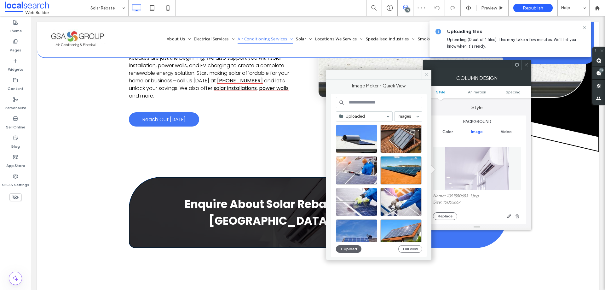
click at [426, 77] on icon at bounding box center [426, 74] width 5 height 5
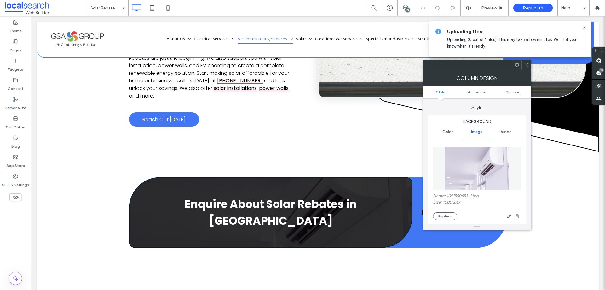
drag, startPoint x: 525, startPoint y: 64, endPoint x: 485, endPoint y: 107, distance: 59.3
click at [525, 64] on icon at bounding box center [526, 64] width 5 height 5
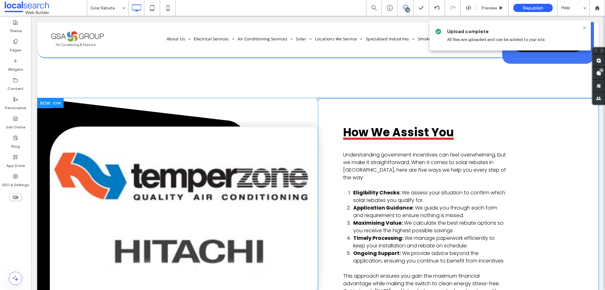
scroll to position [1009, 0]
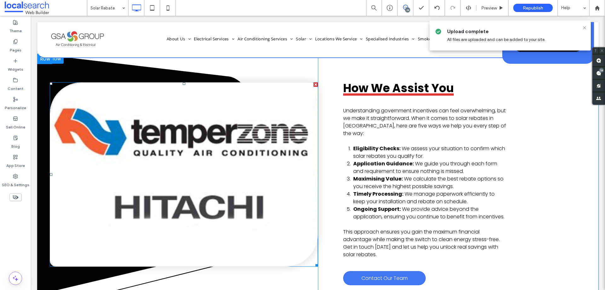
click at [154, 141] on link at bounding box center [183, 174] width 267 height 183
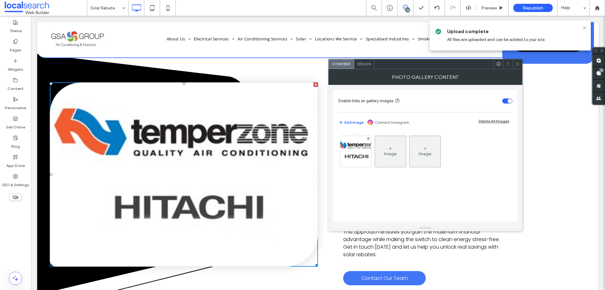
click at [154, 141] on link at bounding box center [183, 174] width 267 height 183
click at [355, 151] on img at bounding box center [356, 151] width 42 height 31
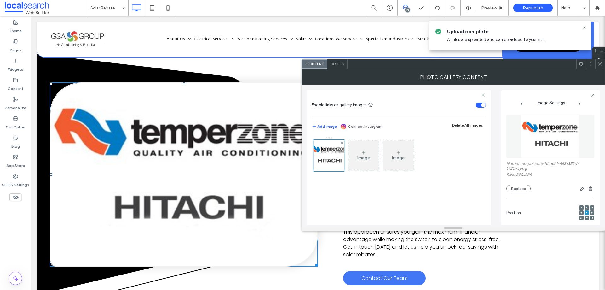
click at [552, 142] on img at bounding box center [550, 136] width 59 height 44
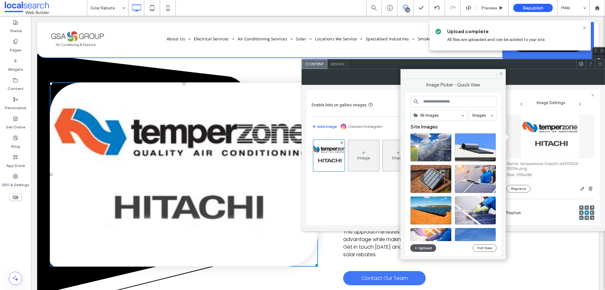
click at [424, 247] on button "Upload" at bounding box center [423, 248] width 26 height 8
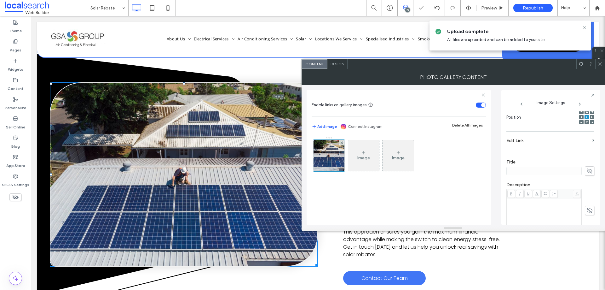
scroll to position [178, 0]
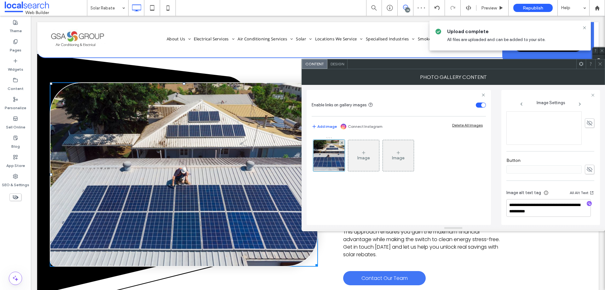
click at [602, 65] on icon at bounding box center [600, 63] width 5 height 5
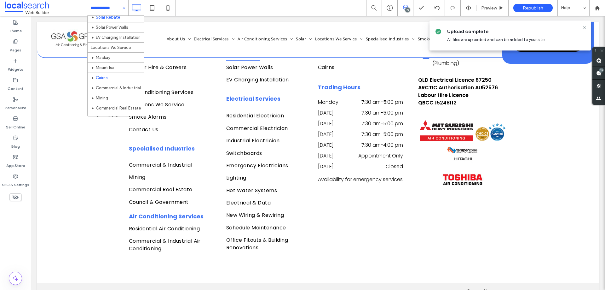
scroll to position [221, 0]
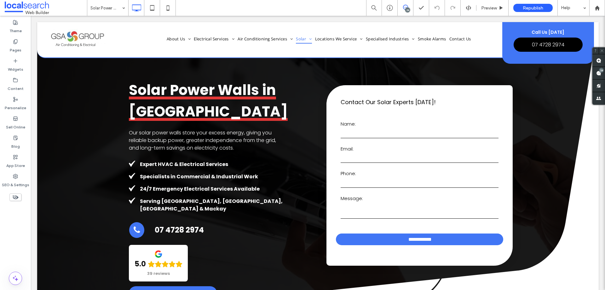
click at [60, 176] on div "**********" at bounding box center [318, 186] width 537 height 234
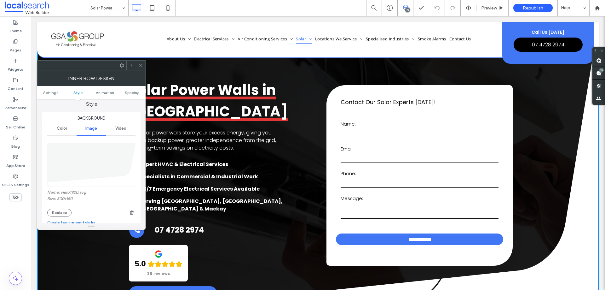
scroll to position [63, 0]
click at [142, 66] on icon at bounding box center [140, 65] width 5 height 5
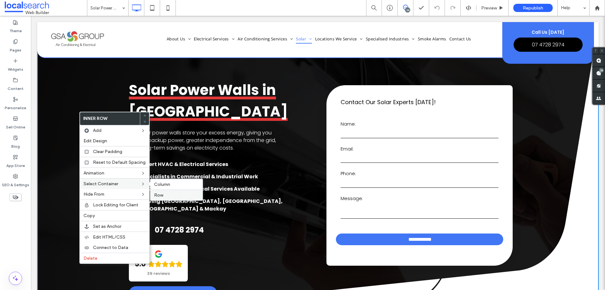
drag, startPoint x: 170, startPoint y: 194, endPoint x: 123, endPoint y: 150, distance: 64.3
click at [170, 194] on label "Row" at bounding box center [176, 194] width 45 height 5
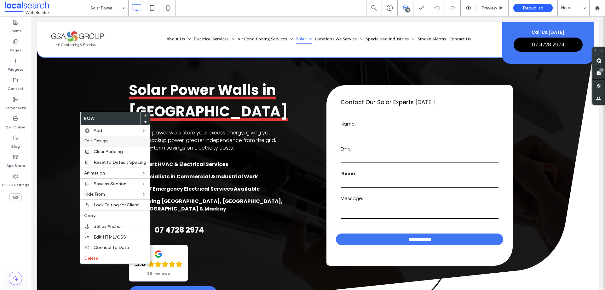
click at [111, 139] on label "Edit Design" at bounding box center [115, 140] width 62 height 5
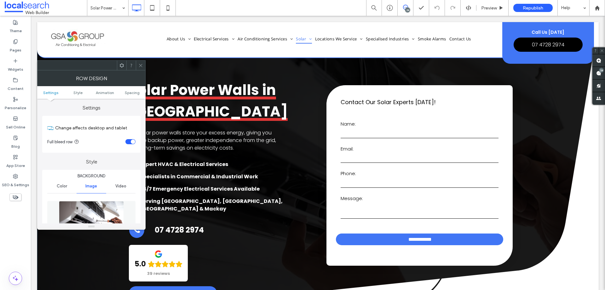
click at [106, 201] on img at bounding box center [91, 223] width 65 height 44
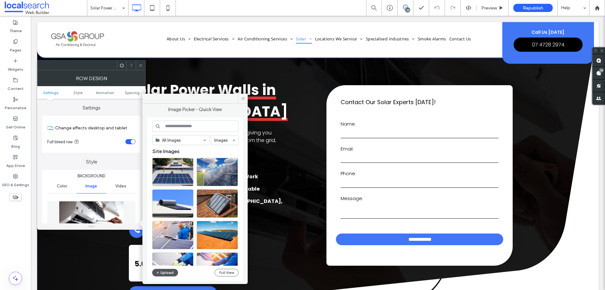
click at [168, 270] on button "Upload" at bounding box center [165, 273] width 26 height 8
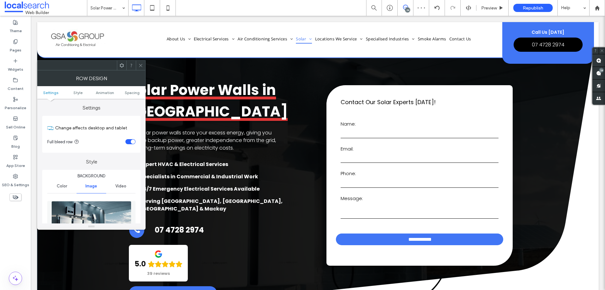
click at [142, 64] on use at bounding box center [140, 65] width 3 height 3
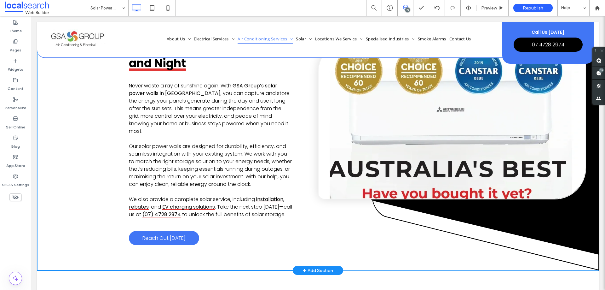
scroll to position [378, 0]
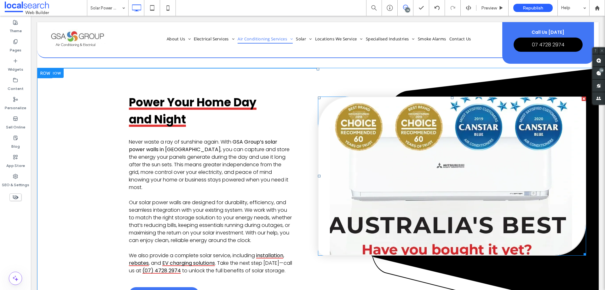
click at [369, 168] on link at bounding box center [452, 176] width 267 height 158
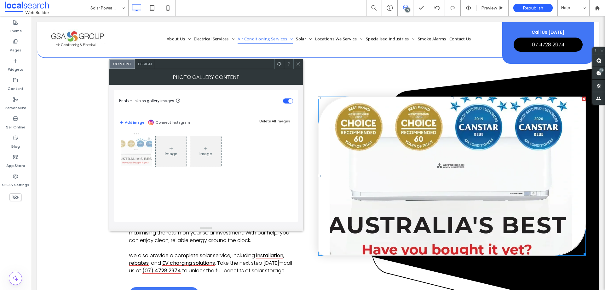
click at [132, 154] on img at bounding box center [136, 151] width 41 height 31
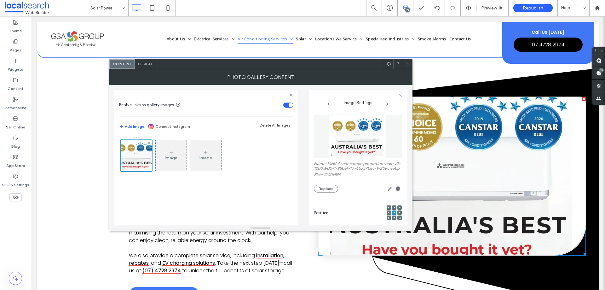
click at [358, 133] on img at bounding box center [358, 136] width 58 height 44
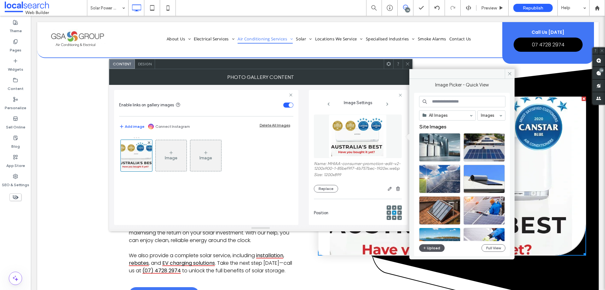
click at [440, 245] on button "Upload" at bounding box center [432, 248] width 26 height 8
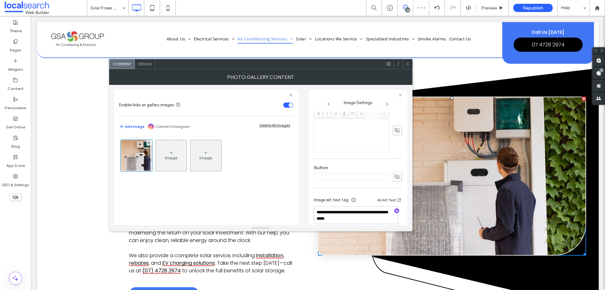
scroll to position [178, 0]
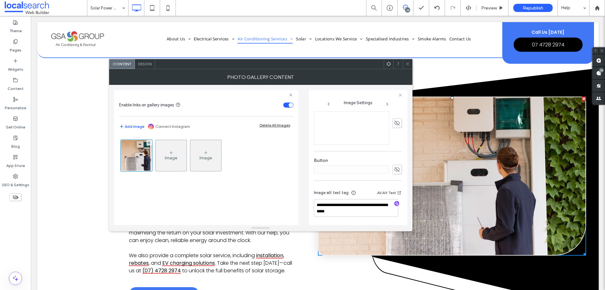
click at [407, 65] on icon at bounding box center [407, 63] width 5 height 5
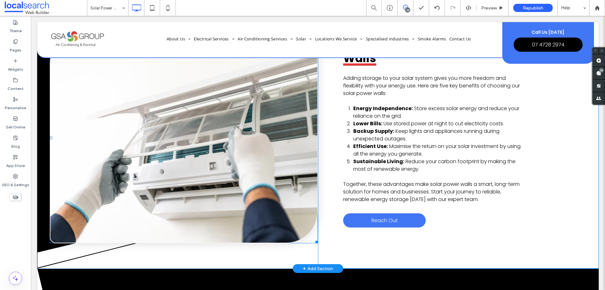
scroll to position [946, 0]
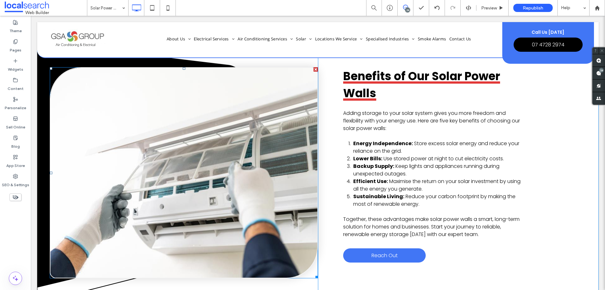
click at [214, 149] on link at bounding box center [183, 173] width 267 height 210
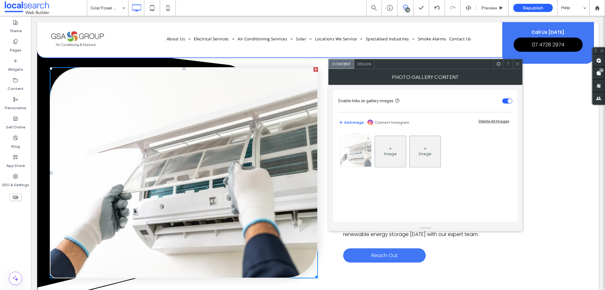
click at [357, 153] on div at bounding box center [355, 151] width 31 height 31
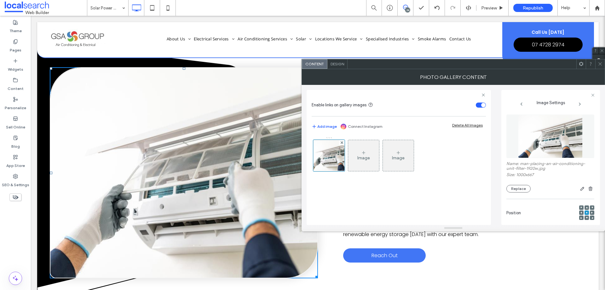
click at [482, 143] on div "Image Image" at bounding box center [399, 157] width 174 height 41
click at [525, 142] on figure at bounding box center [551, 136] width 88 height 44
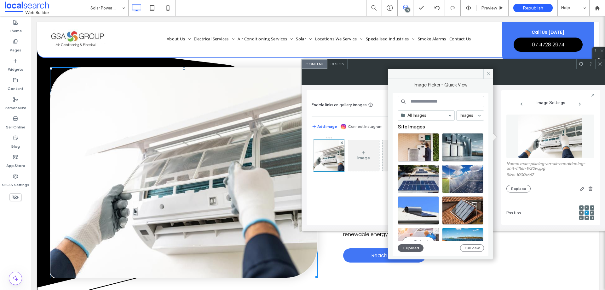
drag, startPoint x: 410, startPoint y: 241, endPoint x: 379, endPoint y: 229, distance: 33.3
click at [410, 241] on div "Select" at bounding box center [418, 242] width 41 height 28
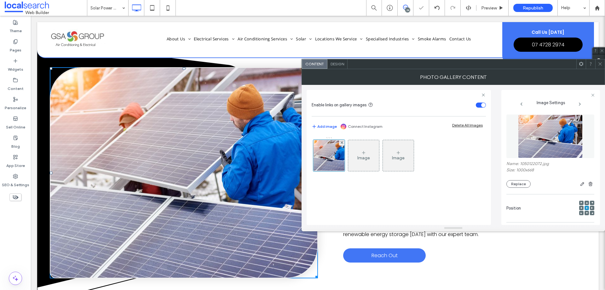
click at [410, 245] on div "Benefits of Our Solar Power Walls Adding storage to your solar system gives you…" at bounding box center [458, 172] width 281 height 261
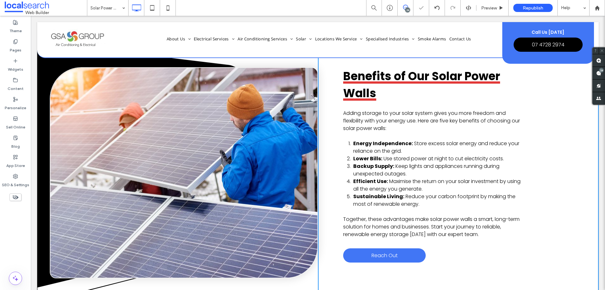
click at [255, 150] on link at bounding box center [183, 173] width 267 height 210
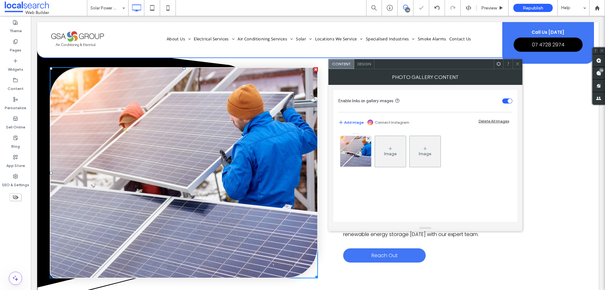
click at [255, 150] on link at bounding box center [183, 173] width 267 height 210
drag, startPoint x: 337, startPoint y: 150, endPoint x: 346, endPoint y: 150, distance: 9.5
click at [340, 150] on div "Enable links on gallery images Add image Connect Instagram Delete All Images Im…" at bounding box center [426, 156] width 184 height 132
click at [346, 150] on img at bounding box center [356, 151] width 46 height 31
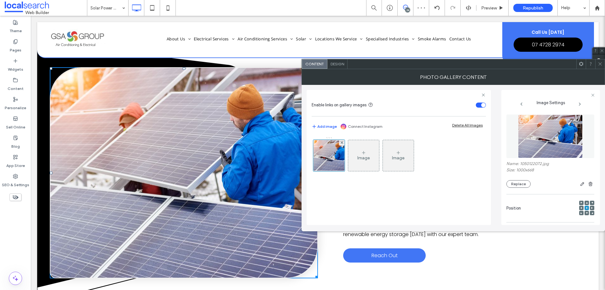
click at [519, 143] on img at bounding box center [550, 136] width 65 height 44
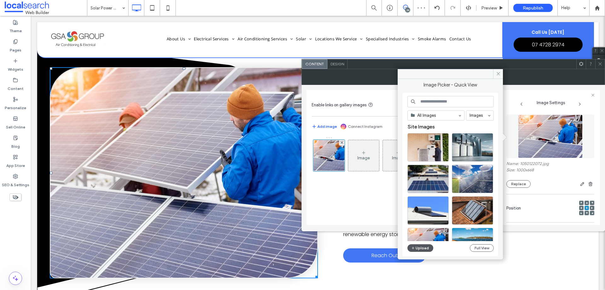
click at [418, 249] on button "Upload" at bounding box center [421, 248] width 26 height 8
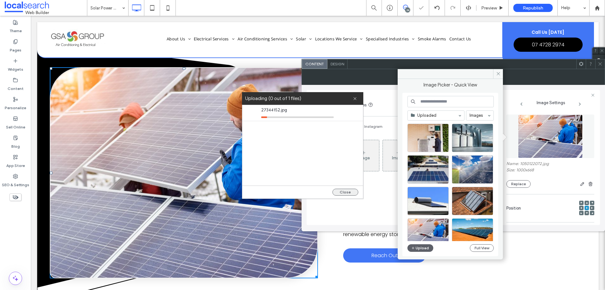
click at [342, 191] on button "Close" at bounding box center [346, 192] width 26 height 7
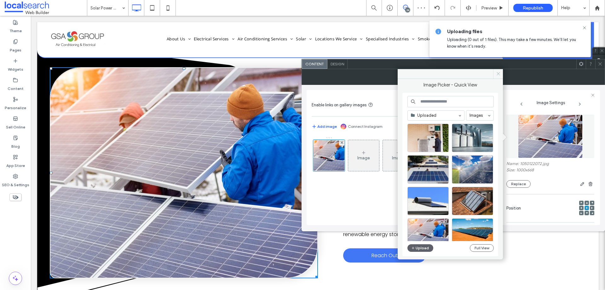
drag, startPoint x: 496, startPoint y: 76, endPoint x: 549, endPoint y: 68, distance: 53.5
click at [497, 76] on icon at bounding box center [498, 73] width 5 height 5
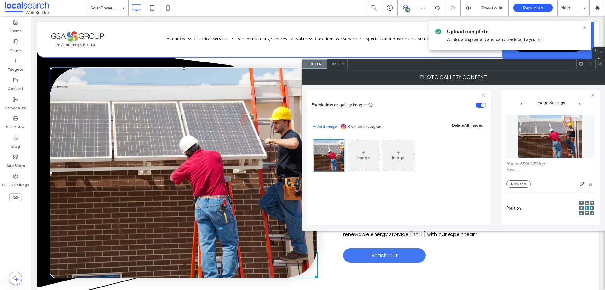
click at [602, 63] on use at bounding box center [600, 63] width 3 height 3
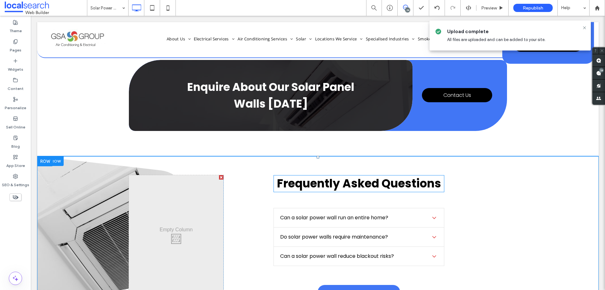
scroll to position [725, 0]
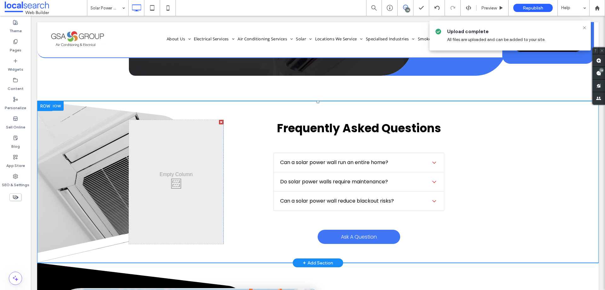
click at [78, 160] on div "Click To Paste Frequently Asked Questions Can a solar power wall run an entire …" at bounding box center [318, 182] width 562 height 162
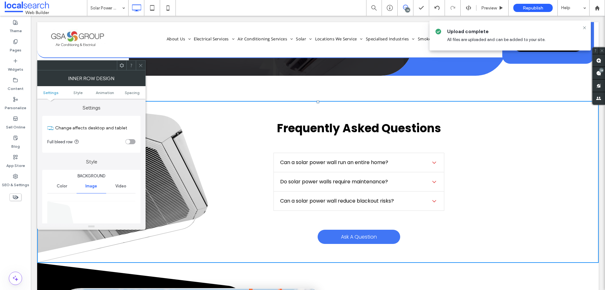
click at [140, 64] on icon at bounding box center [140, 65] width 5 height 5
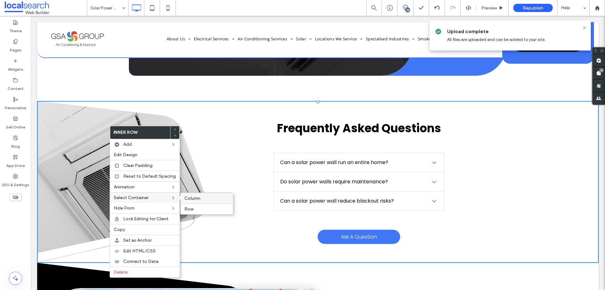
drag, startPoint x: 196, startPoint y: 199, endPoint x: 165, endPoint y: 183, distance: 34.8
click at [196, 199] on span "Column" at bounding box center [192, 197] width 16 height 5
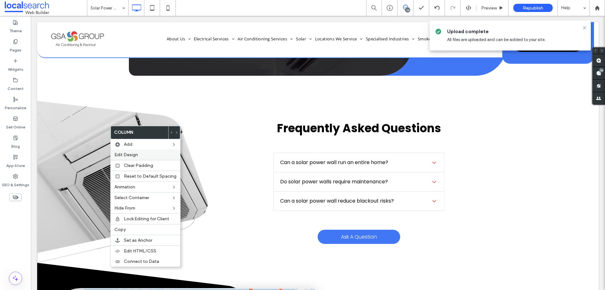
click at [135, 155] on span "Edit Design" at bounding box center [126, 154] width 24 height 5
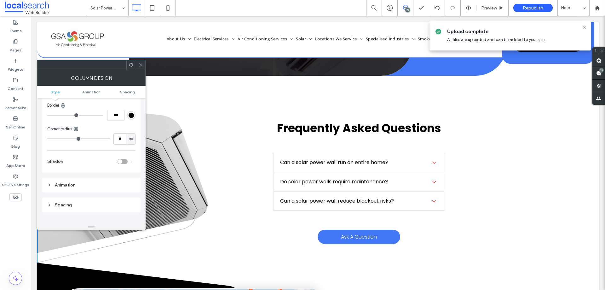
scroll to position [0, 0]
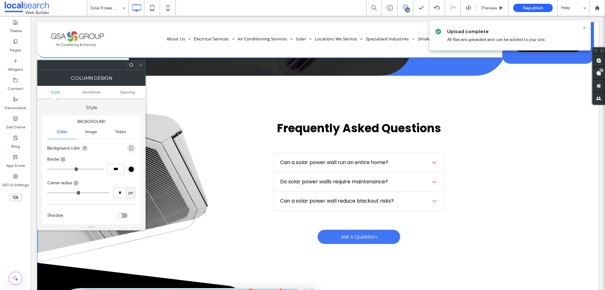
click at [141, 67] on span at bounding box center [140, 64] width 5 height 9
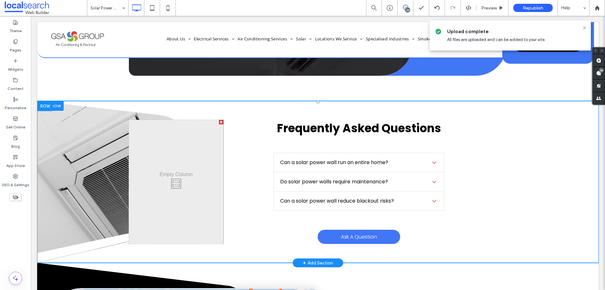
click at [61, 165] on div "Click To Paste Frequently Asked Questions Can a solar power wall run an entire …" at bounding box center [318, 182] width 562 height 162
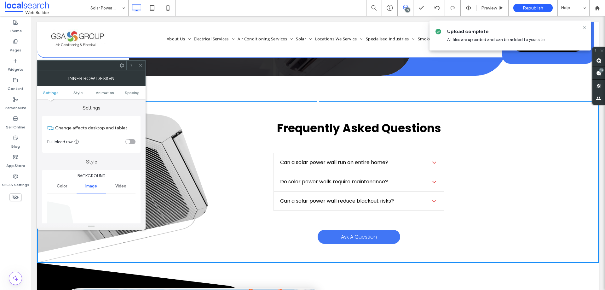
drag, startPoint x: 143, startPoint y: 67, endPoint x: 141, endPoint y: 70, distance: 3.4
click at [143, 69] on div at bounding box center [140, 65] width 9 height 9
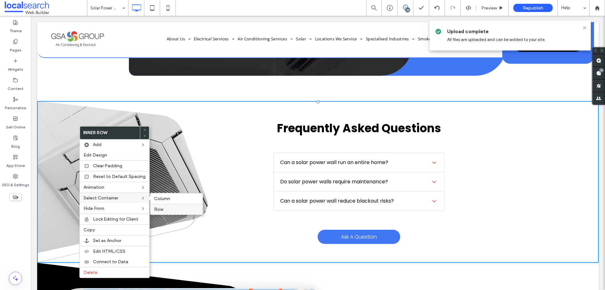
click at [160, 206] on div "Row" at bounding box center [176, 209] width 52 height 11
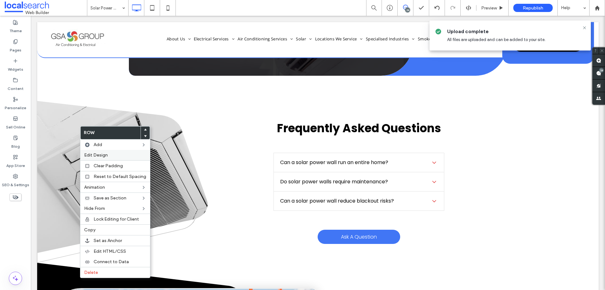
click at [116, 154] on label "Edit Design" at bounding box center [115, 154] width 62 height 5
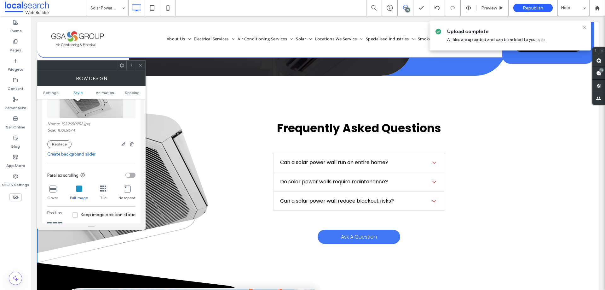
scroll to position [63, 0]
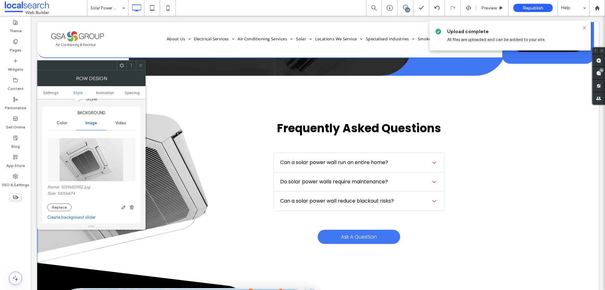
click at [97, 169] on img at bounding box center [91, 160] width 64 height 44
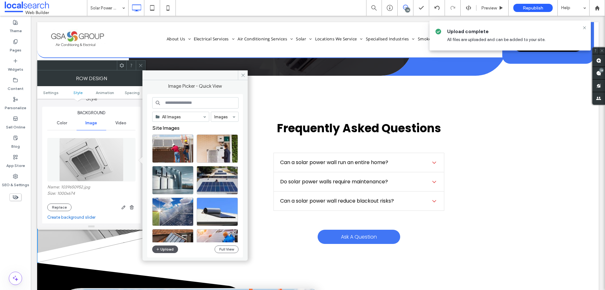
click at [167, 247] on button "Upload" at bounding box center [165, 249] width 26 height 8
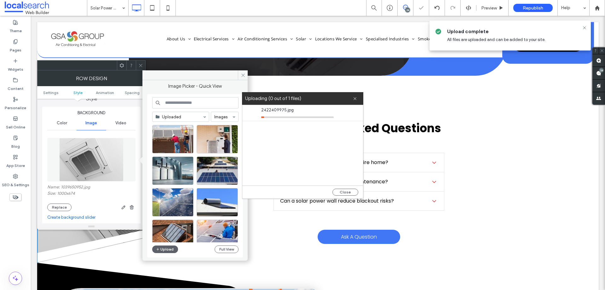
drag, startPoint x: 341, startPoint y: 189, endPoint x: 334, endPoint y: 183, distance: 9.4
click at [341, 189] on button "Close" at bounding box center [346, 192] width 26 height 7
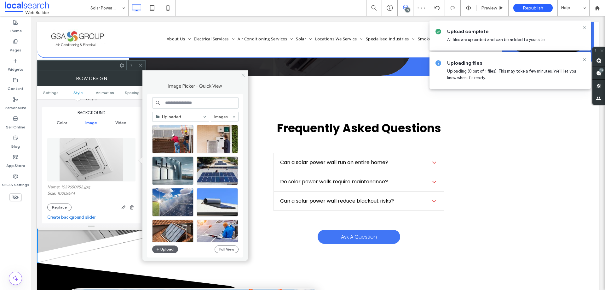
click at [244, 75] on icon at bounding box center [243, 75] width 5 height 5
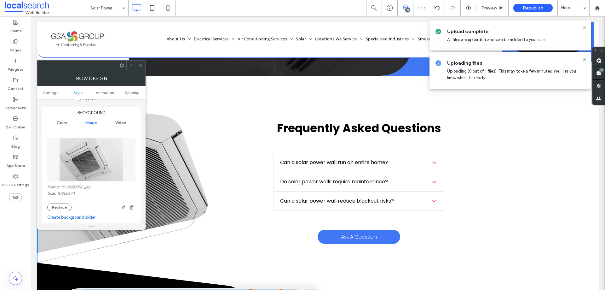
drag, startPoint x: 142, startPoint y: 64, endPoint x: 130, endPoint y: 57, distance: 14.7
click at [142, 64] on icon at bounding box center [140, 65] width 5 height 5
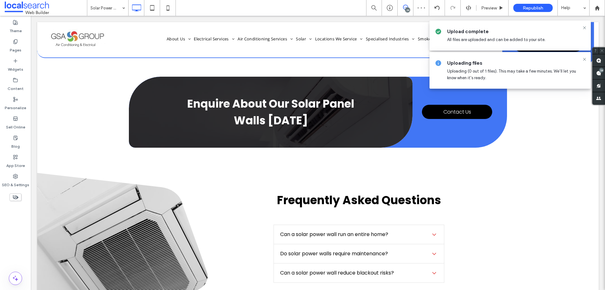
scroll to position [536, 0]
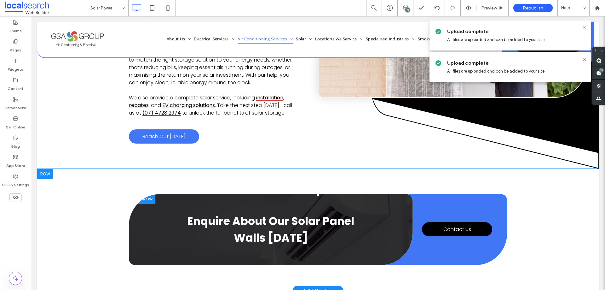
click at [150, 205] on div "Enquire About Our Solar Panel Walls Today Click To Paste" at bounding box center [271, 229] width 284 height 71
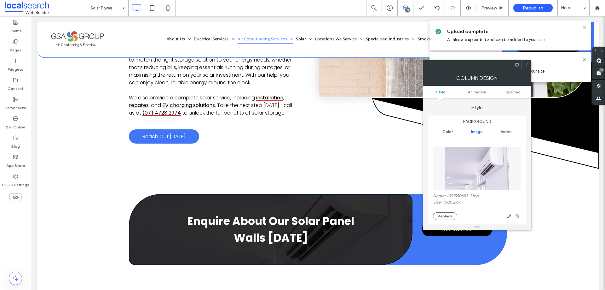
click at [468, 175] on img at bounding box center [477, 169] width 65 height 44
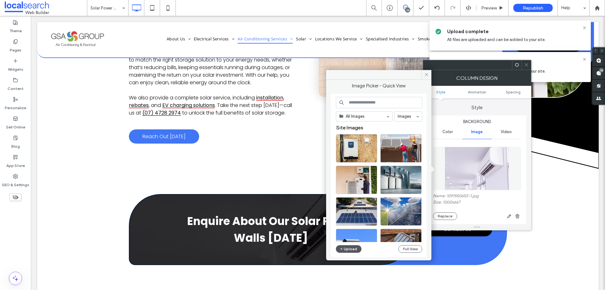
click at [349, 247] on button "Upload" at bounding box center [349, 249] width 26 height 8
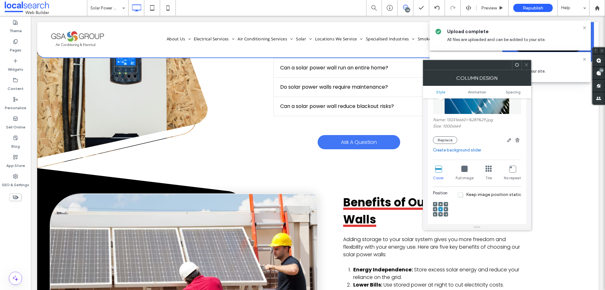
scroll to position [126, 0]
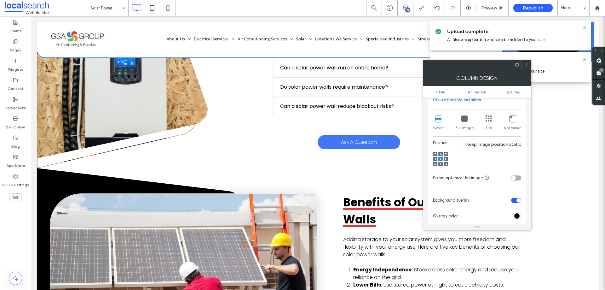
click at [530, 68] on div at bounding box center [526, 64] width 9 height 9
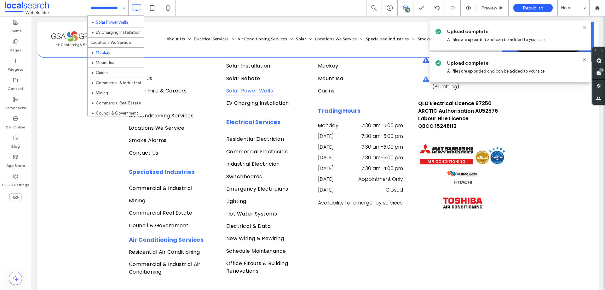
scroll to position [221, 0]
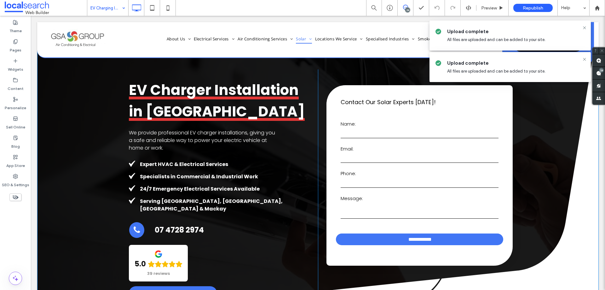
click at [76, 126] on div "**********" at bounding box center [318, 186] width 537 height 234
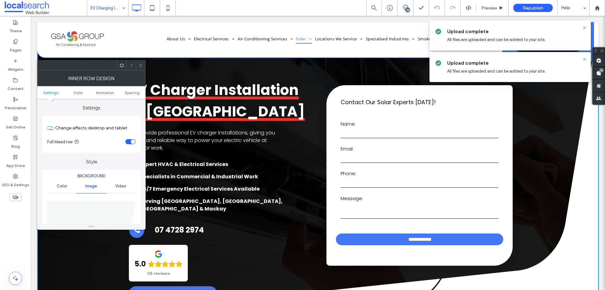
scroll to position [95, 0]
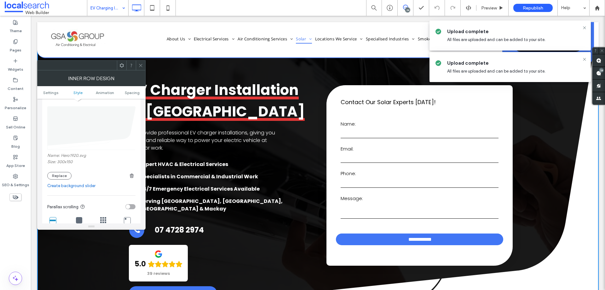
click at [142, 67] on icon at bounding box center [140, 65] width 5 height 5
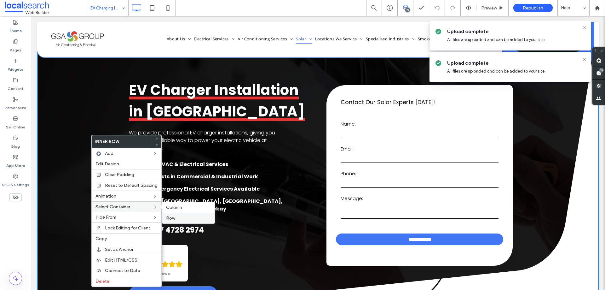
click at [179, 215] on label "Row" at bounding box center [188, 217] width 45 height 5
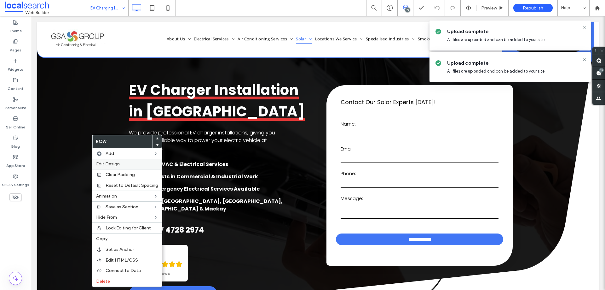
drag, startPoint x: 130, startPoint y: 164, endPoint x: 159, endPoint y: 169, distance: 29.4
click at [130, 164] on label "Edit Design" at bounding box center [127, 163] width 62 height 5
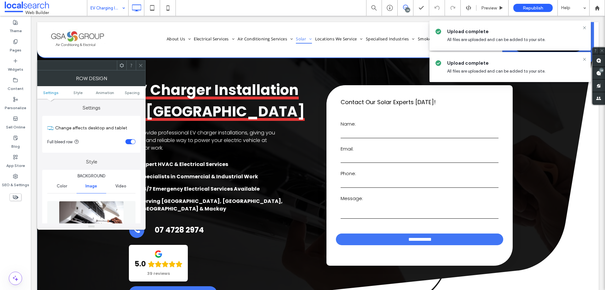
click at [84, 200] on div at bounding box center [91, 223] width 88 height 50
click at [111, 211] on img at bounding box center [91, 223] width 65 height 44
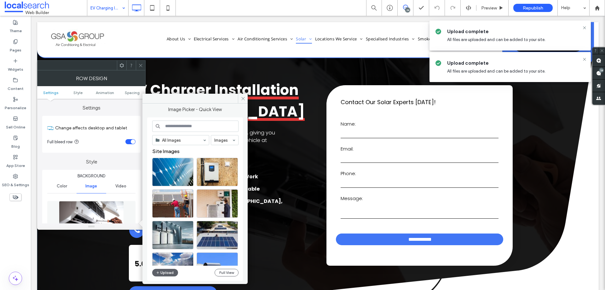
click at [165, 268] on div "All Images Images Site Images Upload Full View" at bounding box center [195, 198] width 86 height 157
click at [164, 270] on button "Upload" at bounding box center [165, 273] width 26 height 8
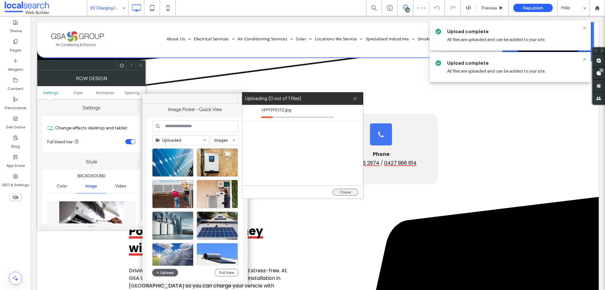
scroll to position [252, 0]
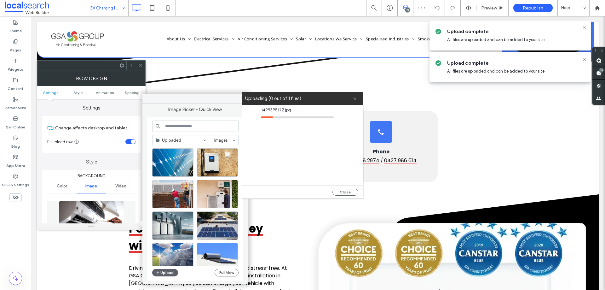
drag, startPoint x: 348, startPoint y: 191, endPoint x: 347, endPoint y: 188, distance: 3.5
click at [348, 191] on button "Close" at bounding box center [346, 192] width 26 height 7
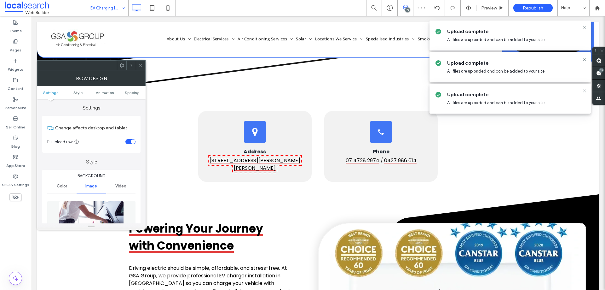
scroll to position [0, 0]
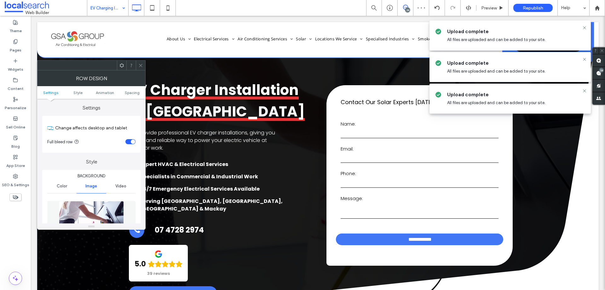
click at [141, 65] on use at bounding box center [140, 65] width 3 height 3
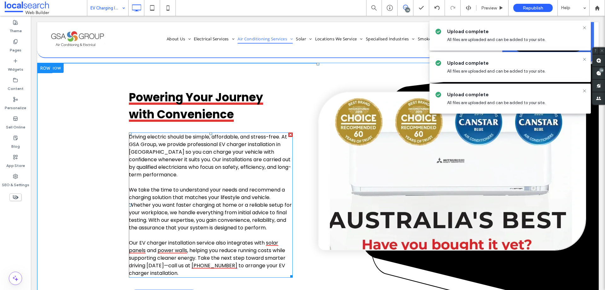
scroll to position [347, 0]
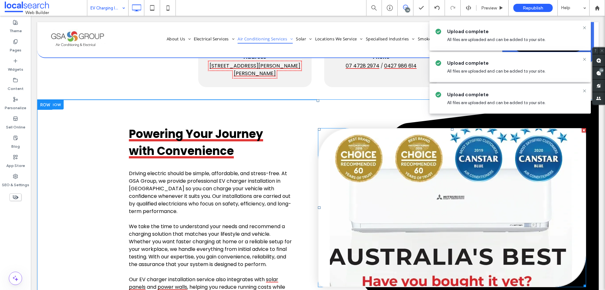
click at [374, 163] on link at bounding box center [452, 208] width 267 height 158
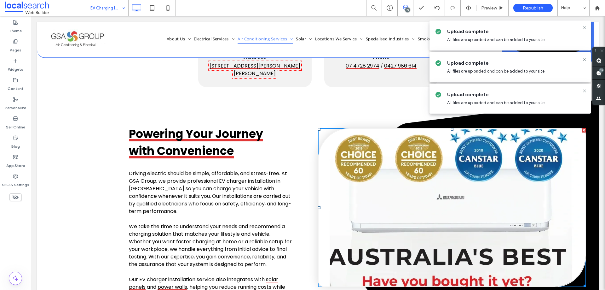
click at [374, 163] on link at bounding box center [452, 208] width 267 height 158
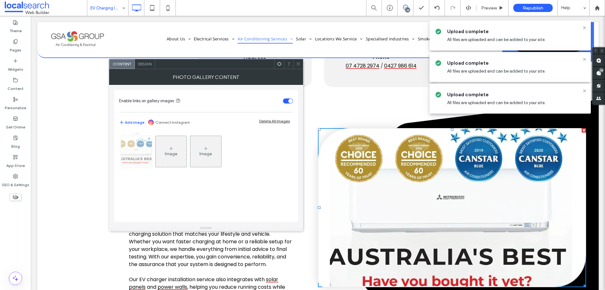
click at [135, 150] on img at bounding box center [136, 151] width 41 height 31
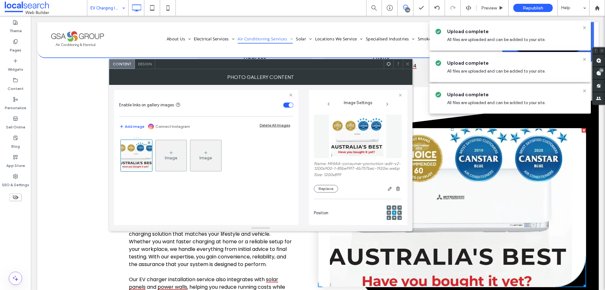
click at [361, 136] on img at bounding box center [358, 136] width 58 height 44
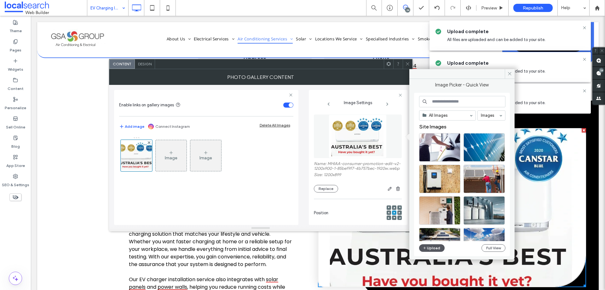
click at [433, 245] on button "Upload" at bounding box center [432, 248] width 26 height 8
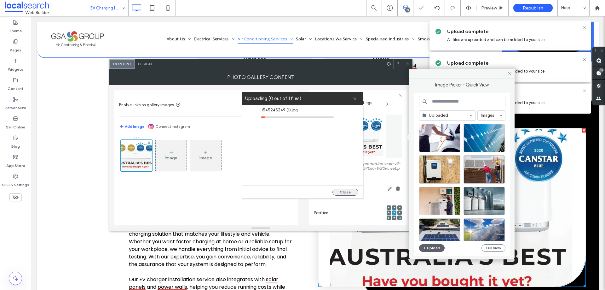
click at [352, 192] on button "Close" at bounding box center [346, 192] width 26 height 7
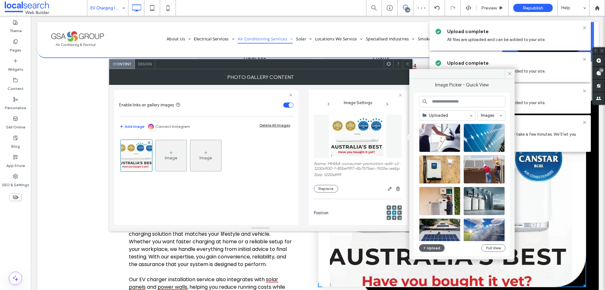
click at [410, 66] on icon at bounding box center [407, 63] width 5 height 5
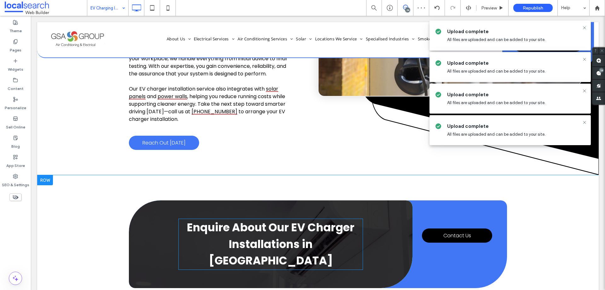
scroll to position [599, 0]
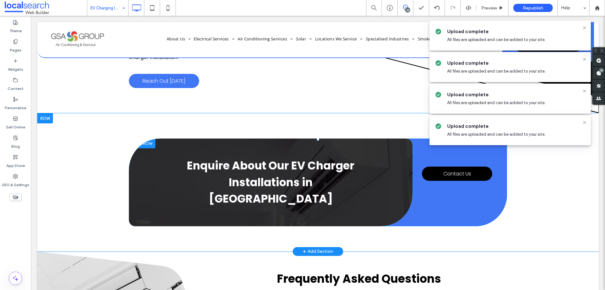
click at [133, 154] on div "Enquire About Our EV Charger Installations in Townsville Click To Paste" at bounding box center [271, 182] width 284 height 88
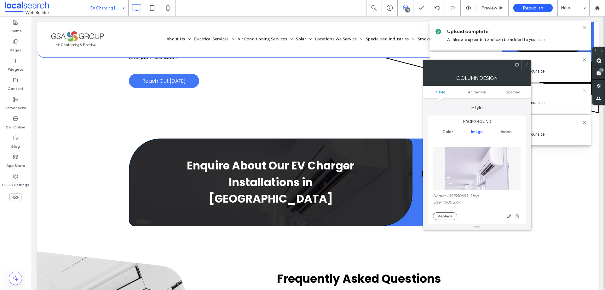
click at [471, 169] on img at bounding box center [477, 169] width 65 height 44
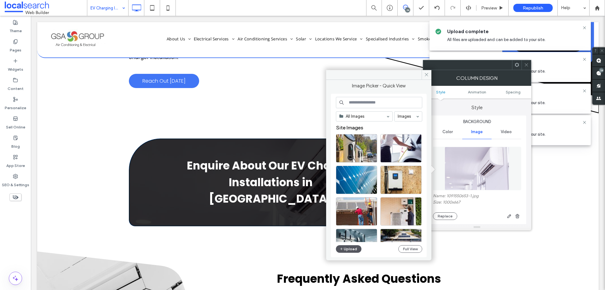
click at [357, 246] on button "Upload" at bounding box center [349, 249] width 26 height 8
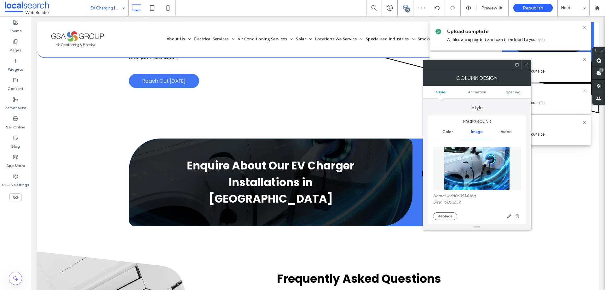
click at [529, 67] on div at bounding box center [526, 64] width 9 height 9
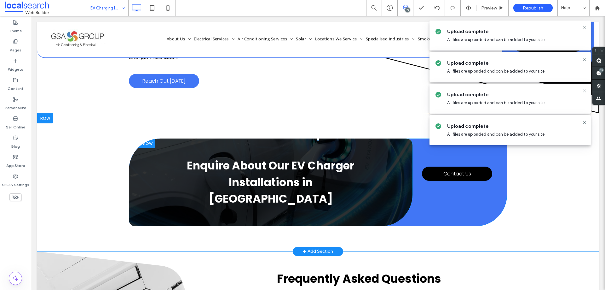
click at [145, 138] on div at bounding box center [142, 143] width 26 height 10
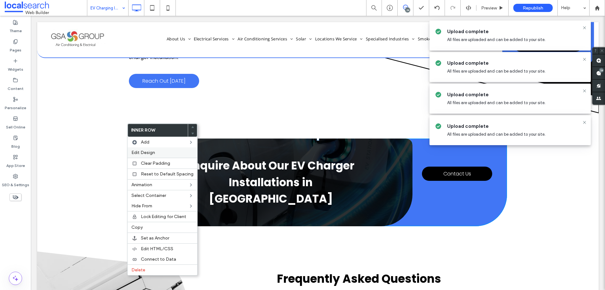
click at [159, 156] on div "Edit Design" at bounding box center [163, 152] width 70 height 10
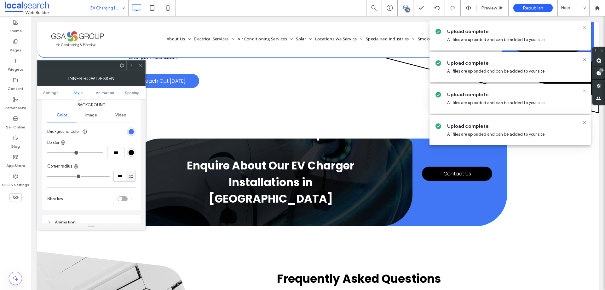
scroll to position [0, 0]
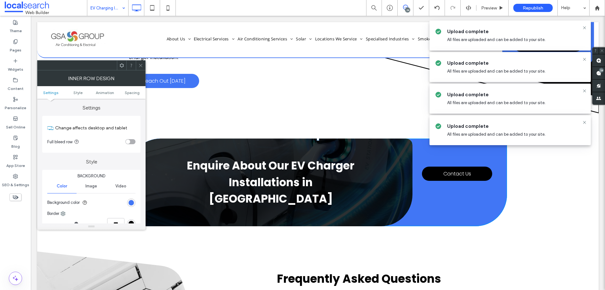
click at [90, 186] on span "Image" at bounding box center [91, 185] width 12 height 5
click at [144, 62] on div at bounding box center [140, 65] width 9 height 9
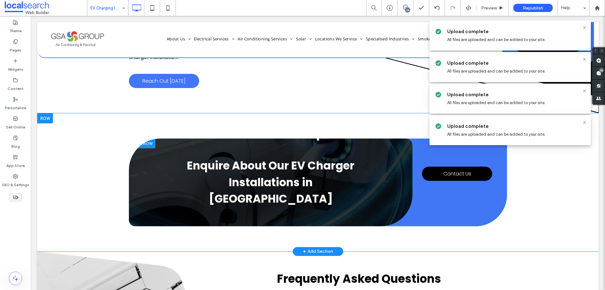
click at [154, 171] on div "Enquire About Our EV Charger Installations in Townsville Click To Paste" at bounding box center [271, 182] width 284 height 88
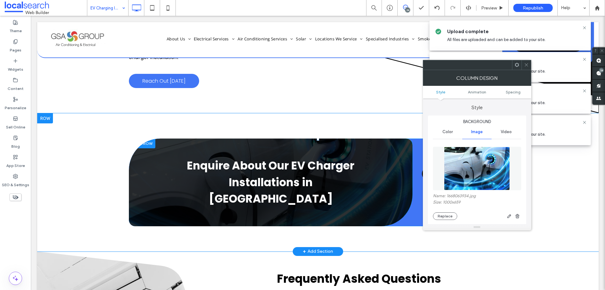
type input "***"
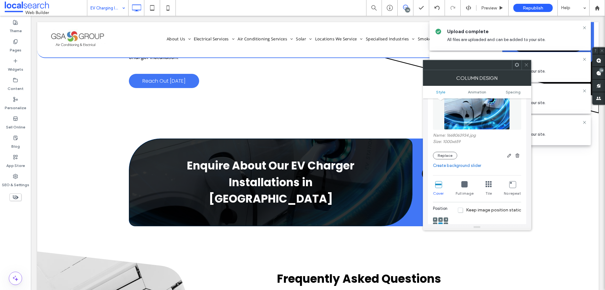
scroll to position [126, 0]
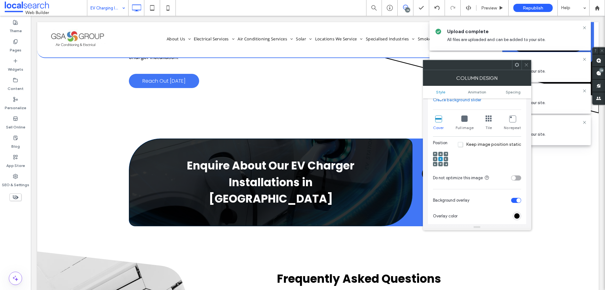
click at [442, 153] on div at bounding box center [441, 154] width 4 height 4
click at [441, 154] on use at bounding box center [441, 154] width 2 height 2
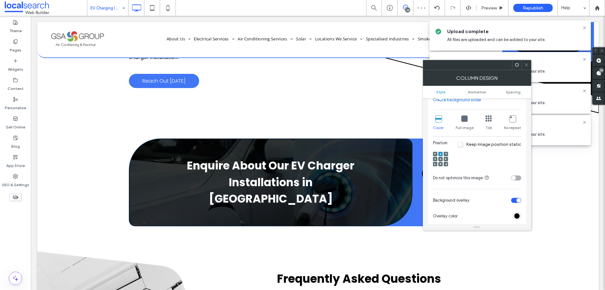
click at [528, 64] on icon at bounding box center [526, 64] width 5 height 5
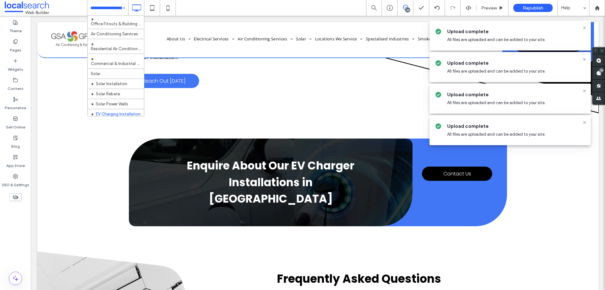
scroll to position [221, 0]
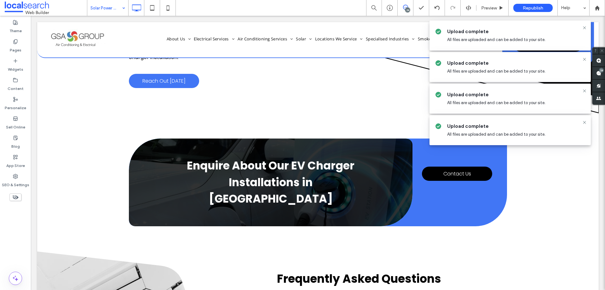
drag, startPoint x: 119, startPoint y: 49, endPoint x: 261, endPoint y: 117, distance: 157.2
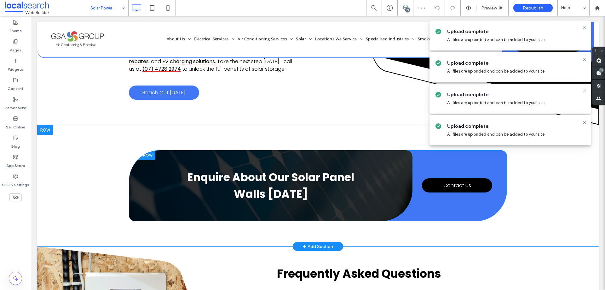
scroll to position [567, 0]
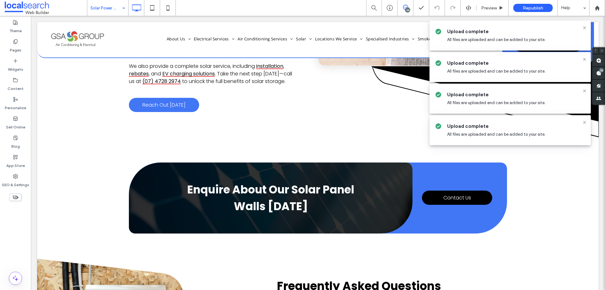
click at [118, 5] on input at bounding box center [106, 8] width 32 height 16
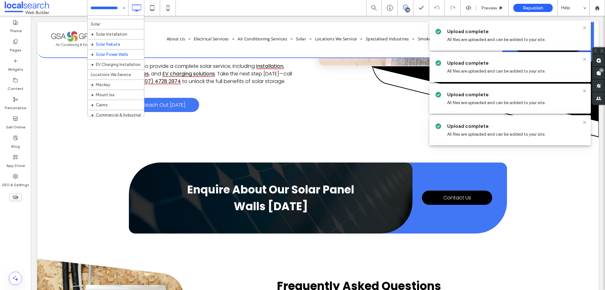
scroll to position [252, 0]
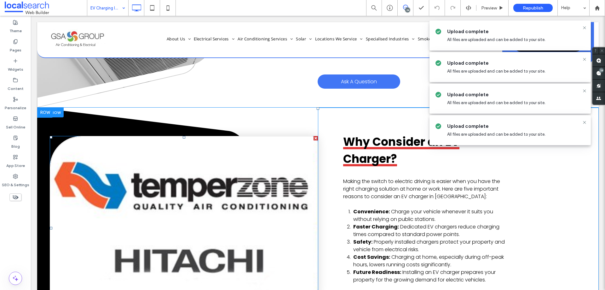
scroll to position [946, 0]
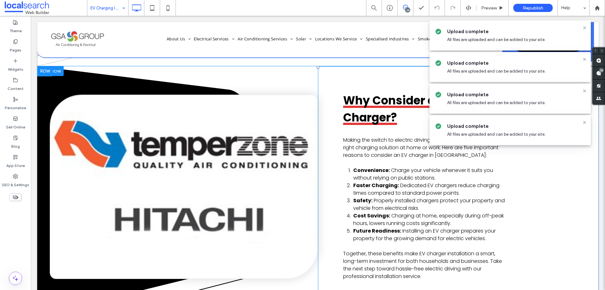
click at [44, 112] on div "Click To Paste" at bounding box center [177, 199] width 281 height 266
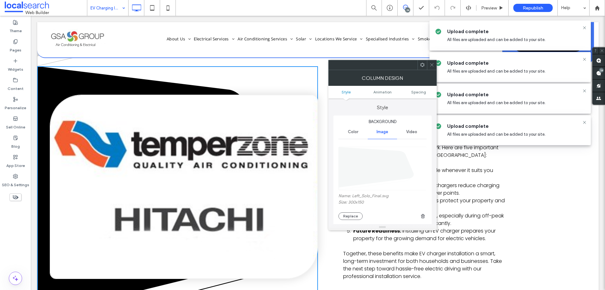
click at [82, 113] on link at bounding box center [183, 186] width 267 height 183
click at [433, 65] on icon at bounding box center [432, 64] width 5 height 5
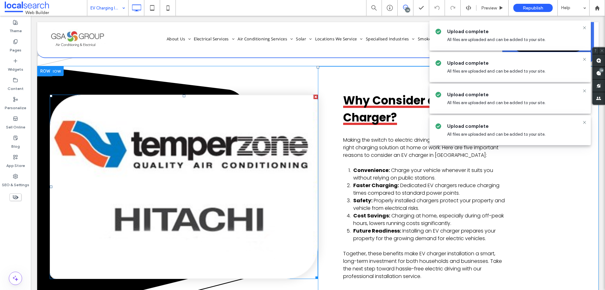
click at [224, 142] on link at bounding box center [183, 186] width 267 height 183
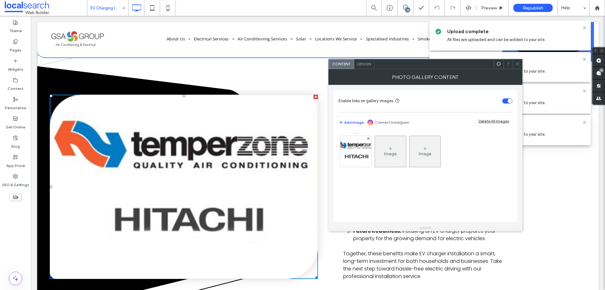
drag, startPoint x: 363, startPoint y: 155, endPoint x: 383, endPoint y: 158, distance: 20.0
click at [364, 155] on img at bounding box center [356, 151] width 42 height 31
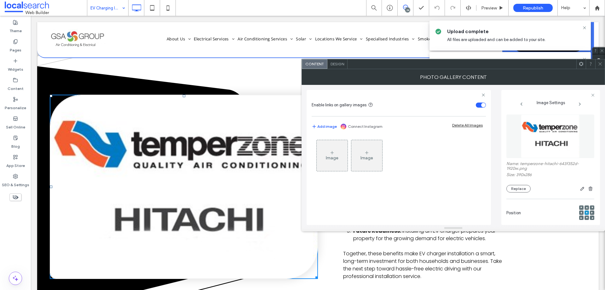
click at [537, 148] on img at bounding box center [550, 136] width 59 height 44
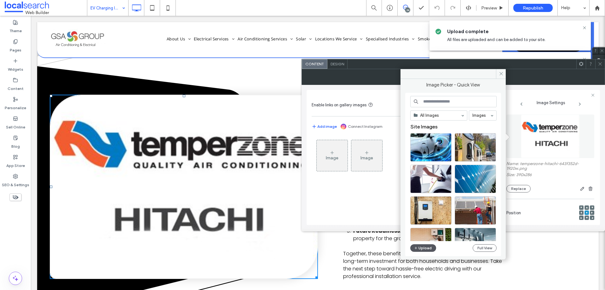
click at [419, 246] on button "Upload" at bounding box center [423, 248] width 26 height 8
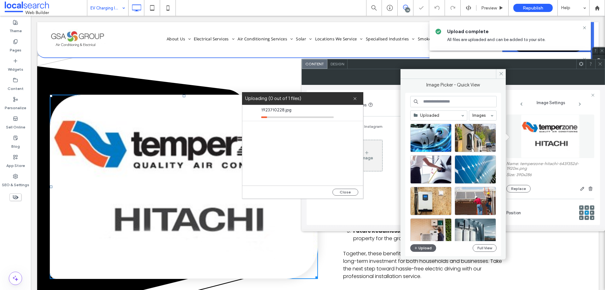
click at [602, 64] on icon at bounding box center [600, 63] width 5 height 5
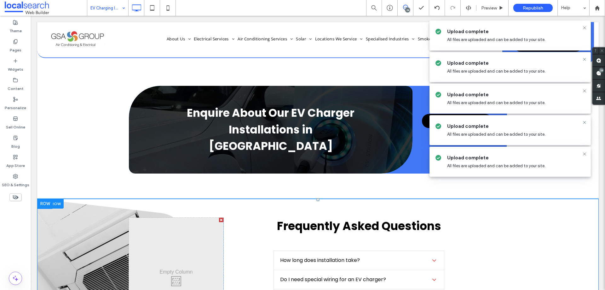
scroll to position [694, 0]
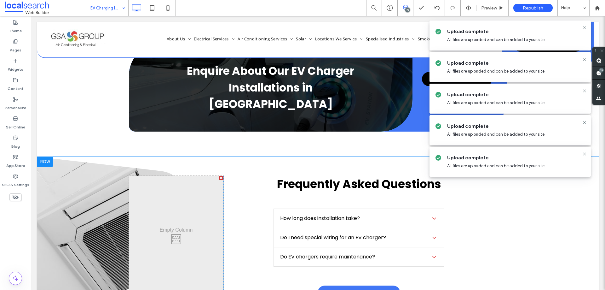
click at [46, 157] on div at bounding box center [45, 162] width 16 height 10
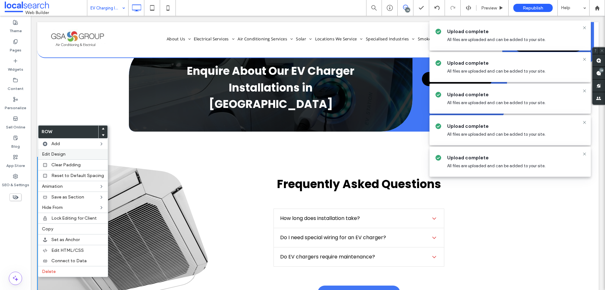
click at [82, 158] on div "Edit Design" at bounding box center [73, 154] width 70 height 10
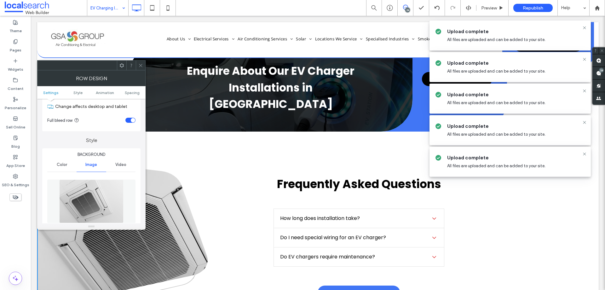
scroll to position [32, 0]
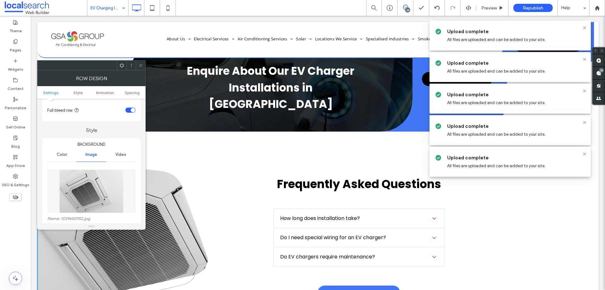
click at [97, 172] on img at bounding box center [91, 191] width 64 height 44
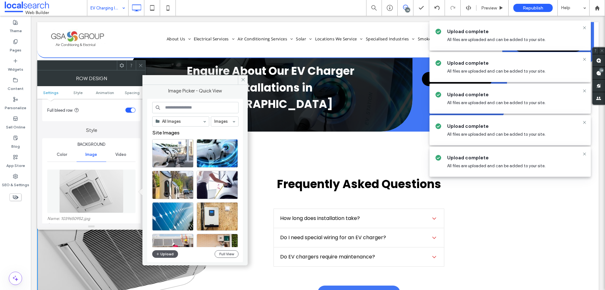
click at [170, 252] on button "Upload" at bounding box center [165, 254] width 26 height 8
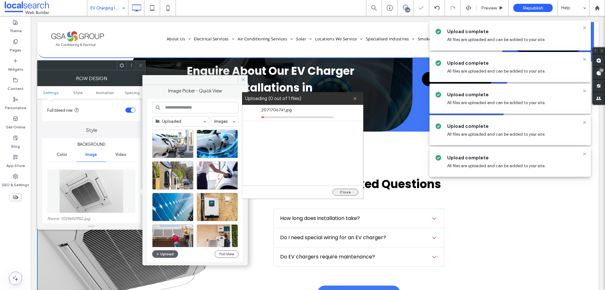
click at [348, 189] on button "Close" at bounding box center [346, 192] width 26 height 7
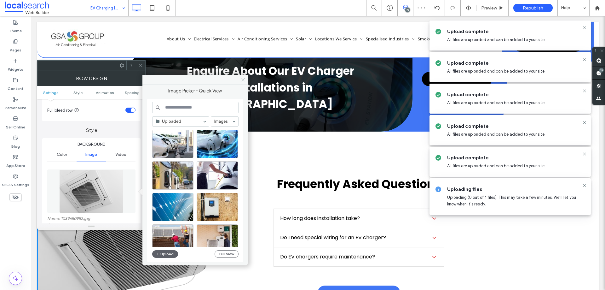
click at [243, 80] on icon at bounding box center [243, 79] width 5 height 5
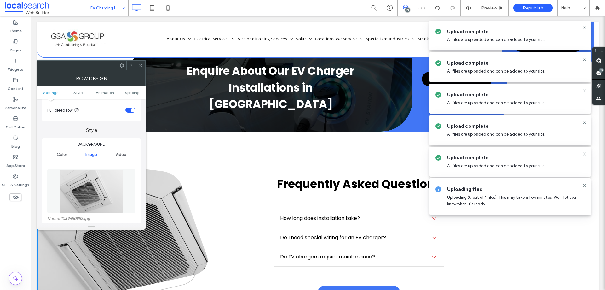
click at [142, 64] on icon at bounding box center [140, 65] width 5 height 5
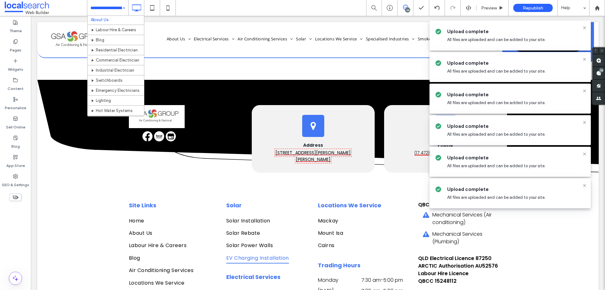
scroll to position [0, 0]
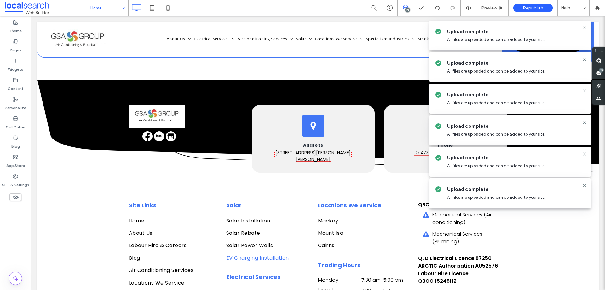
click at [584, 26] on icon at bounding box center [584, 27] width 5 height 5
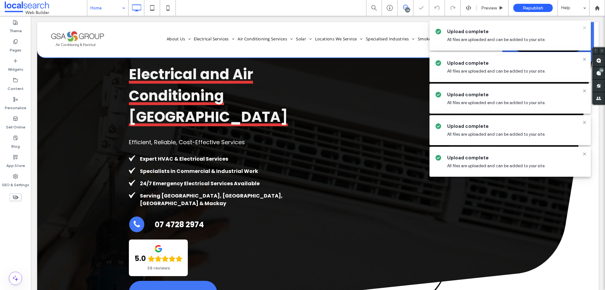
click at [585, 28] on icon at bounding box center [584, 27] width 5 height 5
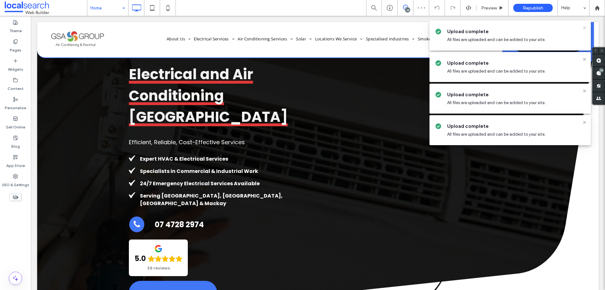
click at [585, 28] on icon at bounding box center [584, 27] width 5 height 5
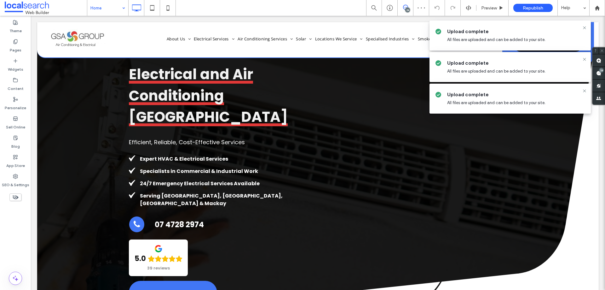
click at [585, 28] on icon at bounding box center [584, 27] width 5 height 5
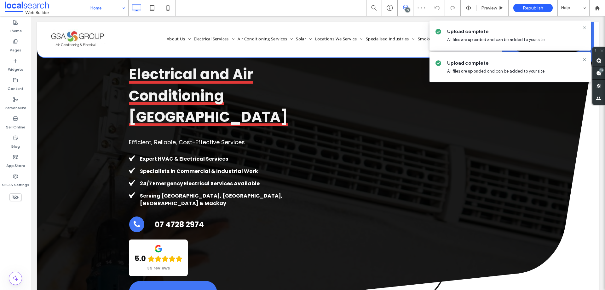
click at [585, 28] on icon at bounding box center [584, 27] width 5 height 5
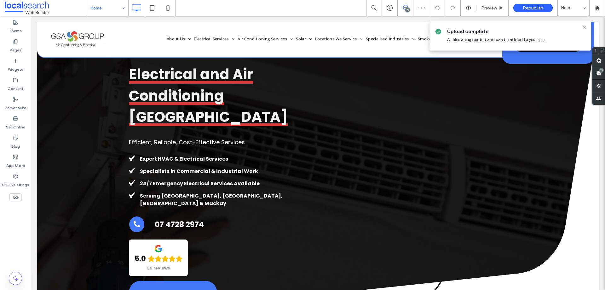
drag, startPoint x: 585, startPoint y: 28, endPoint x: 553, endPoint y: 12, distance: 35.5
click at [585, 28] on use at bounding box center [584, 27] width 3 height 3
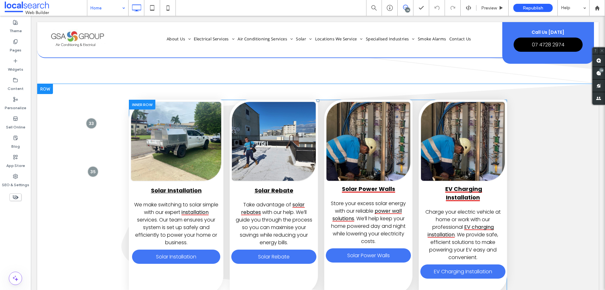
scroll to position [504, 0]
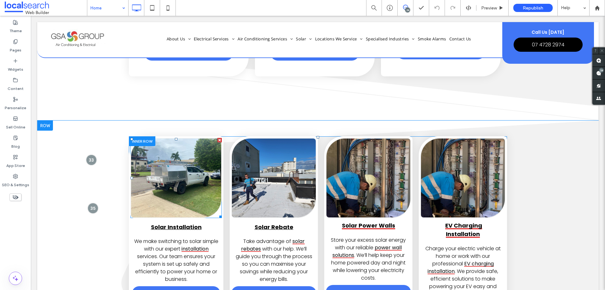
click at [168, 143] on link at bounding box center [176, 177] width 90 height 79
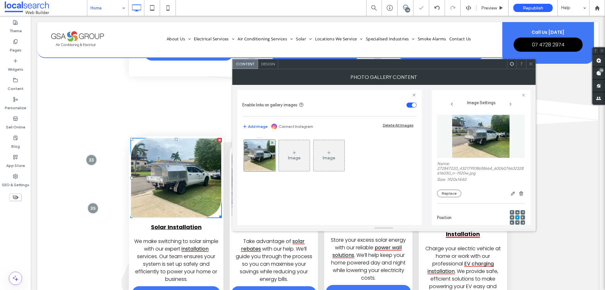
click at [470, 138] on figure at bounding box center [481, 136] width 88 height 44
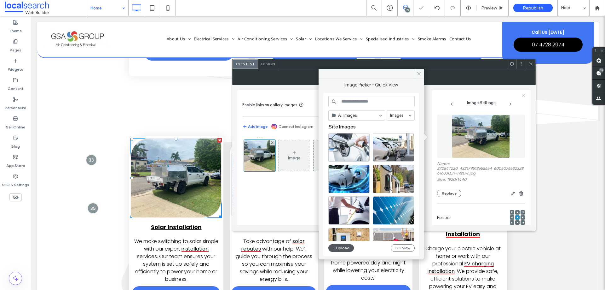
click at [345, 248] on button "Upload" at bounding box center [341, 248] width 26 height 8
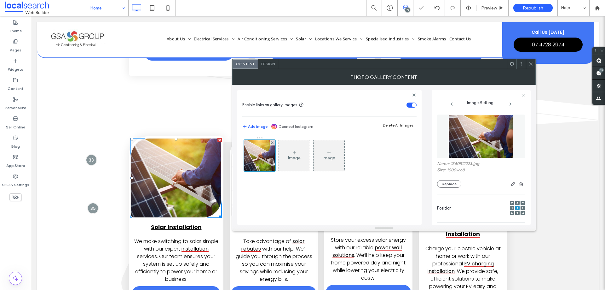
click at [535, 66] on div at bounding box center [530, 63] width 9 height 9
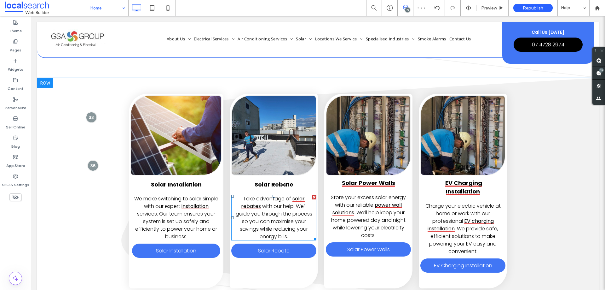
scroll to position [536, 0]
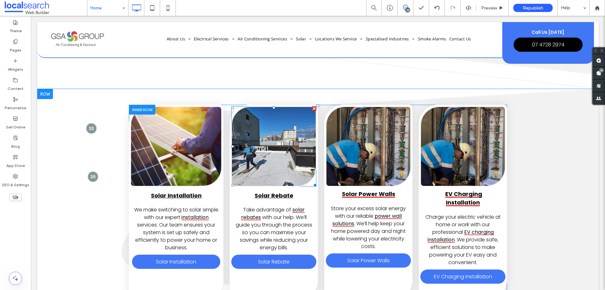
click at [253, 122] on link at bounding box center [274, 146] width 84 height 79
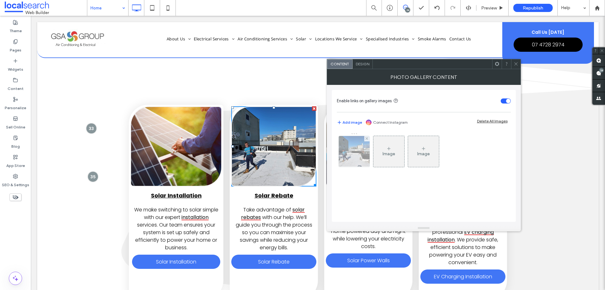
click at [361, 157] on img at bounding box center [354, 151] width 41 height 31
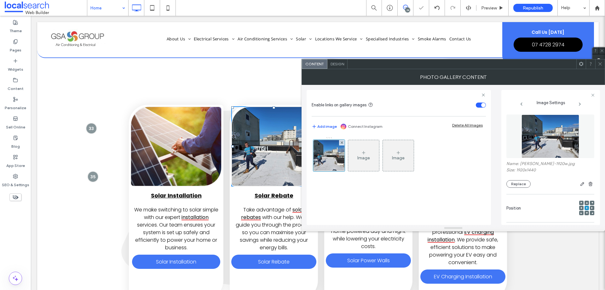
click at [527, 135] on img at bounding box center [551, 136] width 58 height 44
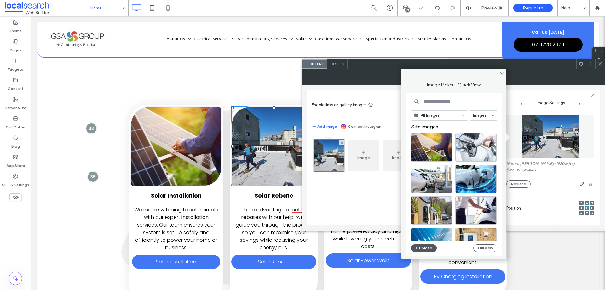
click at [429, 247] on button "Upload" at bounding box center [424, 248] width 26 height 8
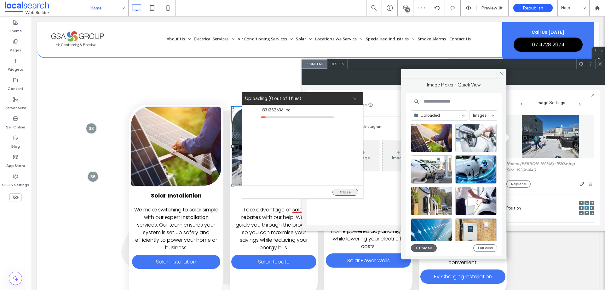
click at [350, 189] on button "Close" at bounding box center [346, 192] width 26 height 7
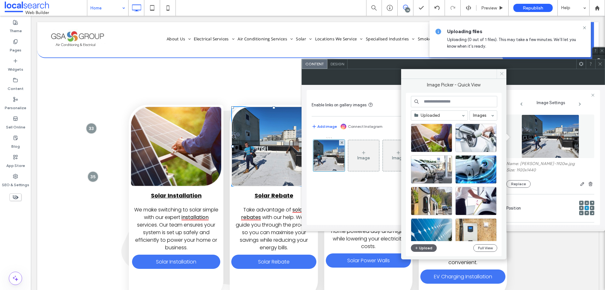
click at [505, 75] on span at bounding box center [502, 73] width 10 height 9
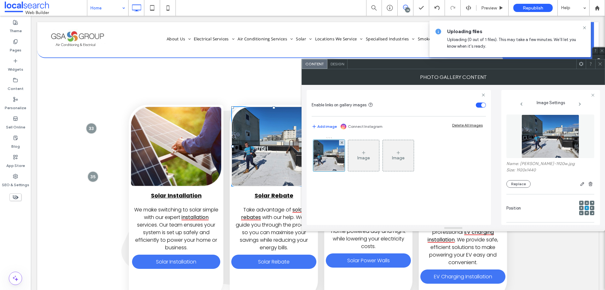
click at [600, 65] on icon at bounding box center [600, 63] width 5 height 5
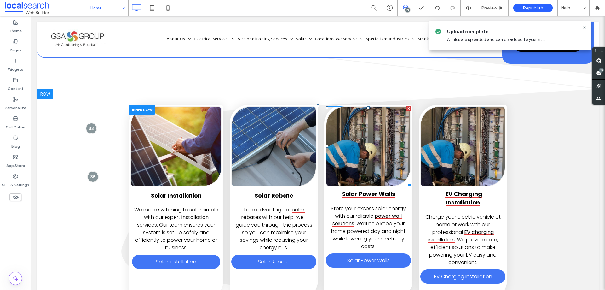
click at [369, 131] on link at bounding box center [369, 146] width 84 height 79
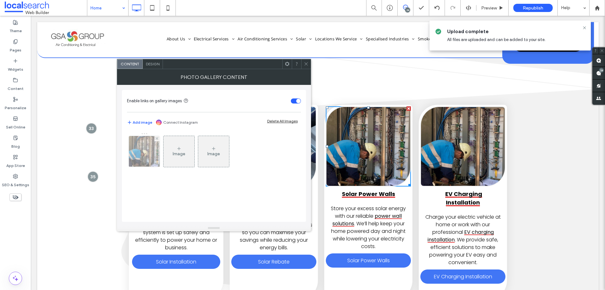
click at [148, 145] on div at bounding box center [144, 151] width 31 height 31
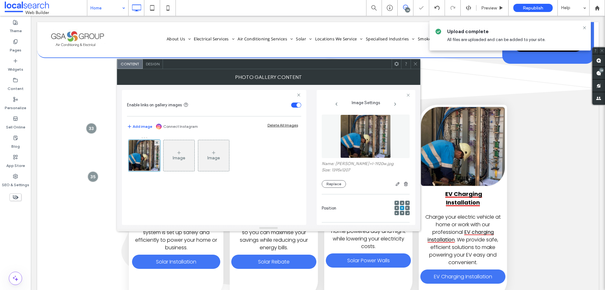
click at [398, 137] on figure at bounding box center [366, 136] width 88 height 44
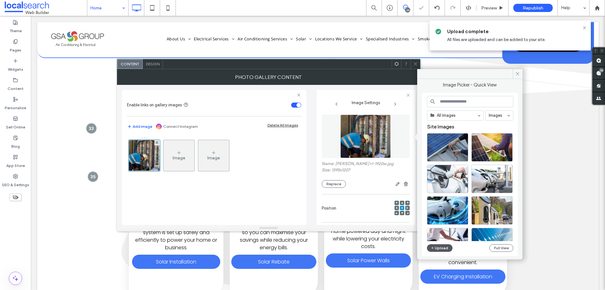
click at [439, 247] on button "Upload" at bounding box center [440, 248] width 26 height 8
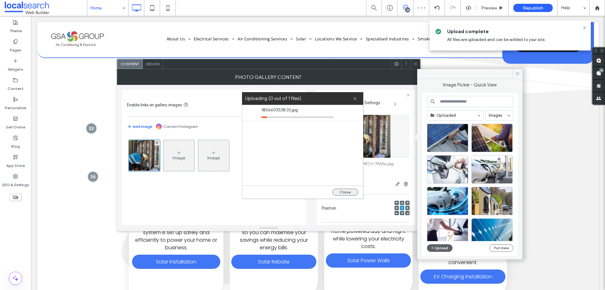
click at [344, 193] on button "Close" at bounding box center [346, 192] width 26 height 7
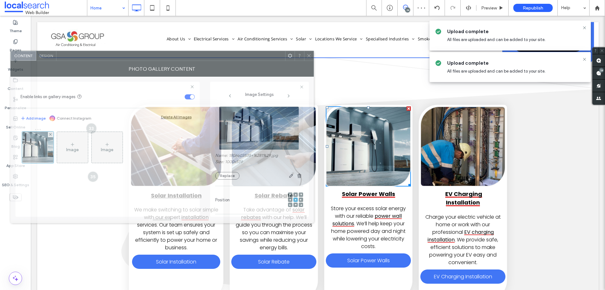
drag, startPoint x: 335, startPoint y: 66, endPoint x: 276, endPoint y: 69, distance: 59.6
click at [271, 61] on div at bounding box center [170, 55] width 229 height 9
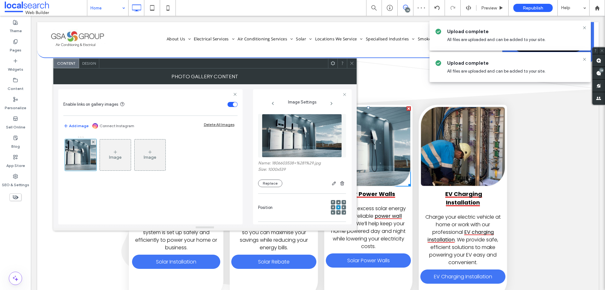
click at [332, 208] on span at bounding box center [333, 207] width 2 height 4
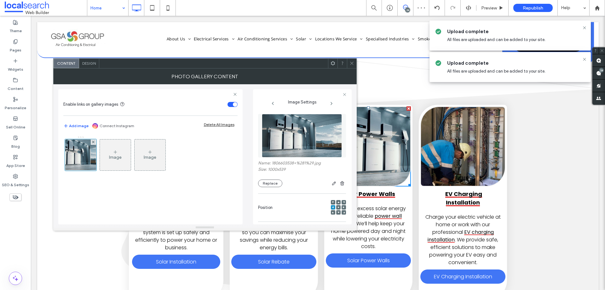
click at [352, 66] on span at bounding box center [352, 63] width 5 height 9
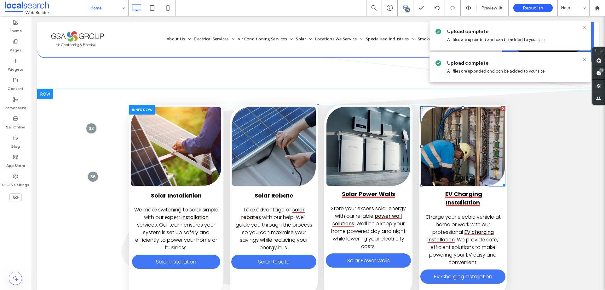
click at [439, 129] on link at bounding box center [463, 146] width 84 height 79
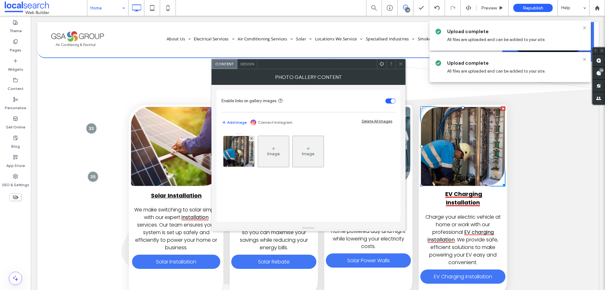
click at [439, 129] on link at bounding box center [463, 146] width 84 height 79
click at [220, 149] on div "Enable links on gallery images Add image Connect Instagram Delete All Images Im…" at bounding box center [309, 156] width 184 height 132
drag, startPoint x: 241, startPoint y: 153, endPoint x: 246, endPoint y: 154, distance: 4.8
click at [241, 153] on img at bounding box center [239, 151] width 36 height 31
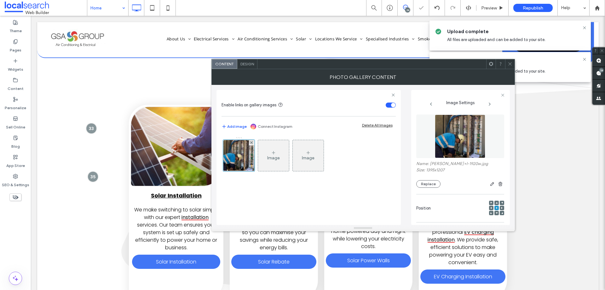
click at [467, 136] on img at bounding box center [460, 136] width 50 height 44
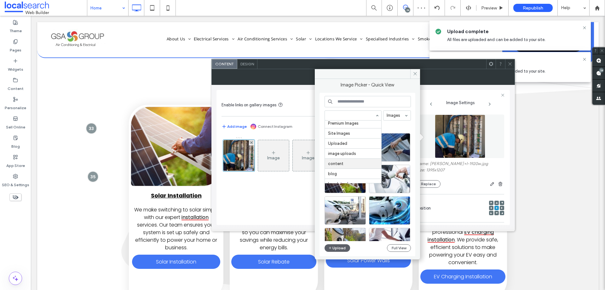
scroll to position [0, 0]
click at [374, 115] on input at bounding box center [351, 115] width 47 height 4
click at [380, 116] on span at bounding box center [353, 115] width 56 height 9
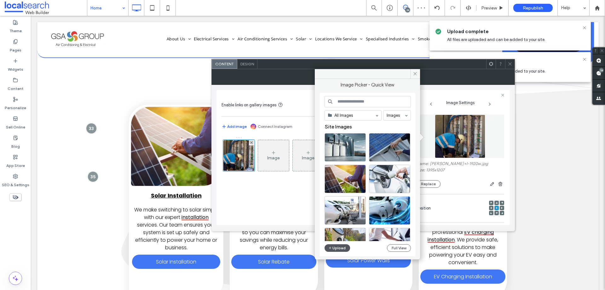
click at [335, 245] on button "Upload" at bounding box center [338, 248] width 26 height 8
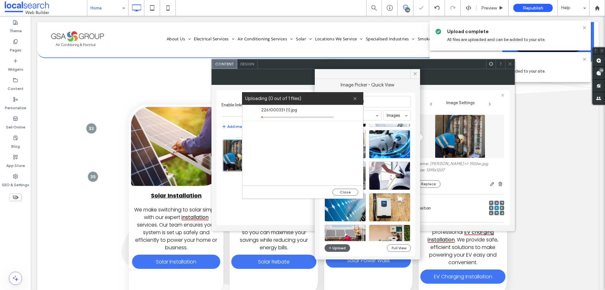
scroll to position [158, 0]
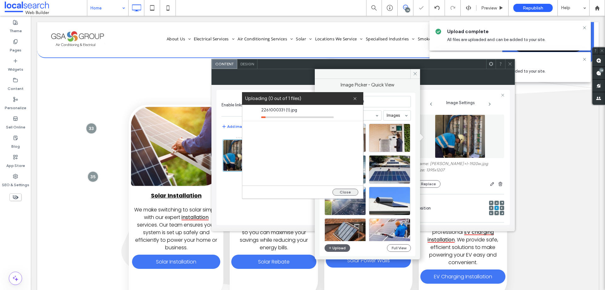
click at [351, 191] on button "Close" at bounding box center [346, 192] width 26 height 7
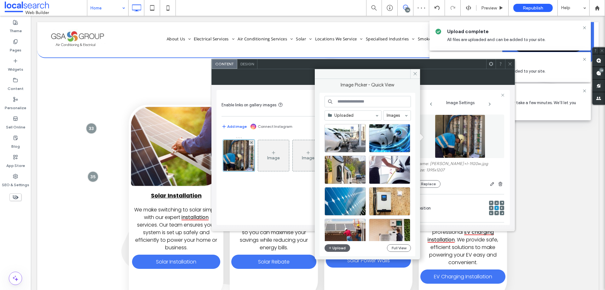
scroll to position [0, 0]
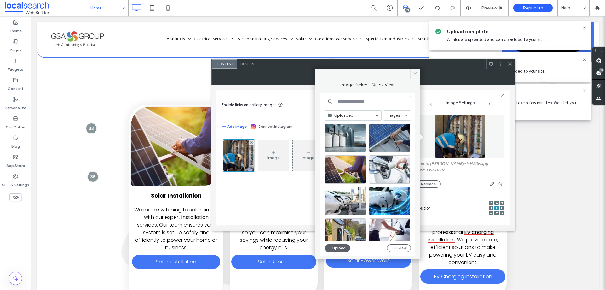
click at [414, 74] on icon at bounding box center [415, 73] width 5 height 5
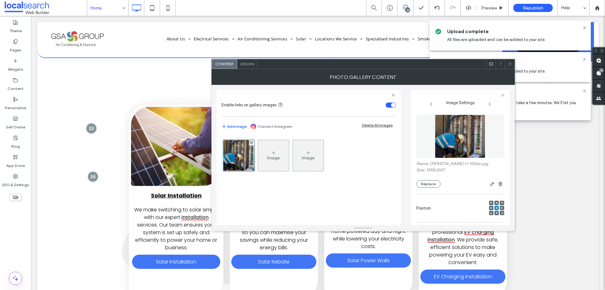
drag, startPoint x: 508, startPoint y: 64, endPoint x: 498, endPoint y: 103, distance: 40.1
click at [509, 65] on icon at bounding box center [510, 63] width 5 height 5
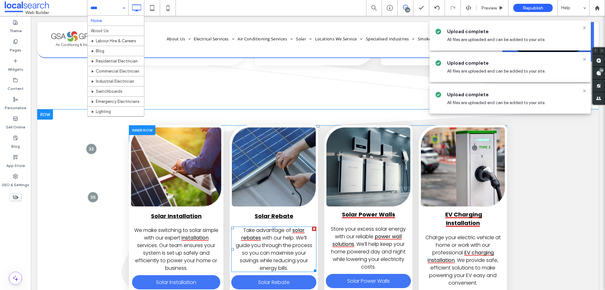
scroll to position [504, 0]
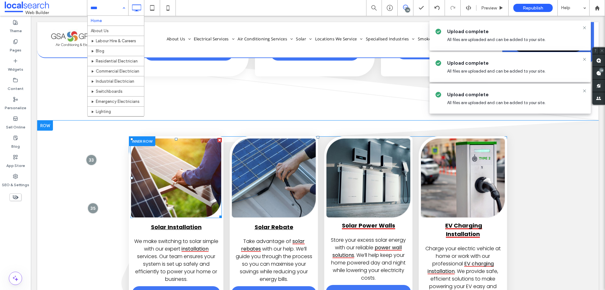
click at [196, 169] on link at bounding box center [176, 177] width 90 height 79
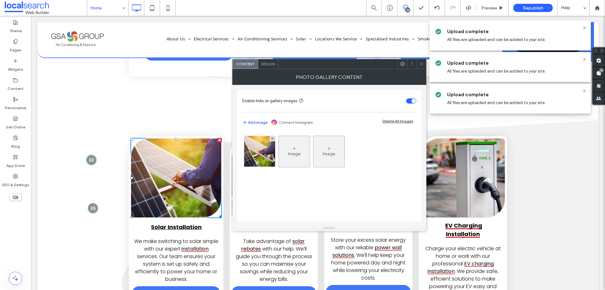
click at [196, 169] on link at bounding box center [176, 177] width 90 height 79
click at [262, 154] on img at bounding box center [259, 151] width 46 height 31
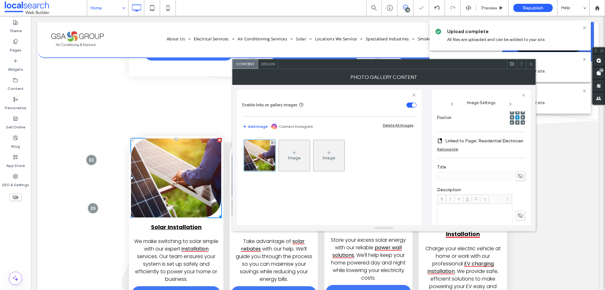
scroll to position [186, 0]
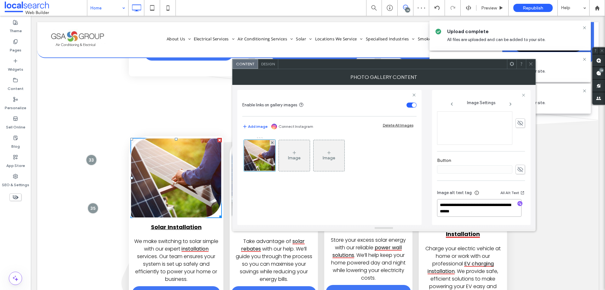
drag, startPoint x: 483, startPoint y: 209, endPoint x: 482, endPoint y: 203, distance: 6.2
click at [482, 203] on textarea "**********" at bounding box center [479, 208] width 84 height 18
click at [518, 201] on span "button" at bounding box center [520, 203] width 5 height 5
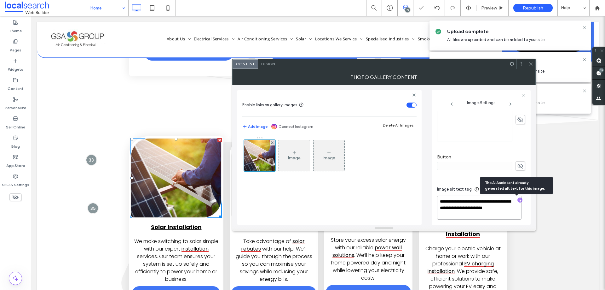
click at [502, 205] on textarea "**********" at bounding box center [479, 207] width 84 height 24
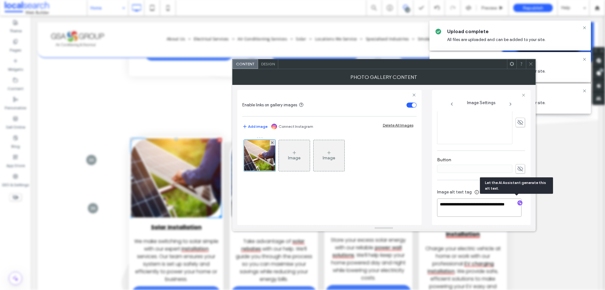
paste textarea "**********"
type textarea "**********"
click at [467, 175] on div "**********" at bounding box center [481, 76] width 88 height 302
click at [532, 64] on icon at bounding box center [531, 63] width 5 height 5
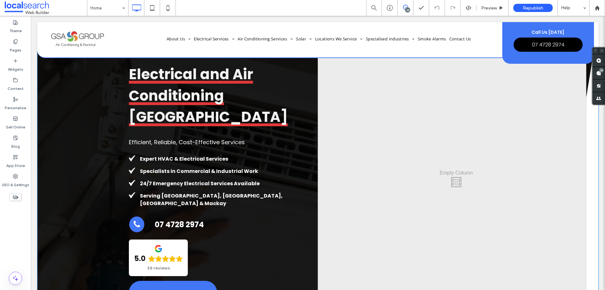
drag, startPoint x: 0, startPoint y: -38, endPoint x: 362, endPoint y: 195, distance: 430.7
click at [362, 195] on div "Click To Paste" at bounding box center [452, 180] width 268 height 253
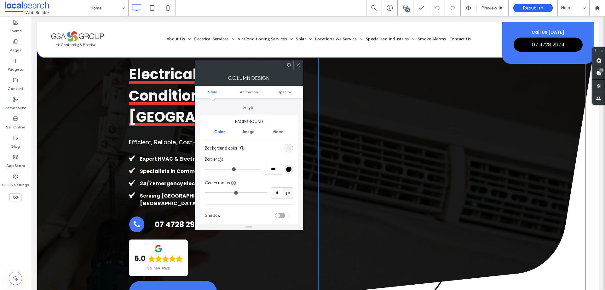
click at [300, 68] on div at bounding box center [298, 64] width 9 height 9
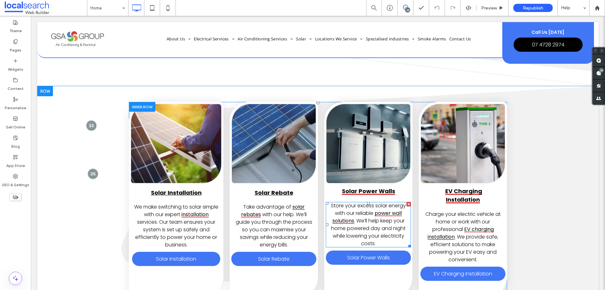
scroll to position [473, 0]
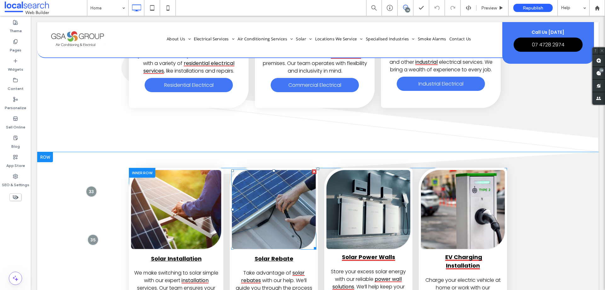
click at [278, 182] on link at bounding box center [274, 209] width 84 height 79
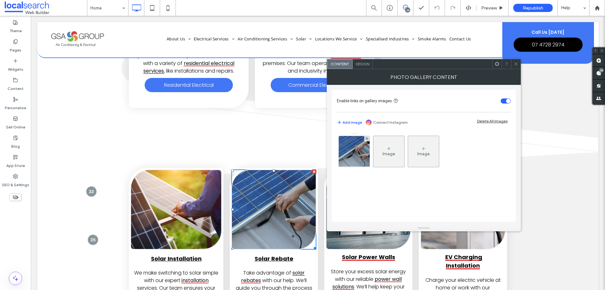
click at [278, 182] on link at bounding box center [274, 209] width 84 height 79
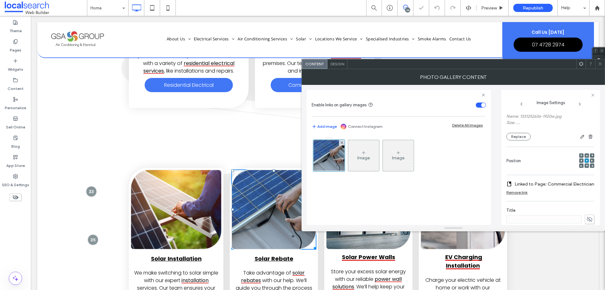
scroll to position [189, 0]
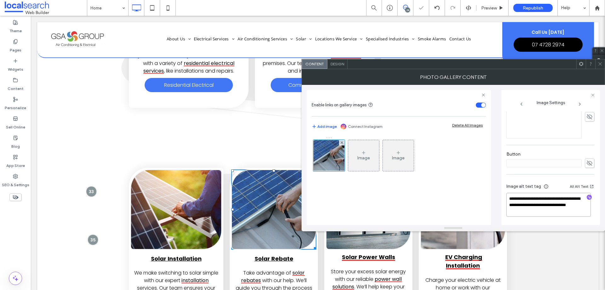
click at [556, 206] on textarea "**********" at bounding box center [549, 205] width 84 height 24
click at [588, 196] on use "button" at bounding box center [589, 197] width 3 height 3
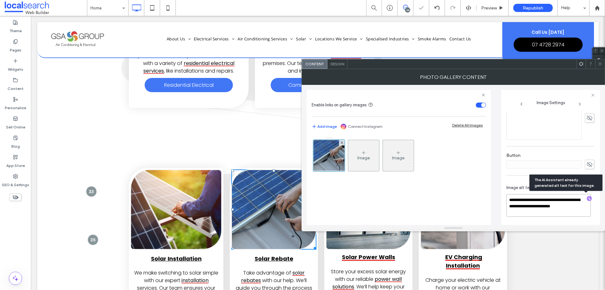
click at [552, 208] on textarea "**********" at bounding box center [549, 205] width 84 height 23
paste textarea "**********"
type textarea "**********"
click at [519, 175] on div "**********" at bounding box center [551, 73] width 88 height 301
click at [599, 63] on use at bounding box center [600, 63] width 3 height 3
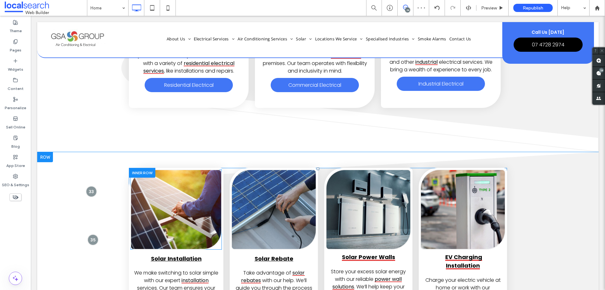
click at [185, 181] on link at bounding box center [176, 209] width 90 height 79
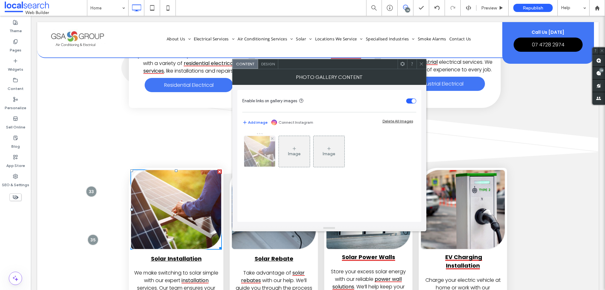
click at [266, 148] on img at bounding box center [259, 151] width 46 height 31
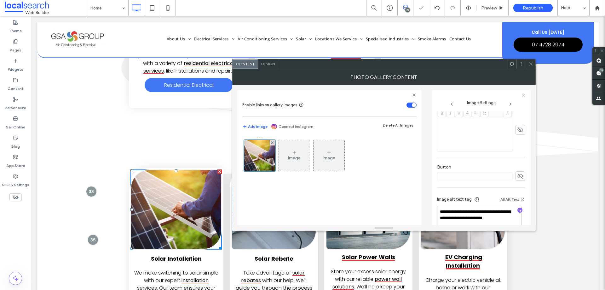
scroll to position [193, 0]
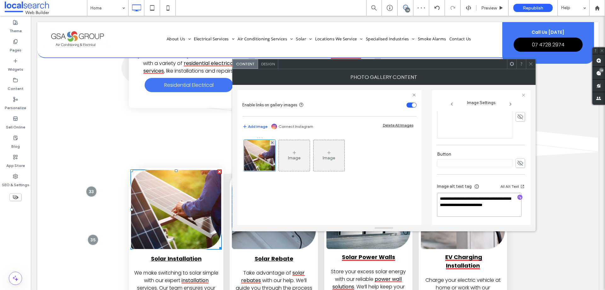
click at [486, 205] on textarea "**********" at bounding box center [479, 205] width 84 height 24
click at [528, 62] on div at bounding box center [530, 63] width 9 height 9
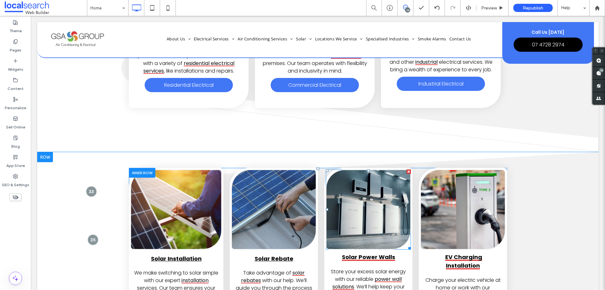
click at [373, 173] on link at bounding box center [369, 209] width 84 height 79
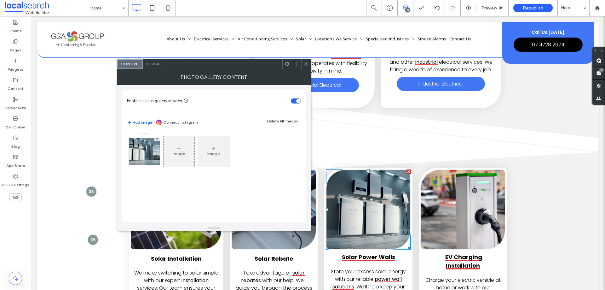
drag, startPoint x: 144, startPoint y: 151, endPoint x: 267, endPoint y: 178, distance: 125.3
click at [145, 151] on img at bounding box center [144, 151] width 50 height 27
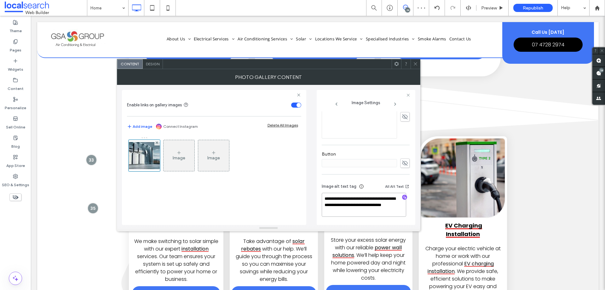
drag, startPoint x: 373, startPoint y: 210, endPoint x: 367, endPoint y: 202, distance: 9.7
click at [367, 202] on textarea "**********" at bounding box center [364, 205] width 84 height 24
click at [414, 62] on icon at bounding box center [415, 63] width 5 height 5
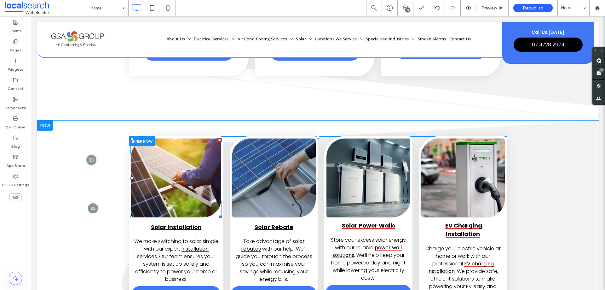
click at [175, 167] on link at bounding box center [176, 177] width 90 height 79
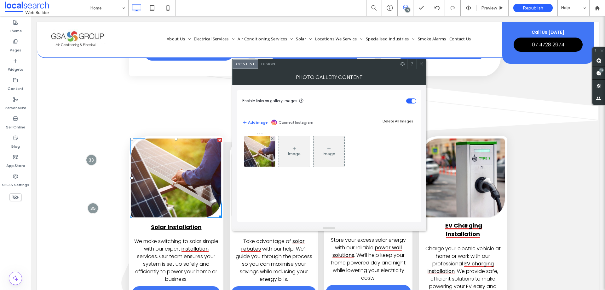
click at [266, 151] on img at bounding box center [259, 151] width 46 height 31
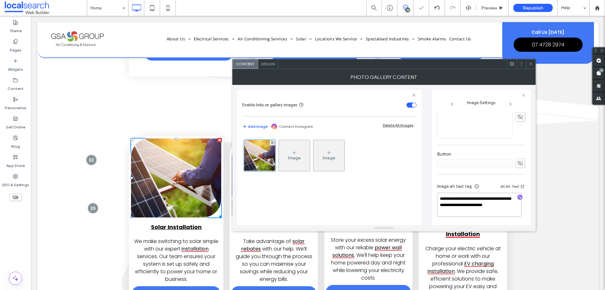
click at [474, 209] on textarea "**********" at bounding box center [479, 205] width 84 height 24
paste textarea "**********"
type textarea "**********"
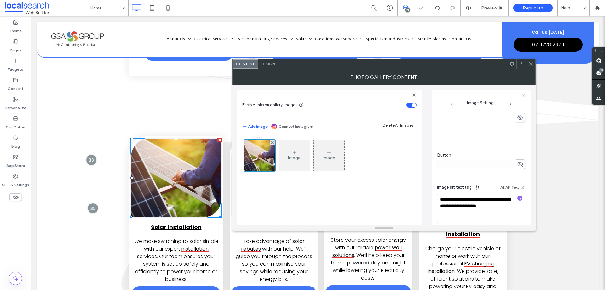
click at [483, 184] on div "Image alt text tag All Alt Text" at bounding box center [481, 188] width 88 height 10
click at [531, 65] on icon at bounding box center [531, 63] width 5 height 5
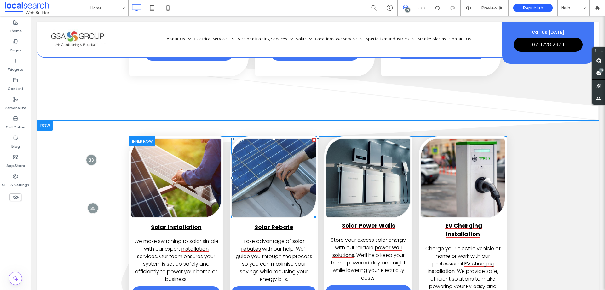
click at [271, 150] on link at bounding box center [274, 177] width 84 height 79
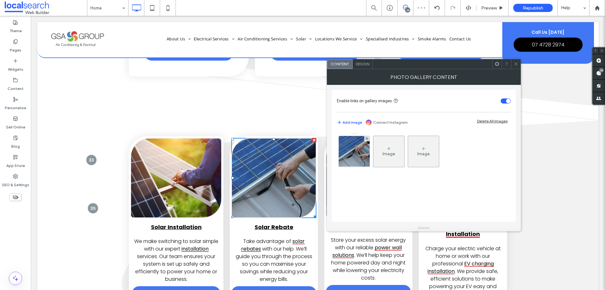
drag, startPoint x: 378, startPoint y: 152, endPoint x: 373, endPoint y: 152, distance: 5.0
click at [374, 152] on div "Image" at bounding box center [389, 152] width 31 height 30
click at [364, 152] on img at bounding box center [354, 151] width 47 height 31
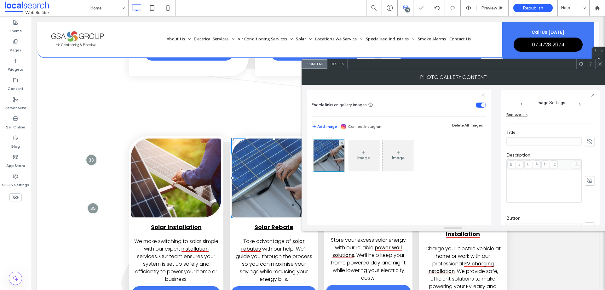
scroll to position [186, 0]
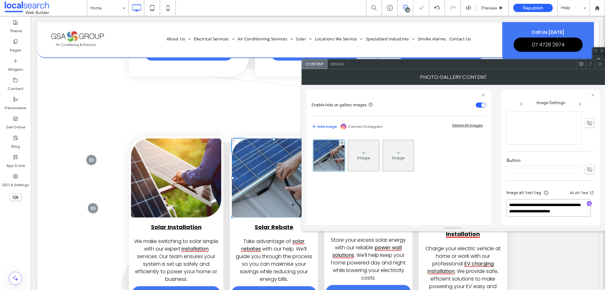
click at [544, 203] on textarea "**********" at bounding box center [549, 208] width 84 height 18
paste textarea "**********"
type textarea "**********"
click at [550, 179] on div "**********" at bounding box center [551, 76] width 88 height 302
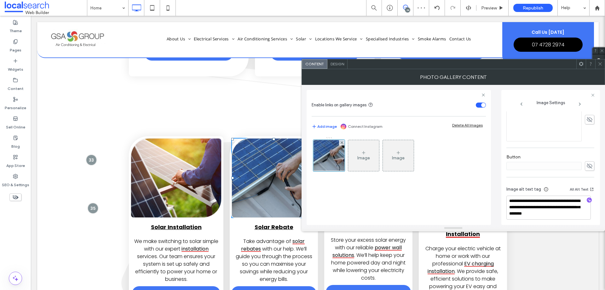
click at [598, 66] on icon at bounding box center [600, 63] width 5 height 5
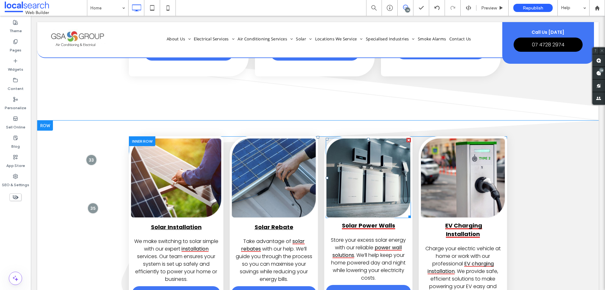
click at [368, 160] on link at bounding box center [369, 177] width 84 height 79
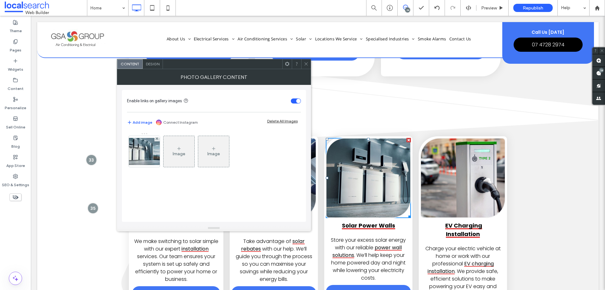
click at [141, 158] on img at bounding box center [144, 151] width 50 height 27
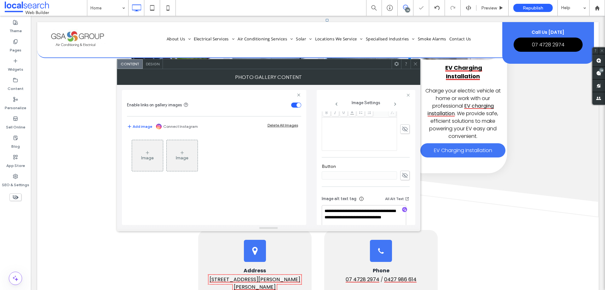
scroll to position [193, 0]
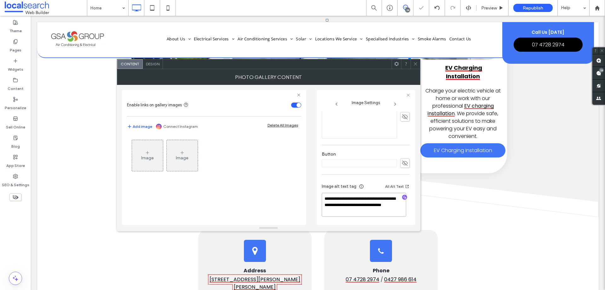
click at [367, 205] on textarea "**********" at bounding box center [364, 205] width 84 height 24
click at [403, 195] on icon "button" at bounding box center [405, 197] width 4 height 4
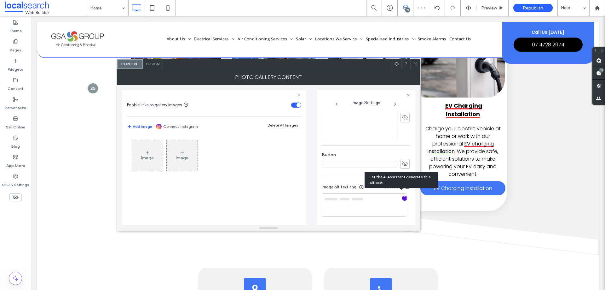
scroll to position [567, 0]
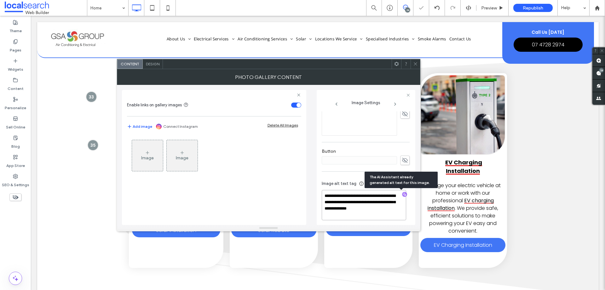
click at [389, 202] on textarea "**********" at bounding box center [364, 205] width 84 height 30
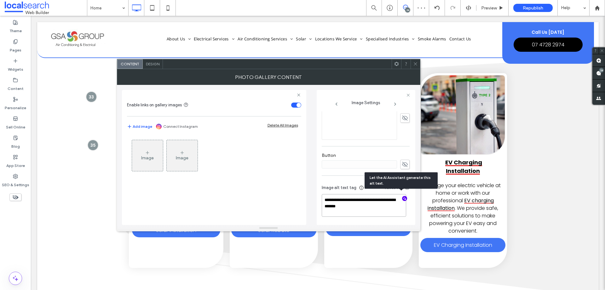
paste textarea "**********"
type textarea "**********"
click at [346, 177] on div "**********" at bounding box center [366, 200] width 88 height 47
click at [415, 66] on icon at bounding box center [415, 63] width 5 height 5
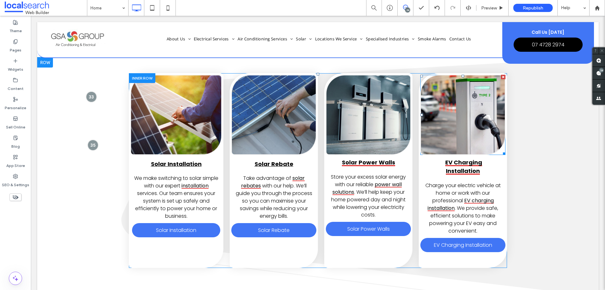
click at [453, 99] on link at bounding box center [463, 114] width 84 height 79
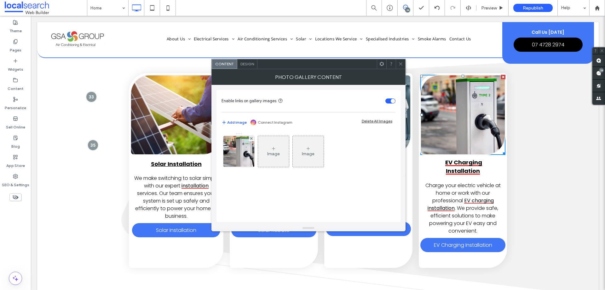
click at [453, 99] on link at bounding box center [463, 114] width 84 height 79
click at [232, 156] on div at bounding box center [239, 151] width 31 height 31
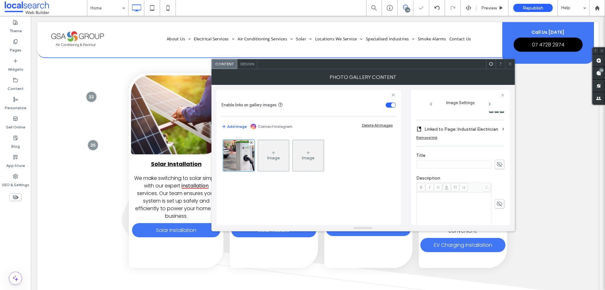
scroll to position [189, 0]
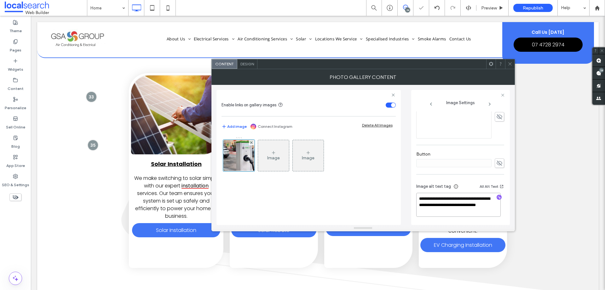
click at [476, 202] on textarea "**********" at bounding box center [458, 205] width 84 height 24
click at [492, 192] on div "Image alt text tag All Alt Text" at bounding box center [460, 188] width 88 height 10
click at [495, 195] on div at bounding box center [460, 204] width 88 height 23
click at [497, 196] on icon "button" at bounding box center [499, 197] width 4 height 4
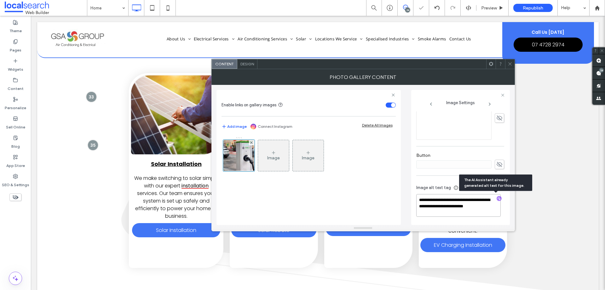
click at [458, 209] on textarea "**********" at bounding box center [458, 205] width 84 height 23
paste textarea "**********"
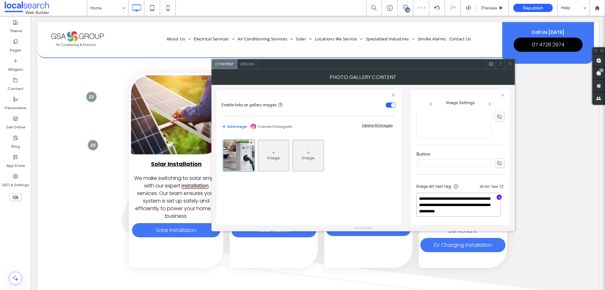
type textarea "**********"
click at [457, 174] on hr at bounding box center [460, 174] width 88 height 0
click at [510, 65] on icon at bounding box center [510, 63] width 5 height 5
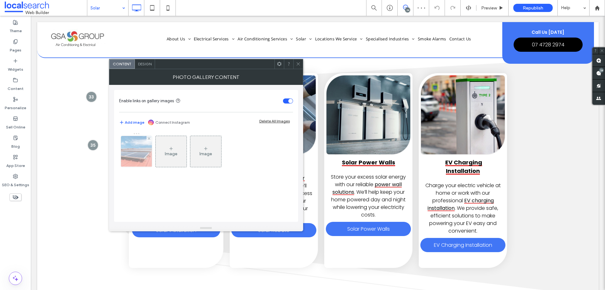
click at [145, 156] on img at bounding box center [136, 151] width 47 height 31
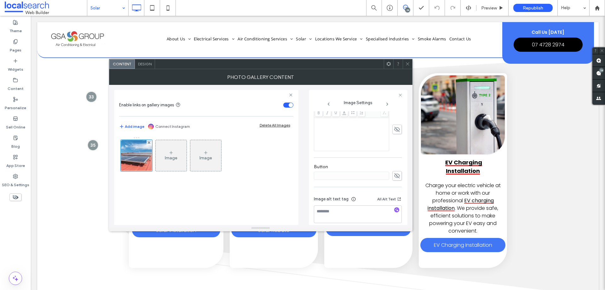
scroll to position [178, 0]
click at [395, 204] on icon "button" at bounding box center [397, 203] width 4 height 4
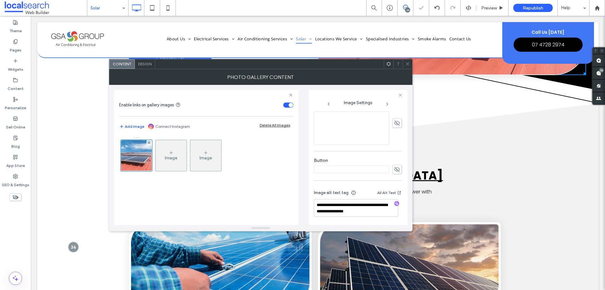
scroll to position [0, 0]
click at [354, 204] on textarea "**********" at bounding box center [356, 208] width 84 height 18
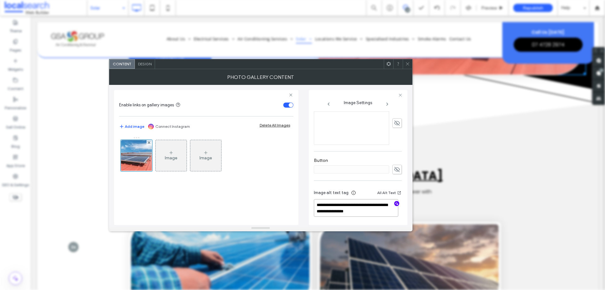
paste textarea "**********"
type textarea "**********"
click at [369, 196] on div "Image alt text tag All Alt Text" at bounding box center [358, 194] width 88 height 10
click at [409, 65] on icon at bounding box center [407, 63] width 5 height 5
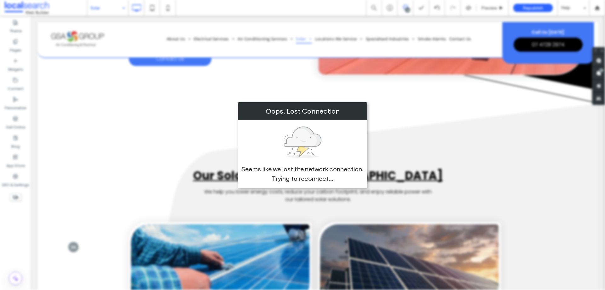
click at [314, 140] on div at bounding box center [303, 142] width 38 height 38
click at [70, 281] on div "Oops, Lost Connection Seems like we lost the network connection. Trying to reco…" at bounding box center [302, 145] width 605 height 290
